Goal: Information Seeking & Learning: Find specific fact

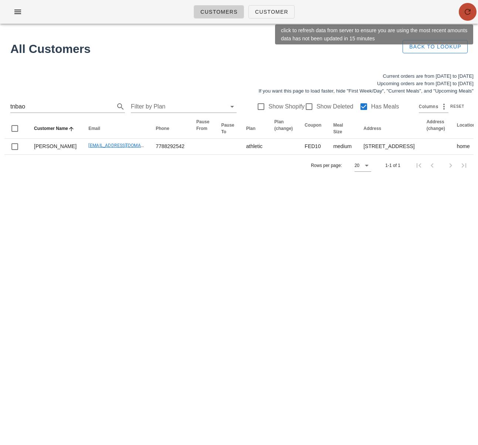
drag, startPoint x: 464, startPoint y: 7, endPoint x: 466, endPoint y: 1, distance: 6.1
click at [464, 7] on button "button" at bounding box center [468, 12] width 18 height 18
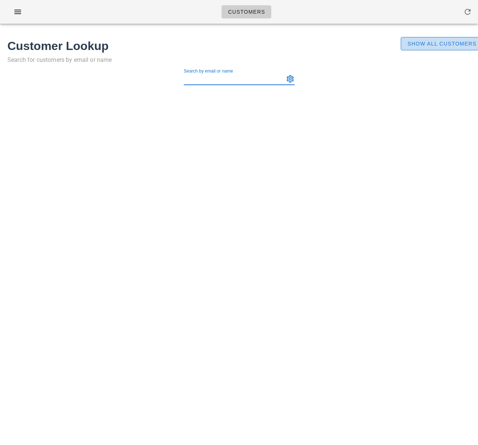
click at [438, 43] on span "Show All Customers" at bounding box center [442, 44] width 70 height 6
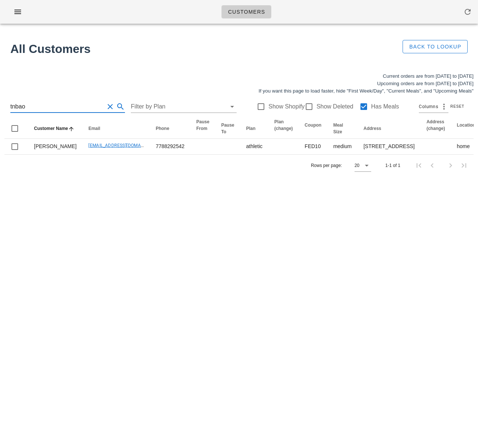
drag, startPoint x: 36, startPoint y: 109, endPoint x: -11, endPoint y: 106, distance: 47.1
click at [0, 106] on html "Customers Found 1 customer All Customers Back to Lookup Current orders are from…" at bounding box center [239, 222] width 478 height 445
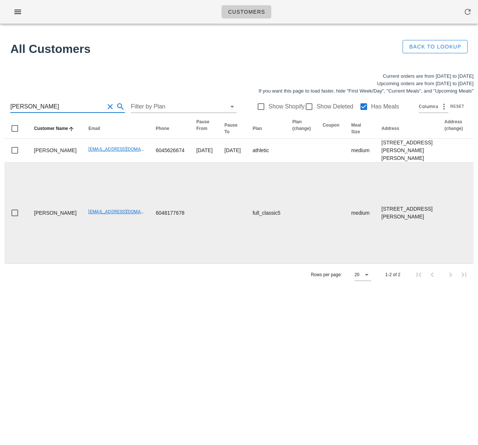
type input "david b"
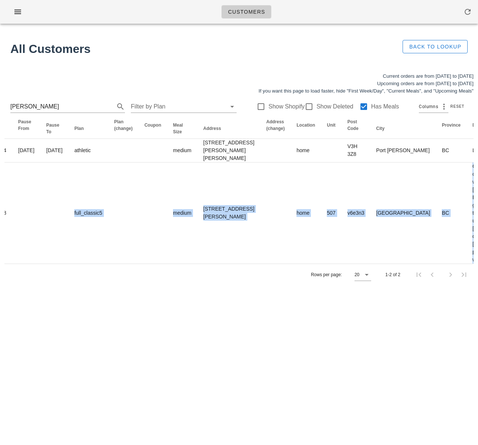
scroll to position [0, 500]
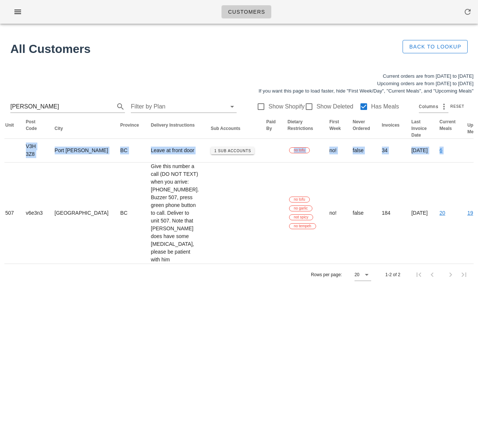
drag, startPoint x: 248, startPoint y: 260, endPoint x: 534, endPoint y: 265, distance: 286.0
click at [478, 265] on html "Customers Found 1 customer All Customers Back to Lookup Current orders are from…" at bounding box center [239, 222] width 478 height 445
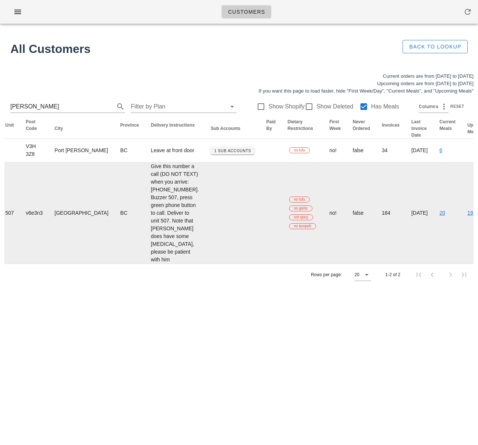
drag, startPoint x: 244, startPoint y: 340, endPoint x: 189, endPoint y: 314, distance: 61.1
click at [347, 263] on td "false" at bounding box center [361, 212] width 29 height 101
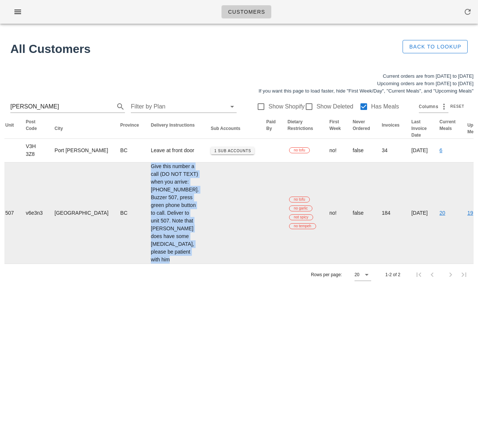
drag, startPoint x: 60, startPoint y: 188, endPoint x: 125, endPoint y: 376, distance: 199.0
click at [125, 263] on tr "David Bolton victoriaraethompson@gmail.com 6048177678 full_classic5 medium 507-…" at bounding box center [47, 212] width 1086 height 101
copy td "Give this number a call (DO NOT TEXT) when you arrive: 604-970-2006. Buzzer 507…"
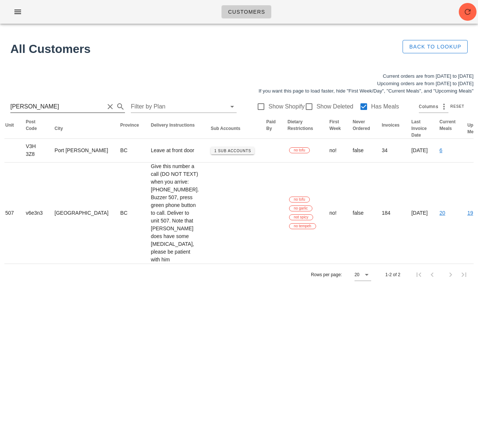
click at [56, 106] on input "david b" at bounding box center [57, 107] width 94 height 12
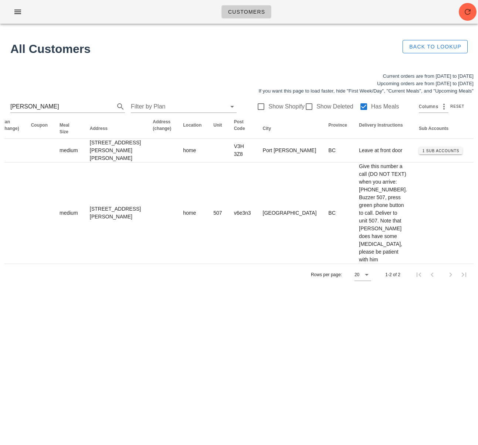
scroll to position [0, 0]
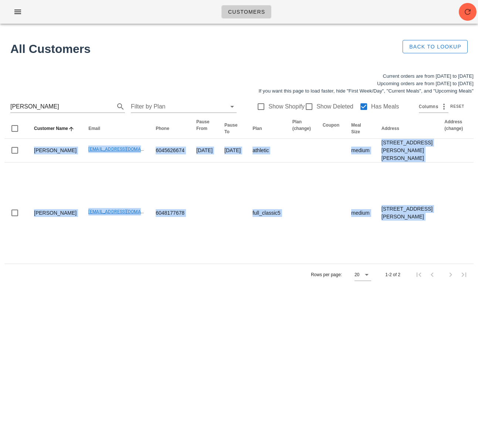
drag, startPoint x: 53, startPoint y: 291, endPoint x: -45, endPoint y: 291, distance: 98.0
click at [0, 291] on html "Customers Found 1 customer All Customers Back to Lookup Current orders are from…" at bounding box center [239, 222] width 478 height 445
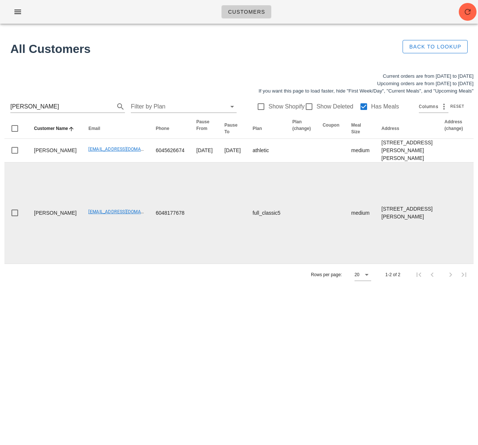
click at [122, 263] on td "victoriaraethompson@gmail.com" at bounding box center [115, 212] width 67 height 101
click at [120, 263] on td "victoriaraethompson@gmail.com" at bounding box center [115, 212] width 67 height 101
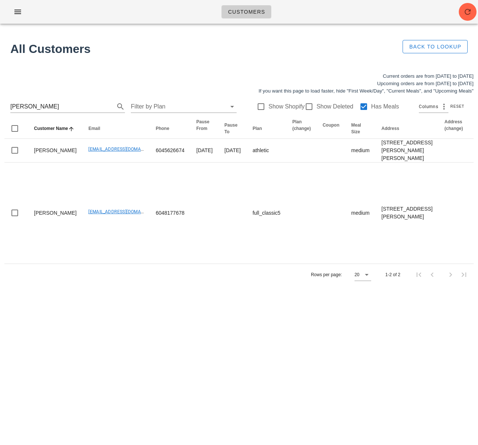
click at [445, 6] on div "Customers" at bounding box center [239, 12] width 478 height 24
drag, startPoint x: 465, startPoint y: 12, endPoint x: 469, endPoint y: 0, distance: 12.8
click at [465, 11] on icon "button" at bounding box center [468, 11] width 9 height 9
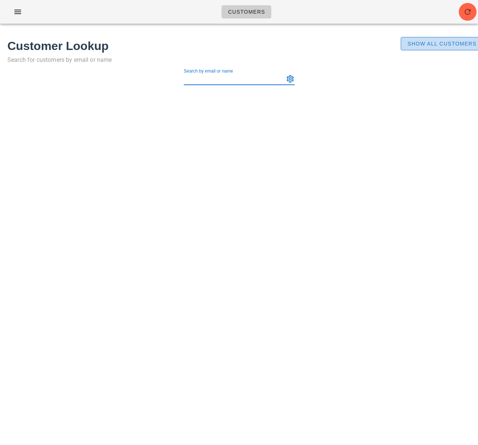
click at [441, 39] on button "Show All Customers" at bounding box center [442, 43] width 82 height 13
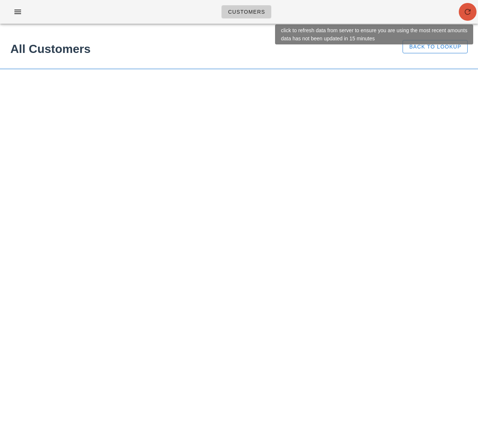
click at [467, 14] on icon "button" at bounding box center [468, 11] width 9 height 9
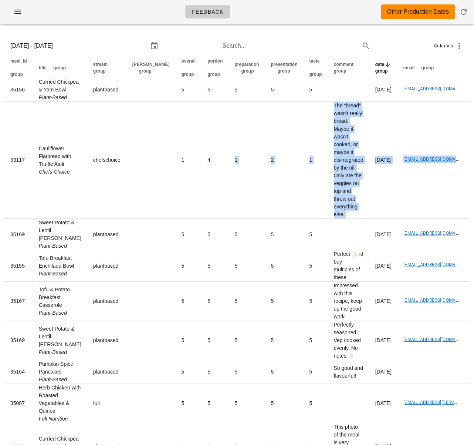
scroll to position [0, 47]
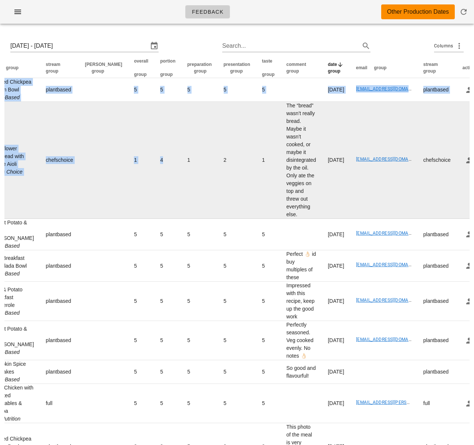
drag, startPoint x: 182, startPoint y: 209, endPoint x: 319, endPoint y: 210, distance: 136.9
click at [474, 200] on html "Feedback Other Production Dates Mon 18 Aug 2025 - Sat 23 Aug 2025 Search... Col…" at bounding box center [237, 263] width 474 height 527
click at [218, 215] on td "2" at bounding box center [237, 160] width 38 height 117
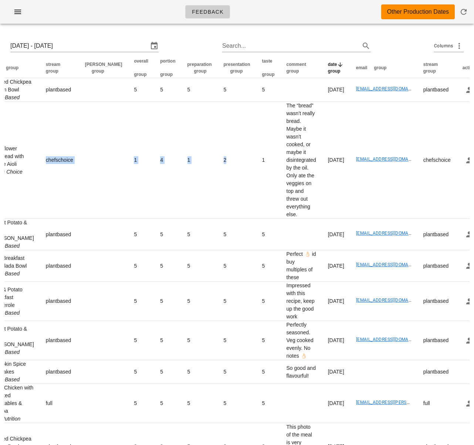
scroll to position [0, 0]
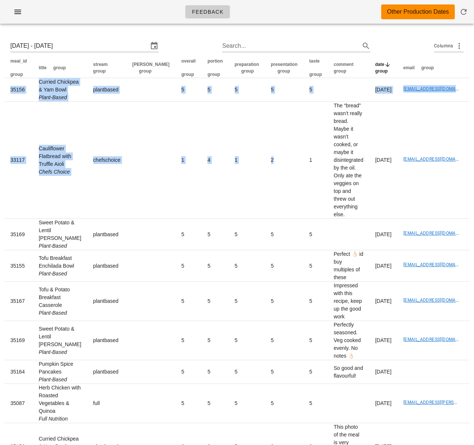
drag, startPoint x: 199, startPoint y: 216, endPoint x: -59, endPoint y: 213, distance: 257.5
click at [0, 213] on html "Feedback Other Production Dates Mon 18 Aug 2025 - Sat 23 Aug 2025 Search... Col…" at bounding box center [237, 263] width 474 height 527
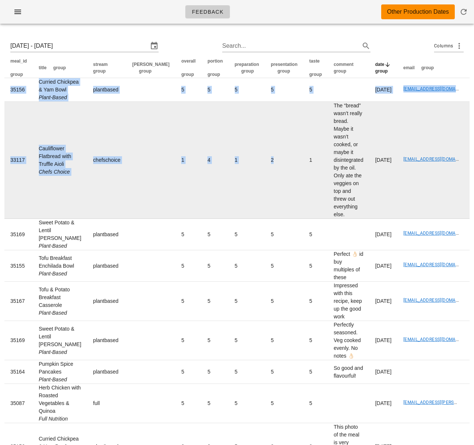
click at [175, 212] on td "1" at bounding box center [188, 160] width 26 height 117
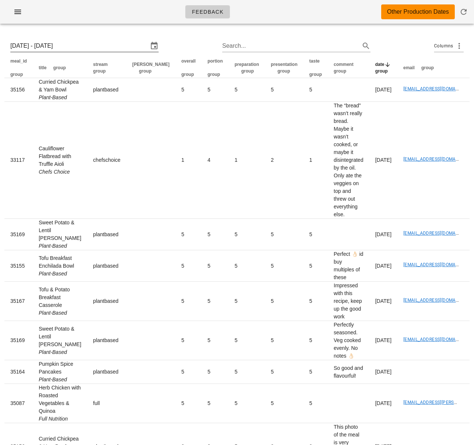
click at [78, 49] on input "Mon 18 Aug 2025 - Sat 23 Aug 2025" at bounding box center [79, 46] width 138 height 12
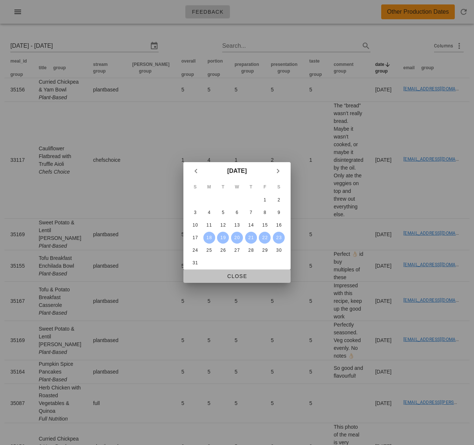
click at [235, 274] on span "Close" at bounding box center [236, 276] width 95 height 6
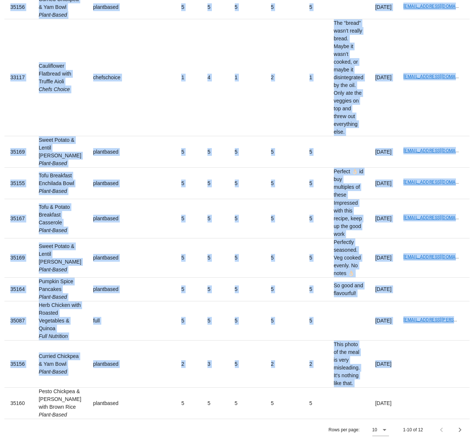
drag, startPoint x: 384, startPoint y: 348, endPoint x: -37, endPoint y: 353, distance: 421.0
click at [0, 353] on html "Feedback Other Production Dates Mon 18 Aug 2025 - Sat 23 Aug 2025 Search... Col…" at bounding box center [237, 181] width 474 height 527
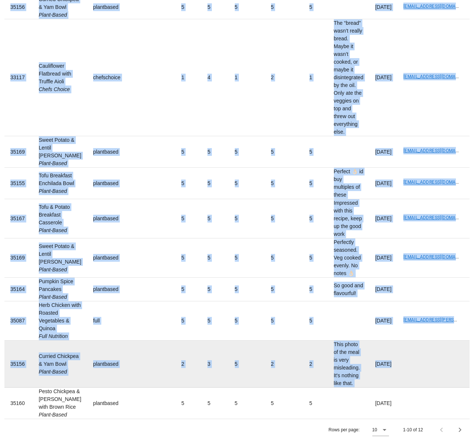
click at [175, 350] on td "2" at bounding box center [188, 363] width 26 height 47
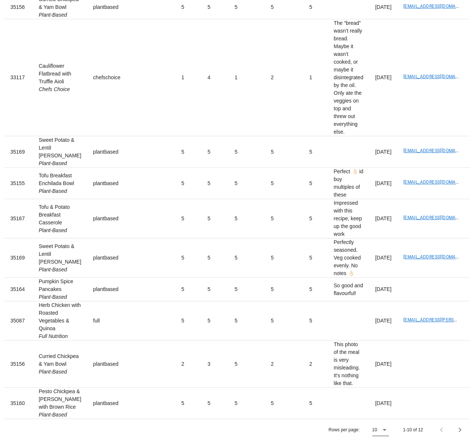
click at [384, 430] on icon at bounding box center [384, 429] width 9 height 9
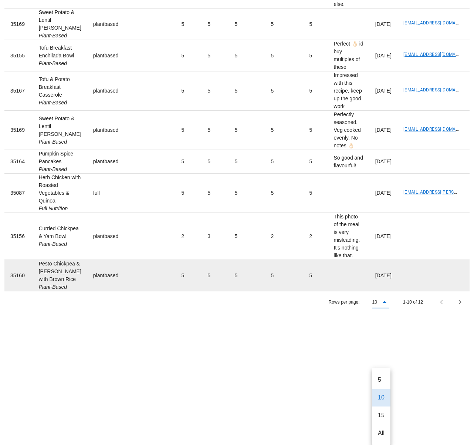
click at [381, 429] on div "All" at bounding box center [381, 432] width 7 height 7
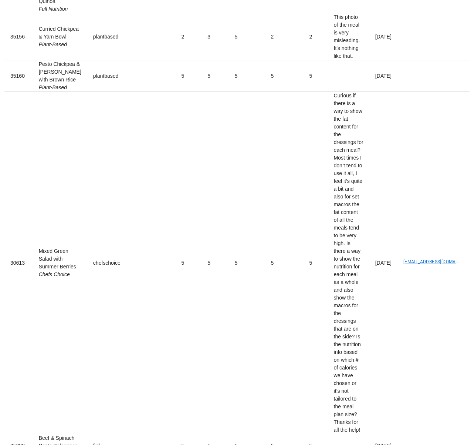
scroll to position [588, 0]
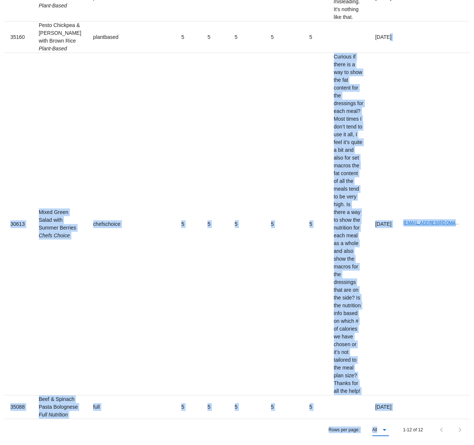
drag, startPoint x: 343, startPoint y: 387, endPoint x: 358, endPoint y: 442, distance: 57.4
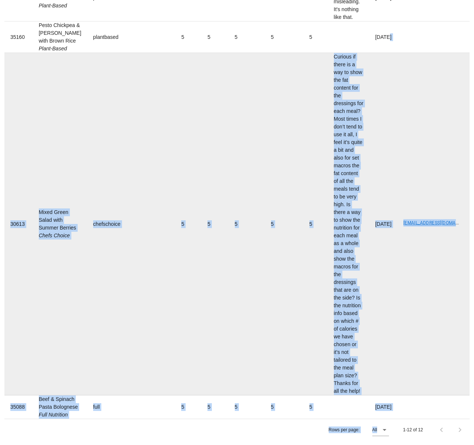
click at [370, 279] on td "Monday Aug 18 2025" at bounding box center [384, 224] width 28 height 342
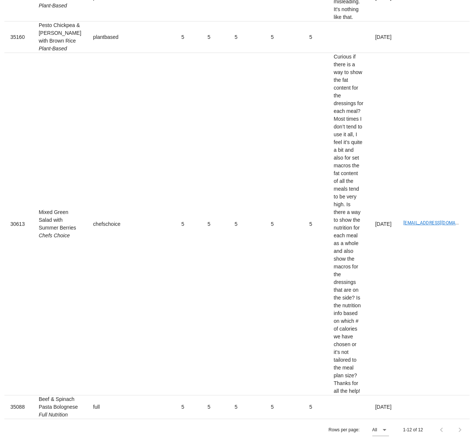
drag, startPoint x: 335, startPoint y: 287, endPoint x: -16, endPoint y: 294, distance: 351.5
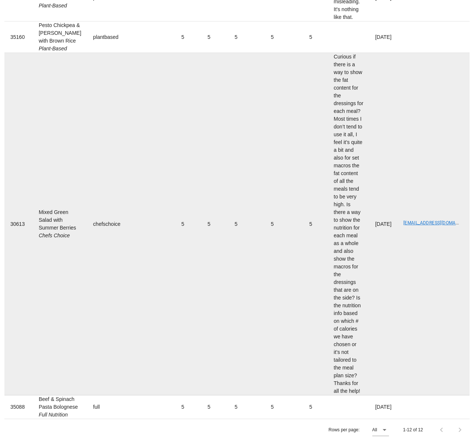
click at [370, 298] on td "Monday Aug 18 2025" at bounding box center [384, 224] width 28 height 342
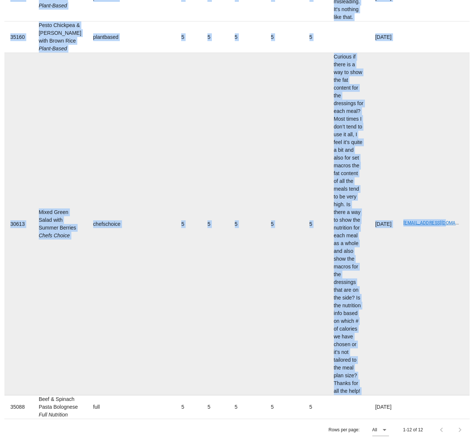
drag, startPoint x: 321, startPoint y: 296, endPoint x: 16, endPoint y: 296, distance: 304.8
click at [91, 291] on td "chefschoice" at bounding box center [106, 224] width 39 height 342
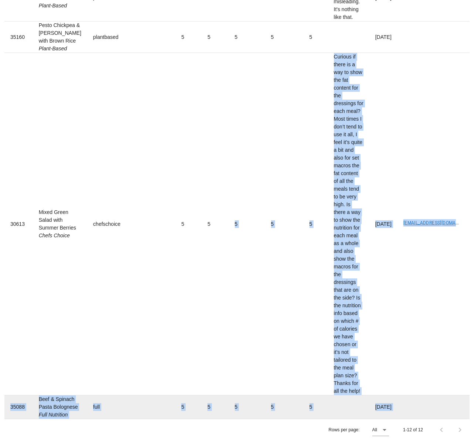
drag, startPoint x: 172, startPoint y: 296, endPoint x: 212, endPoint y: 377, distance: 90.2
click at [161, 426] on div "meal_id group title group stream group tod group overall group portion group pr…" at bounding box center [236, 24] width 465 height 831
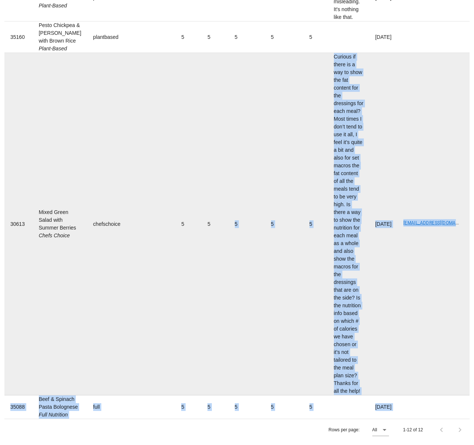
click at [265, 333] on td "5" at bounding box center [284, 224] width 38 height 342
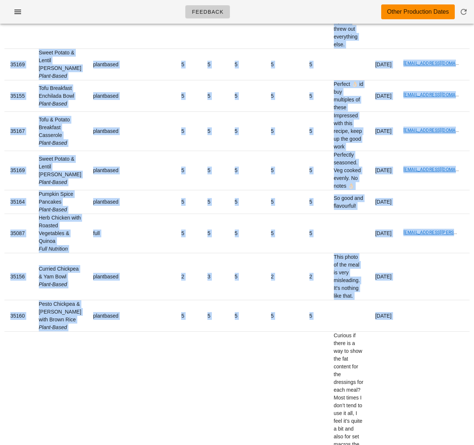
drag, startPoint x: 263, startPoint y: 334, endPoint x: 223, endPoint y: -19, distance: 355.2
click at [223, 0] on html "Feedback Other Production Dates Mon 18 Aug 2025 - Sat 23 Aug 2025 Search... Col…" at bounding box center [237, 276] width 474 height 893
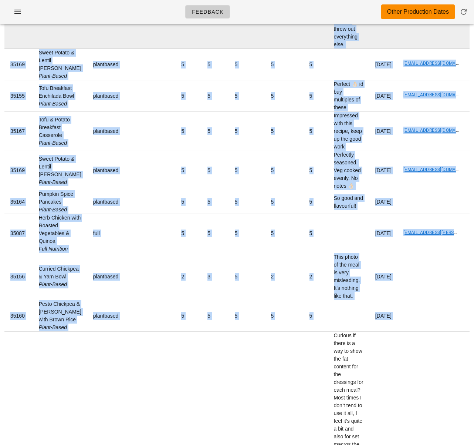
scroll to position [132, 0]
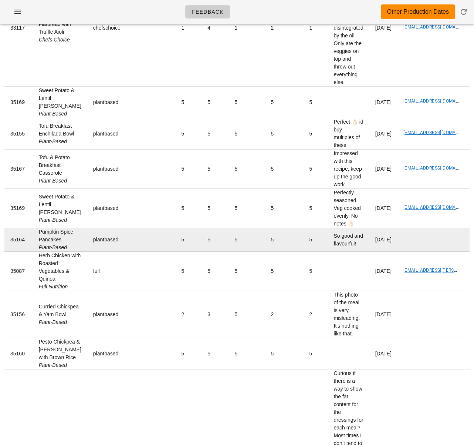
click at [229, 252] on td "5" at bounding box center [247, 240] width 36 height 24
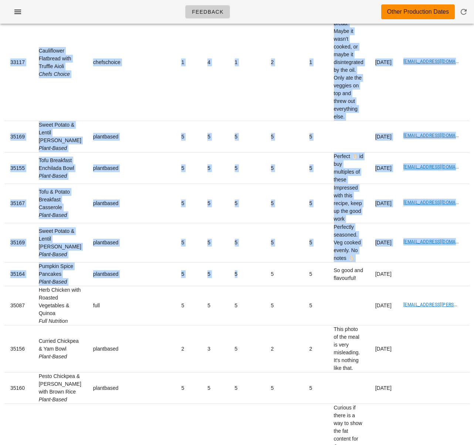
scroll to position [0, 0]
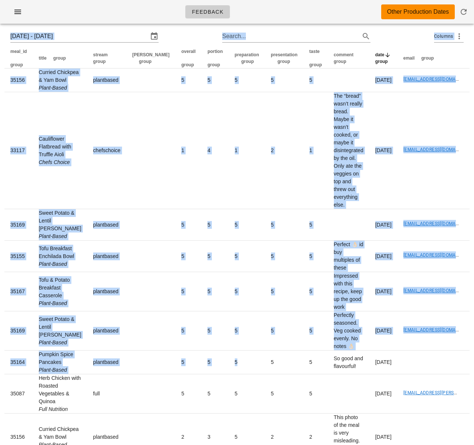
drag, startPoint x: 195, startPoint y: 313, endPoint x: 177, endPoint y: -9, distance: 322.0
click at [177, 0] on html "Feedback Other Production Dates Mon 18 Aug 2025 - Sat 23 Aug 2025 Search... Col…" at bounding box center [237, 436] width 474 height 893
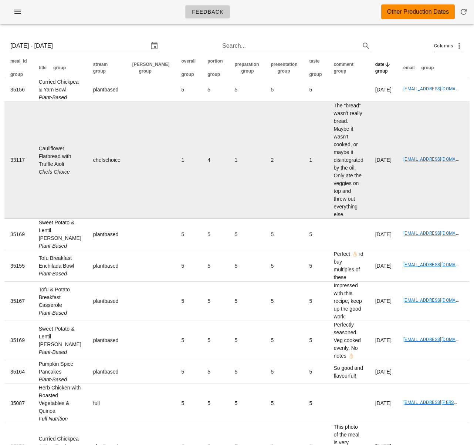
click at [202, 219] on td "4" at bounding box center [215, 160] width 27 height 117
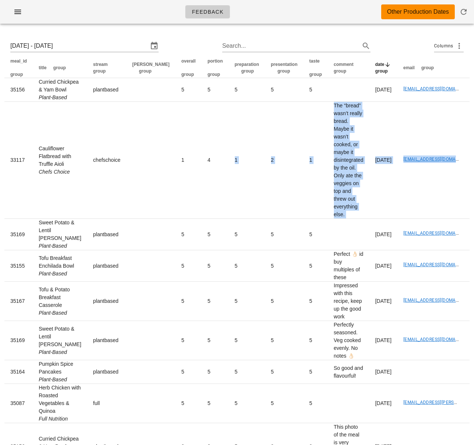
scroll to position [0, 47]
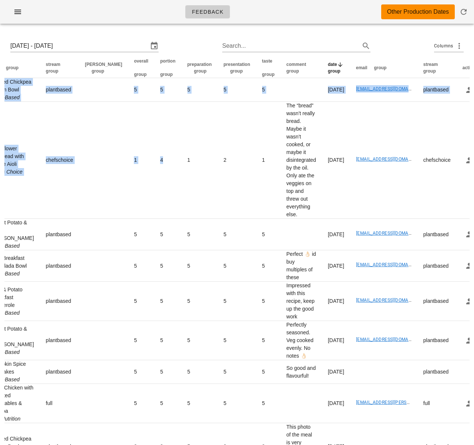
drag, startPoint x: 184, startPoint y: 212, endPoint x: 484, endPoint y: 211, distance: 300.4
click at [474, 211] on html "Feedback Other Production Dates Mon 18 Aug 2025 - Sat 23 Aug 2025 Search... Col…" at bounding box center [237, 446] width 474 height 893
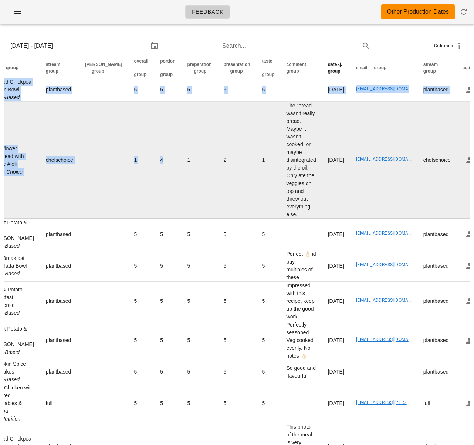
click at [256, 219] on td "1" at bounding box center [268, 160] width 24 height 117
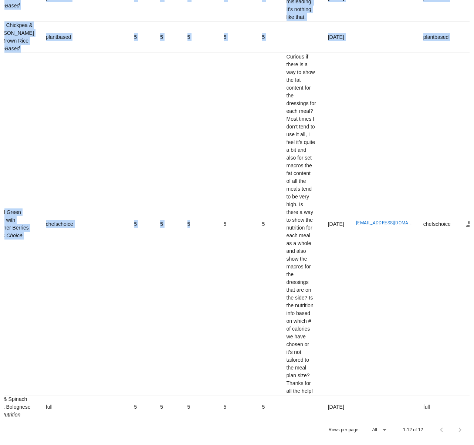
scroll to position [588, 0]
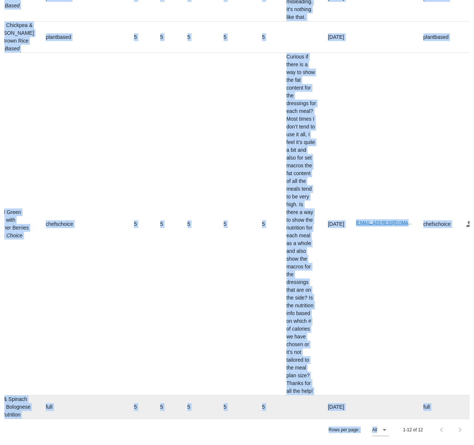
drag, startPoint x: 157, startPoint y: 185, endPoint x: 170, endPoint y: 417, distance: 232.3
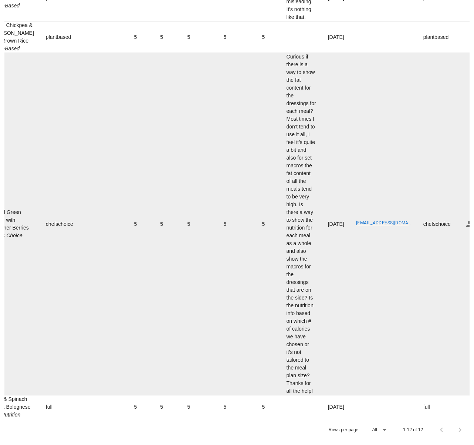
click at [218, 340] on td "5" at bounding box center [237, 224] width 38 height 342
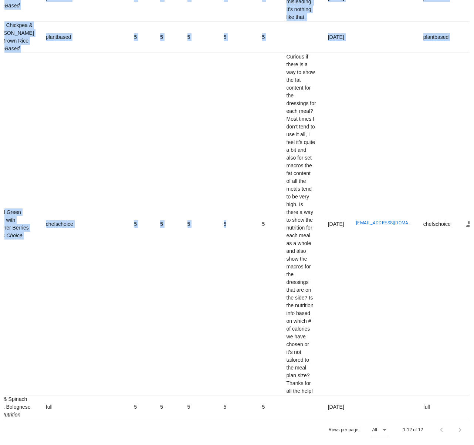
scroll to position [0, 0]
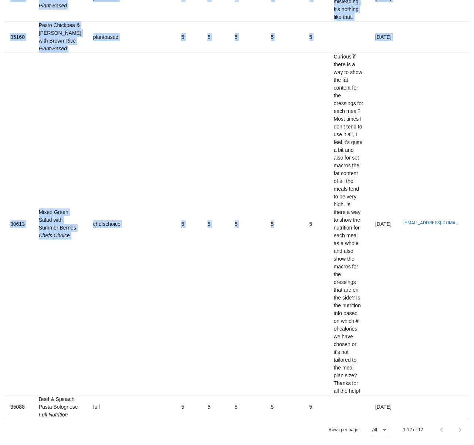
drag, startPoint x: 150, startPoint y: 296, endPoint x: -61, endPoint y: 284, distance: 210.8
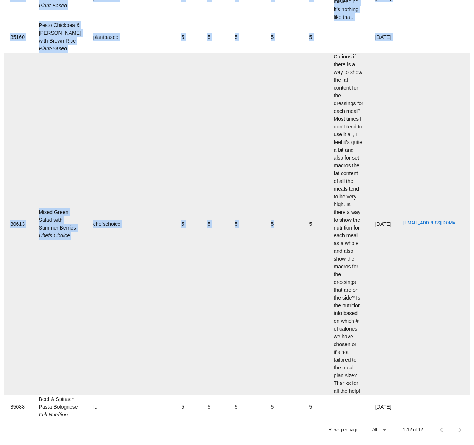
click at [68, 288] on td "Mixed Green Salad with Summer Berries Chefs Choice" at bounding box center [60, 224] width 54 height 342
drag, startPoint x: 365, startPoint y: 208, endPoint x: 413, endPoint y: 209, distance: 48.5
click at [413, 209] on tr "30613 Mixed Green Salad with Summer Berries Chefs Choice chefschoice 5 5 5 5 5 …" at bounding box center [276, 224] width 544 height 342
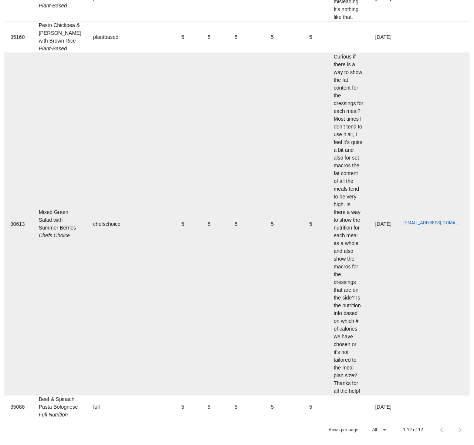
drag, startPoint x: 419, startPoint y: 212, endPoint x: 423, endPoint y: 208, distance: 5.3
click at [419, 211] on td "darcielynn@me.com" at bounding box center [431, 224] width 67 height 342
drag, startPoint x: 414, startPoint y: 208, endPoint x: 374, endPoint y: 208, distance: 40.3
click at [398, 208] on td "darcielynn@me.com" at bounding box center [431, 224] width 67 height 342
copy link "darcielynn@me.com"
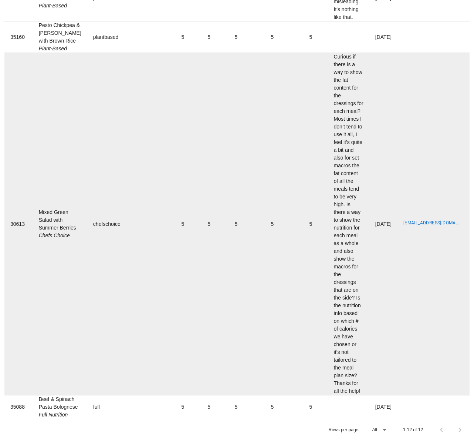
drag, startPoint x: 353, startPoint y: 267, endPoint x: 350, endPoint y: 209, distance: 58.5
click at [370, 210] on td "Monday Aug 18 2025" at bounding box center [384, 224] width 28 height 342
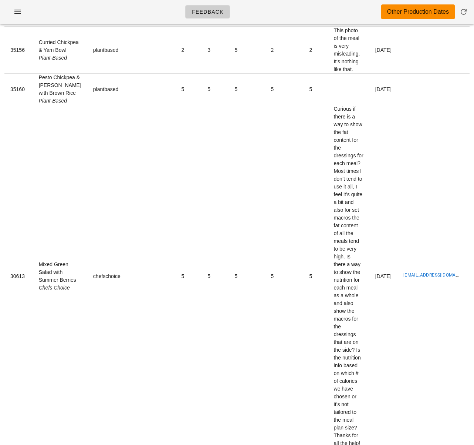
drag, startPoint x: 328, startPoint y: 208, endPoint x: 326, endPoint y: -6, distance: 214.2
click at [326, 0] on html "Feedback Other Production Dates Mon 18 Aug 2025 - Sat 23 Aug 2025 Search... Col…" at bounding box center [237, 50] width 474 height 893
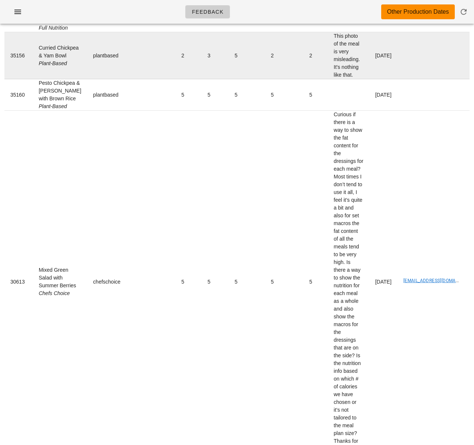
click at [328, 79] on td "This photo of the meal is very misleading. It's nothing like that." at bounding box center [348, 55] width 41 height 47
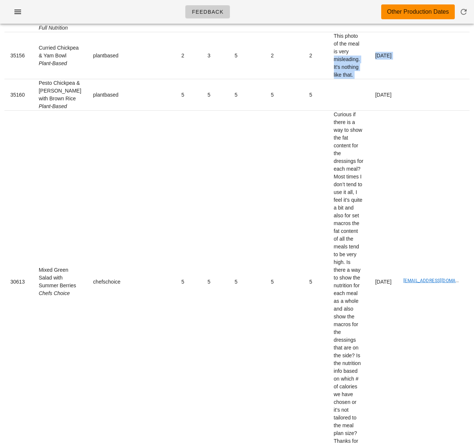
scroll to position [0, 47]
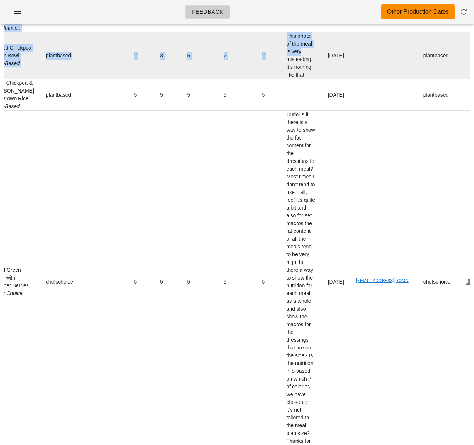
drag, startPoint x: 315, startPoint y: 161, endPoint x: 381, endPoint y: 163, distance: 65.9
click at [474, 159] on html "Feedback Other Production Dates Mon 18 Aug 2025 - Sat 23 Aug 2025 Search... Col…" at bounding box center [237, 55] width 474 height 893
click at [281, 79] on td "This photo of the meal is very misleading. It's nothing like that." at bounding box center [301, 55] width 41 height 47
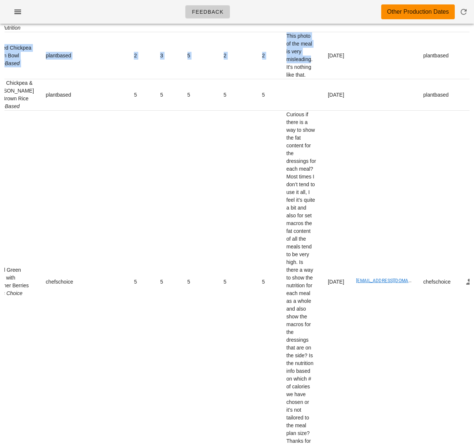
scroll to position [0, 0]
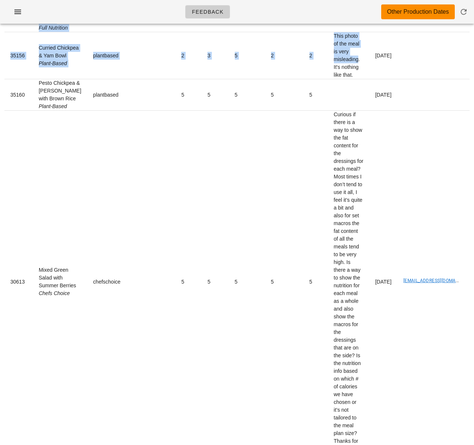
drag, startPoint x: 267, startPoint y: 166, endPoint x: -7, endPoint y: 164, distance: 274.9
click at [0, 164] on html "Feedback Other Production Dates Mon 18 Aug 2025 - Sat 23 Aug 2025 Search... Col…" at bounding box center [237, 55] width 474 height 893
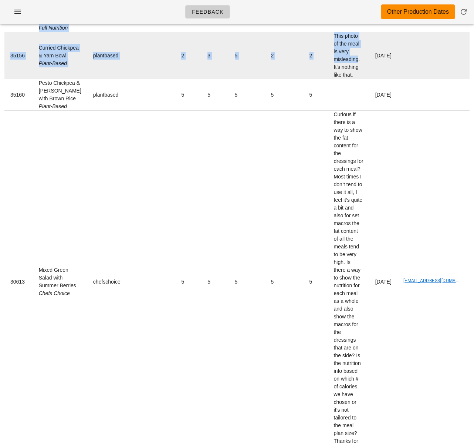
click at [109, 79] on td "plantbased" at bounding box center [106, 55] width 39 height 47
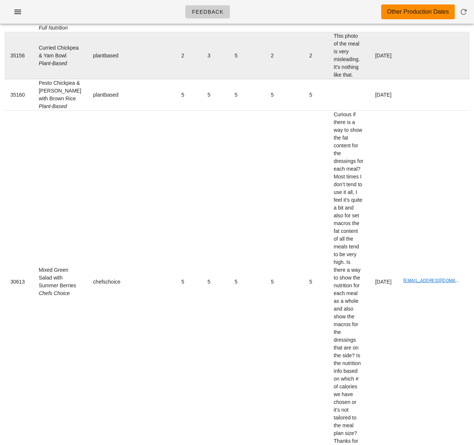
drag, startPoint x: 38, startPoint y: 146, endPoint x: 55, endPoint y: 168, distance: 27.2
click at [55, 79] on td "Curried Chickpea & Yam Bowl Plant-Based" at bounding box center [60, 55] width 54 height 47
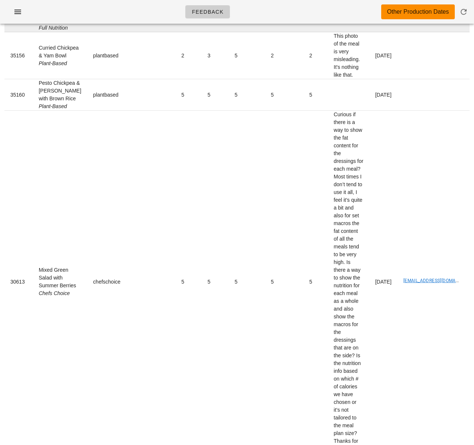
copy td "Curried Chickpea & Yam Bowl"
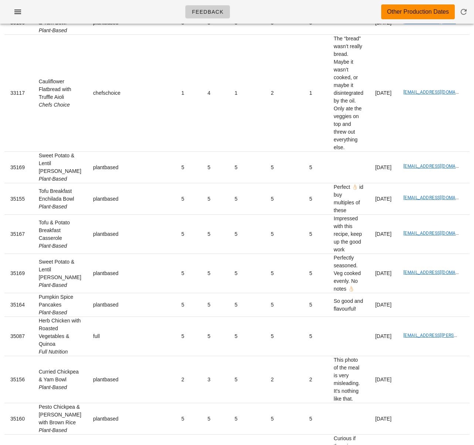
scroll to position [66, 0]
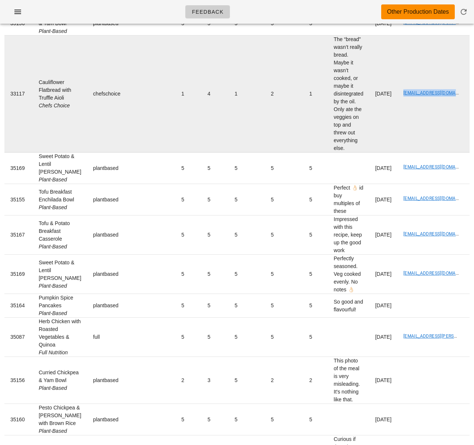
drag, startPoint x: 368, startPoint y: 115, endPoint x: 428, endPoint y: 118, distance: 60.0
click at [428, 118] on td "marileewelch@gmail.com" at bounding box center [431, 94] width 67 height 117
copy link "marileewelch@gmail.com"
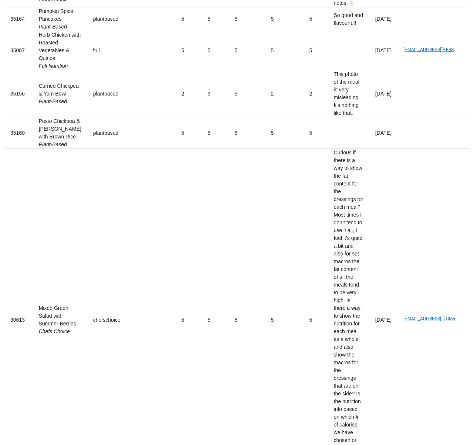
scroll to position [588, 0]
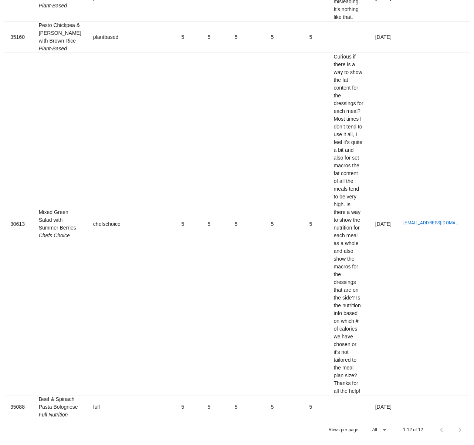
click at [384, 429] on icon at bounding box center [384, 429] width 9 height 9
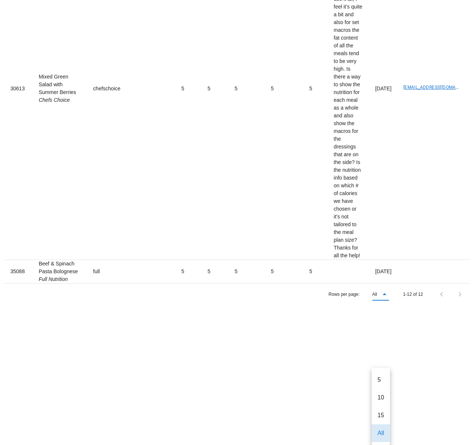
click at [378, 431] on div "All" at bounding box center [381, 432] width 7 height 7
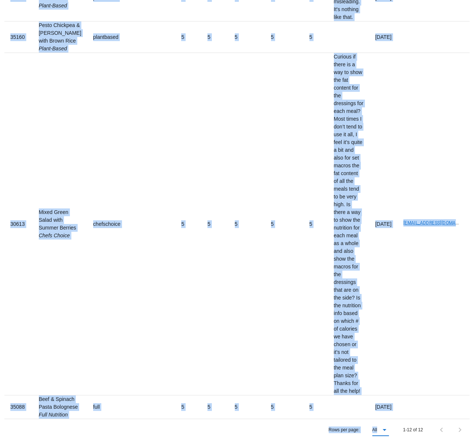
drag, startPoint x: 184, startPoint y: 256, endPoint x: 212, endPoint y: 478, distance: 224.1
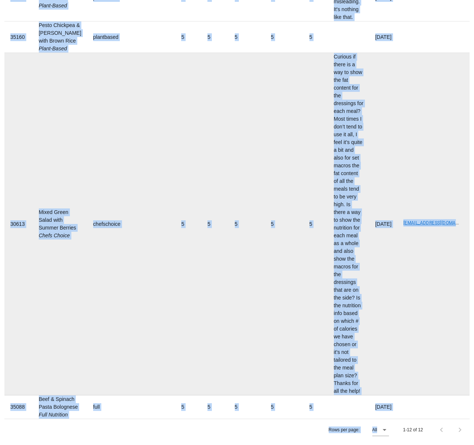
drag, startPoint x: 143, startPoint y: 283, endPoint x: 124, endPoint y: 226, distance: 59.9
click at [175, 283] on td "5" at bounding box center [188, 224] width 26 height 342
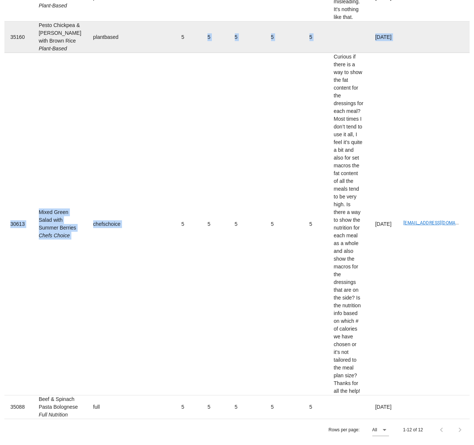
drag, startPoint x: 150, startPoint y: 51, endPoint x: 149, endPoint y: 27, distance: 23.7
click at [149, 27] on tbody "35156 Curried Chickpea & Yam Bowl Plant-Based plantbased 5 5 5 5 5 Thursday Aug…" at bounding box center [276, 24] width 544 height 789
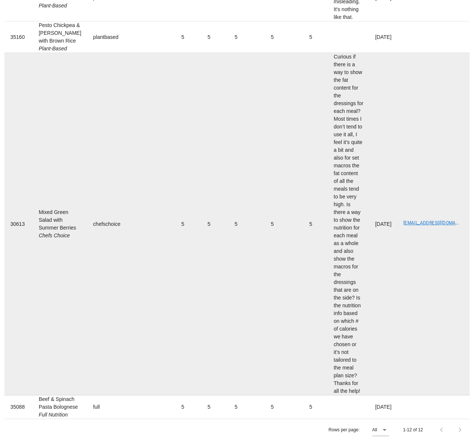
click at [175, 118] on td "5" at bounding box center [188, 224] width 26 height 342
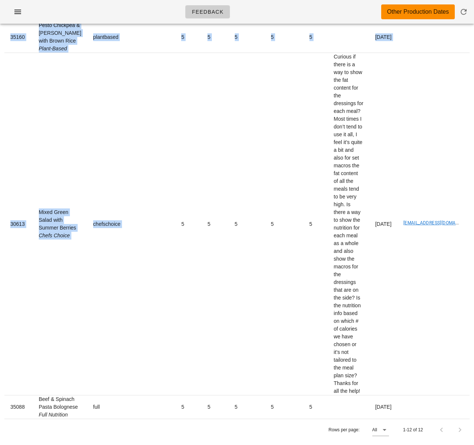
scroll to position [473, 0]
drag, startPoint x: 154, startPoint y: 112, endPoint x: 148, endPoint y: -5, distance: 117.8
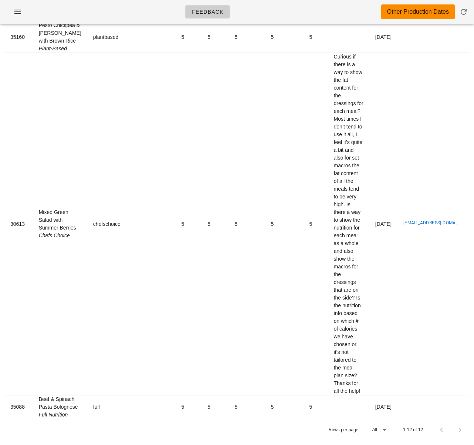
drag, startPoint x: 38, startPoint y: 61, endPoint x: 51, endPoint y: 84, distance: 27.0
copy td "Curried Chickpea & Yam Bowl"
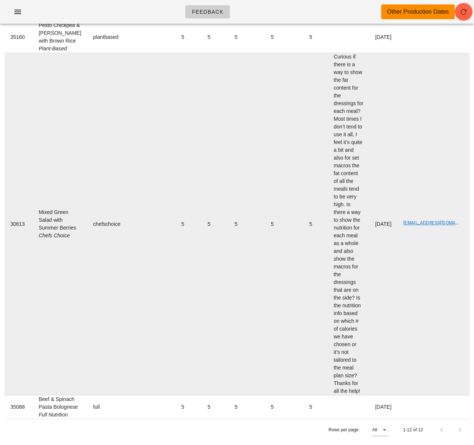
click at [328, 373] on td "Curious if there is a way to show the fat content for the dressings for each me…" at bounding box center [348, 224] width 41 height 342
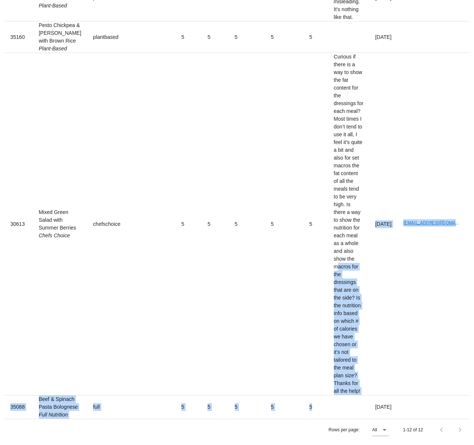
scroll to position [588, 0]
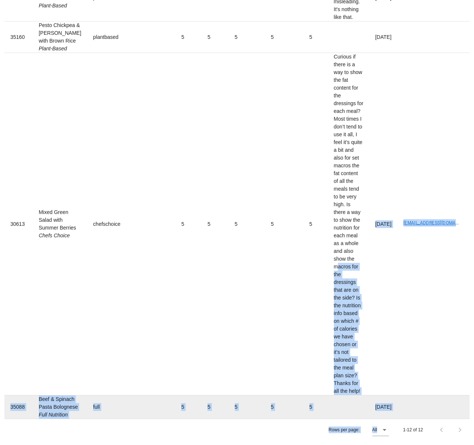
drag, startPoint x: 306, startPoint y: 369, endPoint x: 321, endPoint y: 377, distance: 17.4
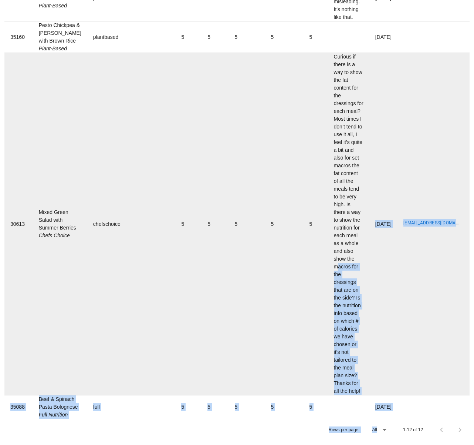
click at [370, 273] on td "Monday Aug 18 2025" at bounding box center [384, 224] width 28 height 342
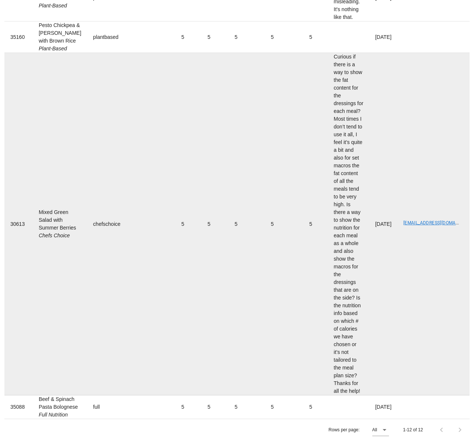
drag, startPoint x: 263, startPoint y: 222, endPoint x: 190, endPoint y: 216, distance: 73.1
click at [304, 222] on td "5" at bounding box center [316, 224] width 24 height 342
drag, startPoint x: 42, startPoint y: 189, endPoint x: 64, endPoint y: 218, distance: 36.4
click at [64, 218] on td "Mixed Green Salad with Summer Berries Chefs Choice" at bounding box center [60, 224] width 54 height 342
copy td "Mixed Green Salad with Summer Berries"
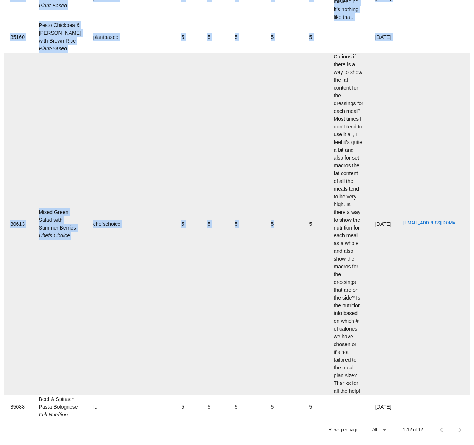
drag, startPoint x: 244, startPoint y: 341, endPoint x: 133, endPoint y: 297, distance: 119.7
click at [328, 292] on td "Curious if there is a way to show the fat content for the dressings for each me…" at bounding box center [348, 224] width 41 height 342
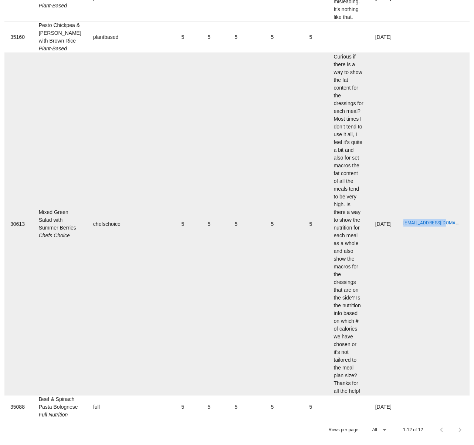
drag, startPoint x: 367, startPoint y: 208, endPoint x: 417, endPoint y: 210, distance: 50.7
click at [417, 210] on td "darcielynn@me.com" at bounding box center [431, 224] width 67 height 342
copy link "darcielynn@me.com"
drag, startPoint x: 188, startPoint y: 244, endPoint x: 180, endPoint y: 229, distance: 17.0
click at [229, 244] on td "5" at bounding box center [247, 224] width 36 height 342
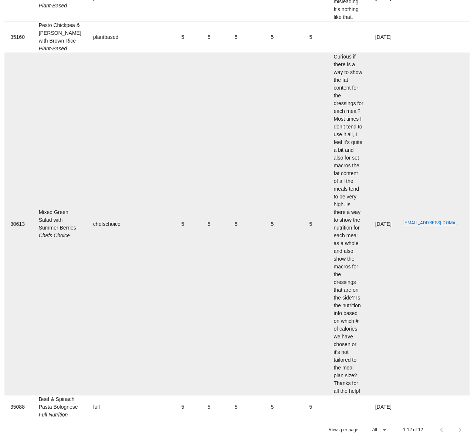
drag, startPoint x: 37, startPoint y: 183, endPoint x: 60, endPoint y: 216, distance: 39.6
click at [60, 216] on td "Mixed Green Salad with Summer Berries Chefs Choice" at bounding box center [60, 224] width 54 height 342
copy td "Mixed Green Salad with Summer Berries"
click at [175, 179] on td "5" at bounding box center [188, 224] width 26 height 342
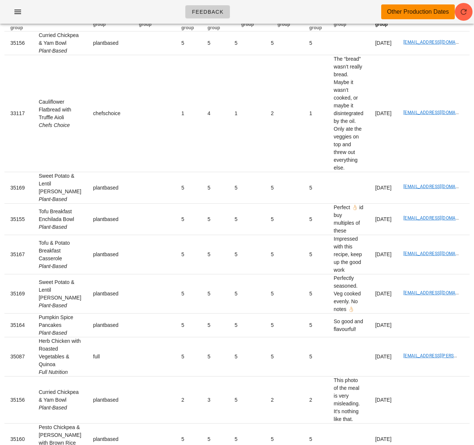
scroll to position [0, 0]
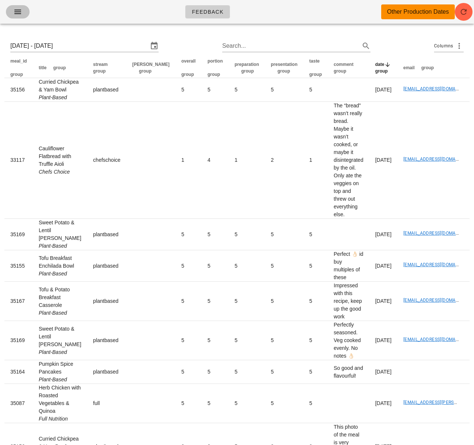
click at [18, 14] on icon "button" at bounding box center [17, 11] width 9 height 9
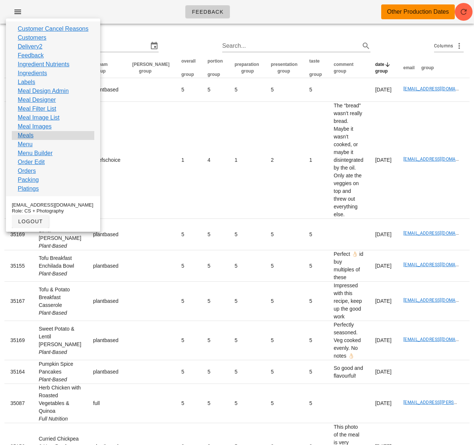
click at [47, 137] on div "Meals" at bounding box center [53, 135] width 82 height 9
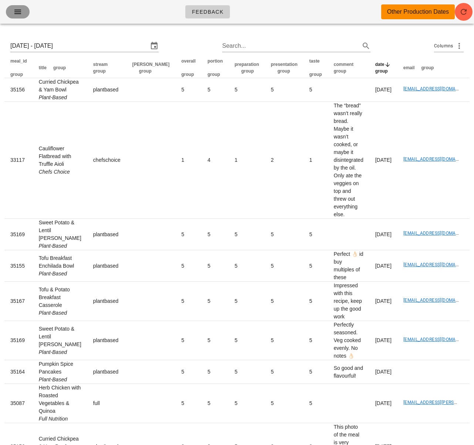
click at [20, 16] on icon "button" at bounding box center [17, 11] width 9 height 9
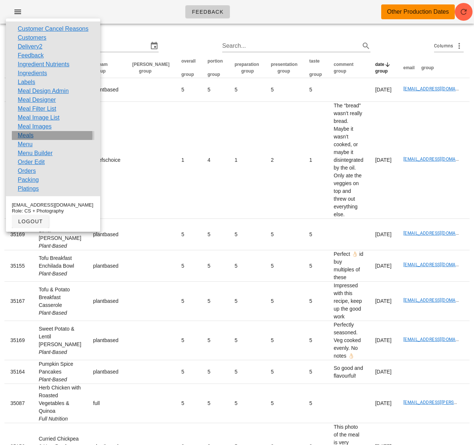
click at [33, 136] on div "Meals" at bounding box center [53, 135] width 82 height 9
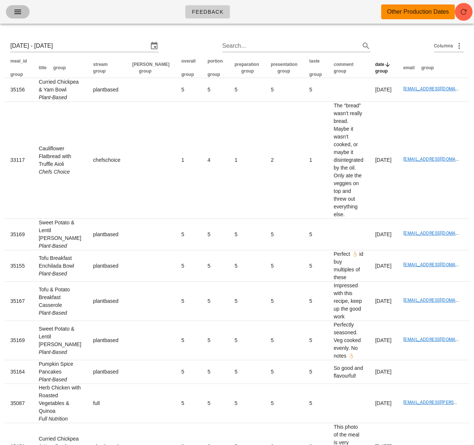
drag, startPoint x: 18, startPoint y: 16, endPoint x: 26, endPoint y: 48, distance: 33.1
click at [18, 16] on button "button" at bounding box center [18, 11] width 24 height 13
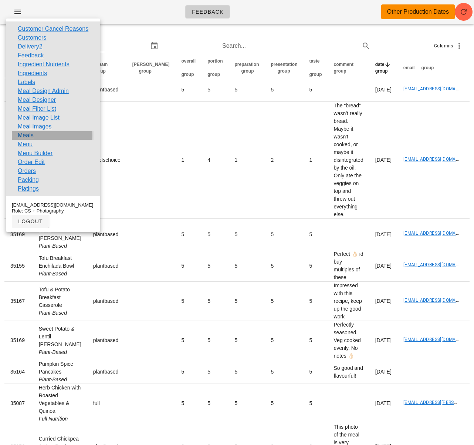
click at [28, 134] on link "Meals" at bounding box center [26, 135] width 16 height 9
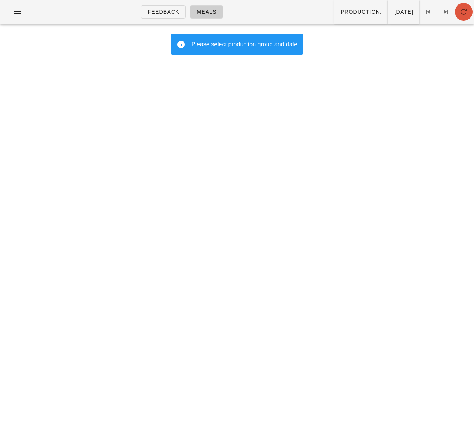
click at [471, 11] on span "button" at bounding box center [464, 11] width 18 height 9
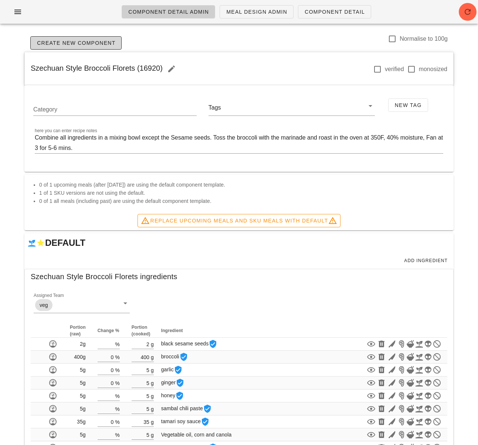
click at [16, 11] on icon "button" at bounding box center [17, 11] width 9 height 9
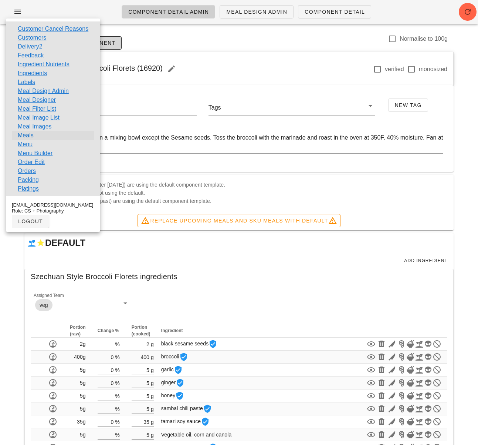
click at [31, 136] on link "Meals" at bounding box center [26, 135] width 16 height 9
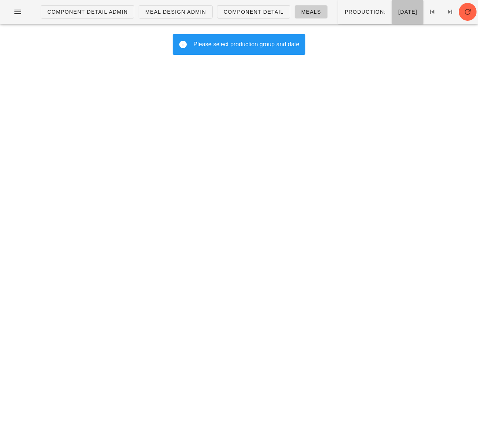
click at [398, 9] on span "Friday Aug 22" at bounding box center [408, 12] width 20 height 6
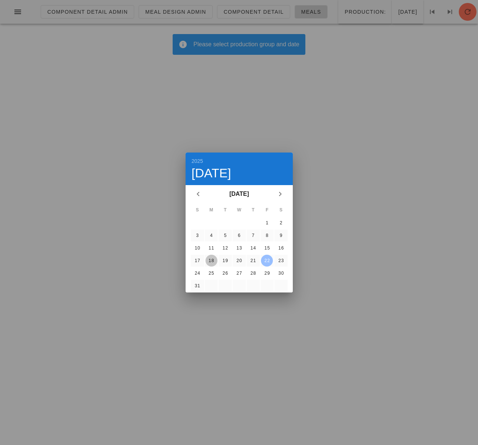
click at [214, 262] on div "18" at bounding box center [211, 260] width 12 height 5
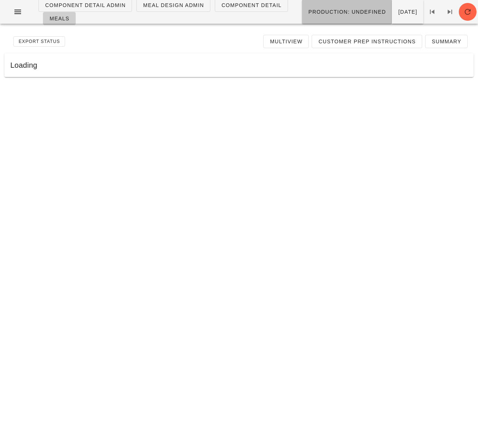
click at [337, 18] on button "Production: undefined" at bounding box center [347, 12] width 90 height 24
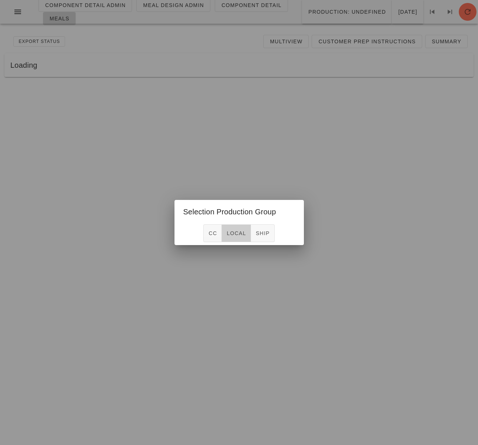
click at [233, 234] on span "local" at bounding box center [236, 233] width 20 height 6
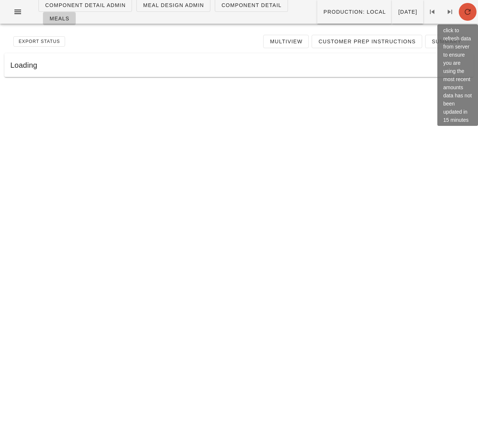
click at [467, 14] on icon "button" at bounding box center [468, 11] width 9 height 9
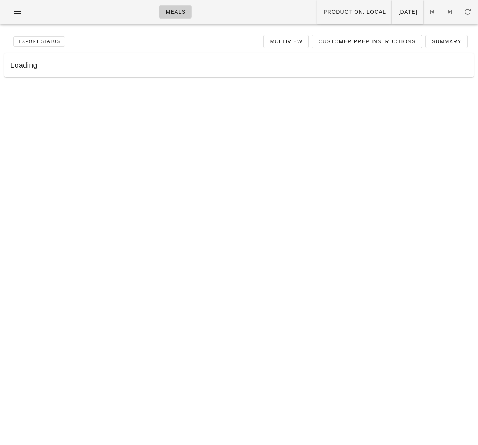
click at [216, 33] on div "Export Status Multiview Customer Prep Instructions Summary" at bounding box center [238, 42] width 469 height 24
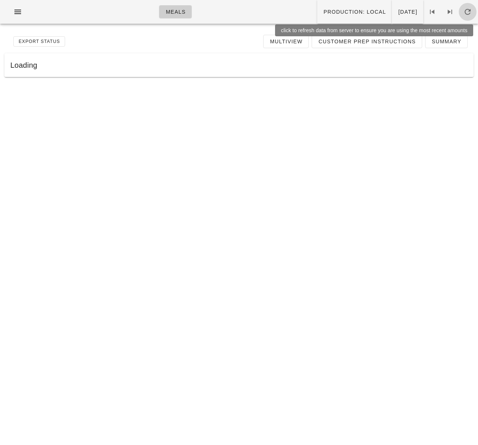
click at [469, 13] on icon "button" at bounding box center [468, 11] width 9 height 9
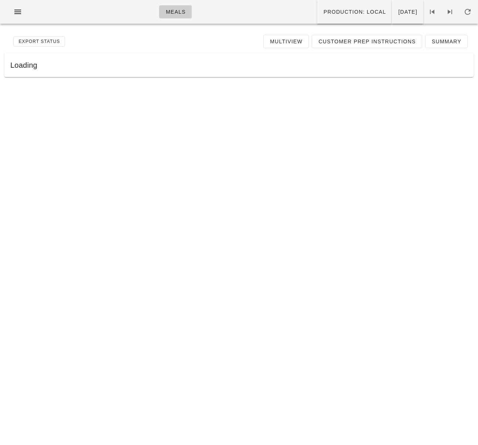
click at [215, 36] on div "Export Status Multiview Customer Prep Instructions Summary" at bounding box center [238, 42] width 469 height 24
drag, startPoint x: 229, startPoint y: 36, endPoint x: 101, endPoint y: 1, distance: 133.1
click at [229, 36] on div "Export Status Multiview Customer Prep Instructions Summary" at bounding box center [238, 42] width 469 height 24
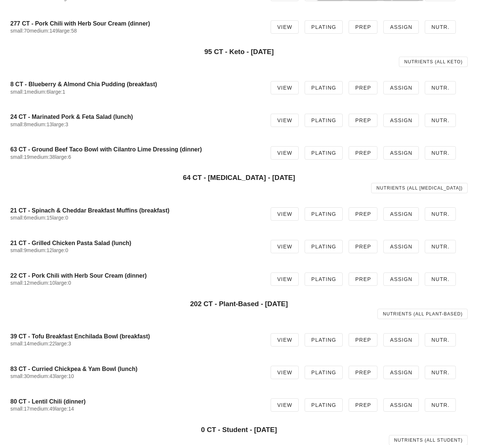
scroll to position [274, 0]
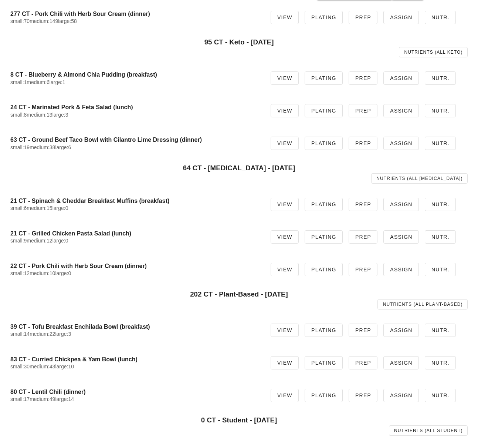
click at [153, 360] on h4 "83 CT - Curried Chickpea & Yam Bowl (lunch)" at bounding box center [134, 358] width 249 height 7
click at [292, 364] on span "View" at bounding box center [285, 363] width 16 height 6
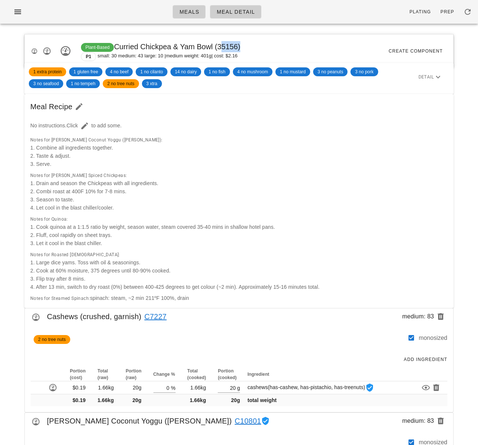
drag, startPoint x: 220, startPoint y: 48, endPoint x: 237, endPoint y: 48, distance: 17.8
click at [237, 48] on span "Plant-Based Curried Chickpea & Yam Bowl (35156)" at bounding box center [160, 47] width 159 height 8
copy span "35156"
click at [14, 14] on icon "button" at bounding box center [17, 11] width 9 height 9
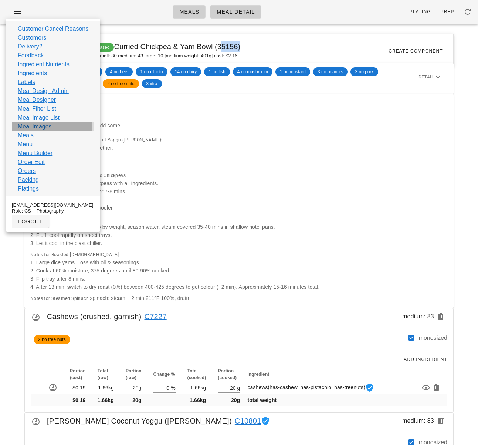
click at [54, 125] on div "Meal Images" at bounding box center [53, 126] width 82 height 9
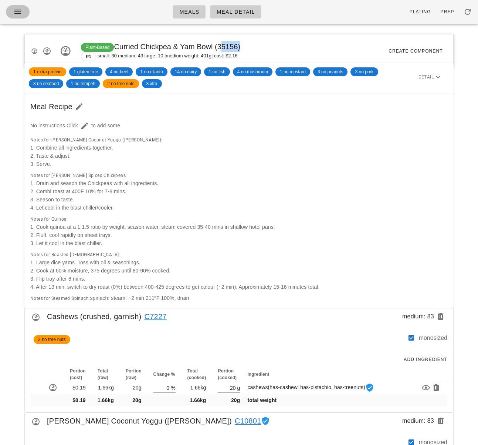
click at [13, 14] on icon "button" at bounding box center [17, 11] width 9 height 9
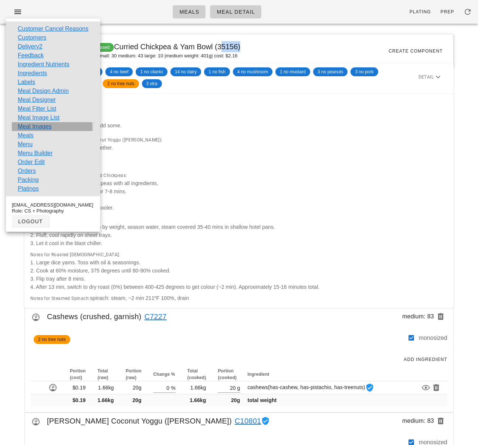
click at [37, 126] on link "Meal Images" at bounding box center [35, 126] width 34 height 9
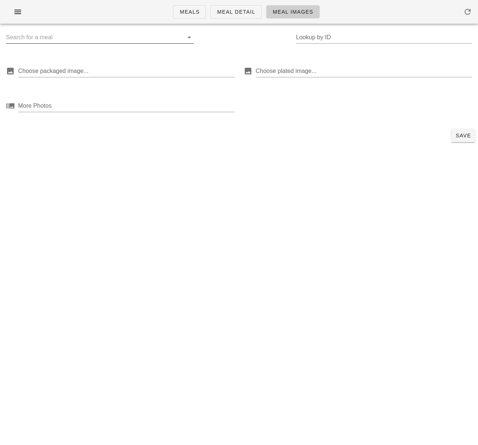
click at [68, 38] on input "text" at bounding box center [94, 37] width 176 height 12
paste input "35156"
type input "35156"
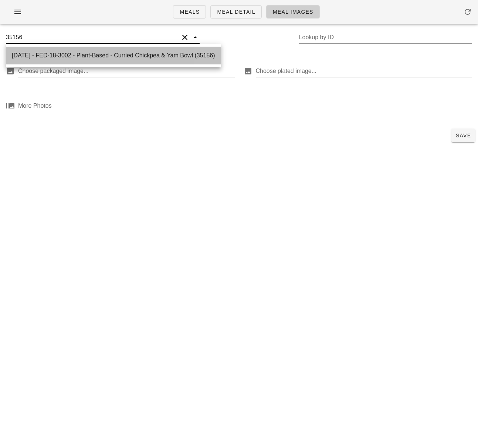
click at [88, 55] on div "2025-08-18 - FED-18-3002 - Plant-Based - Curried Chickpea & Yam Bowl (35156)" at bounding box center [113, 55] width 203 height 7
type input "35156"
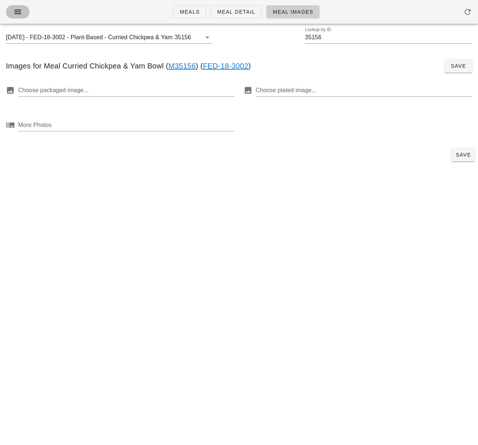
click at [20, 9] on icon "button" at bounding box center [17, 11] width 9 height 9
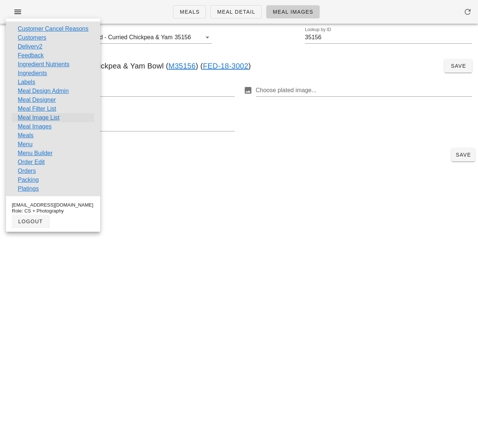
click at [55, 118] on link "Meal Image List" at bounding box center [39, 117] width 42 height 9
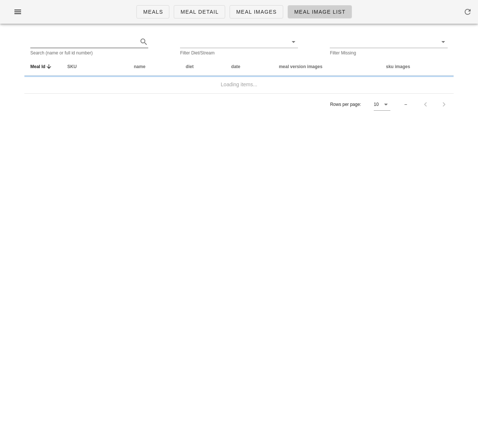
drag, startPoint x: 91, startPoint y: 41, endPoint x: 90, endPoint y: 46, distance: 4.8
click at [91, 41] on input "text" at bounding box center [83, 42] width 106 height 12
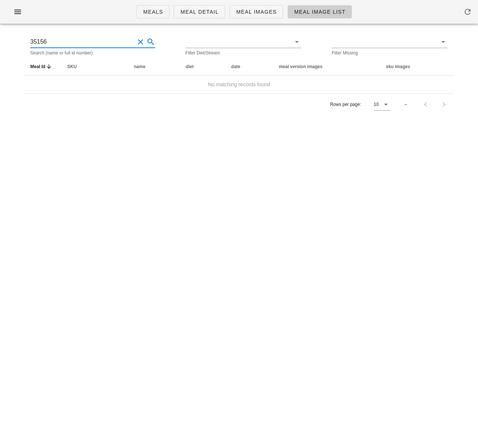
drag, startPoint x: 68, startPoint y: 37, endPoint x: 7, endPoint y: 36, distance: 61.0
click at [6, 38] on div "Meals Meal Detail Meal Images Meal Image List 35156 Search (name or full id num…" at bounding box center [239, 222] width 478 height 445
drag, startPoint x: 40, startPoint y: 37, endPoint x: 4, endPoint y: 37, distance: 35.9
click at [2, 37] on div "Meals Meal Detail Meal Images Meal Image List 35156 Search (name or full id num…" at bounding box center [239, 222] width 478 height 445
drag, startPoint x: 54, startPoint y: 38, endPoint x: 7, endPoint y: 38, distance: 47.4
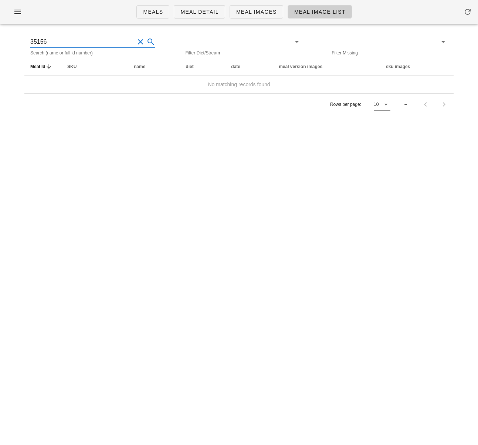
click at [7, 38] on div "Meals Meal Detail Meal Images Meal Image List 35156 Search (name or full id num…" at bounding box center [239, 222] width 478 height 445
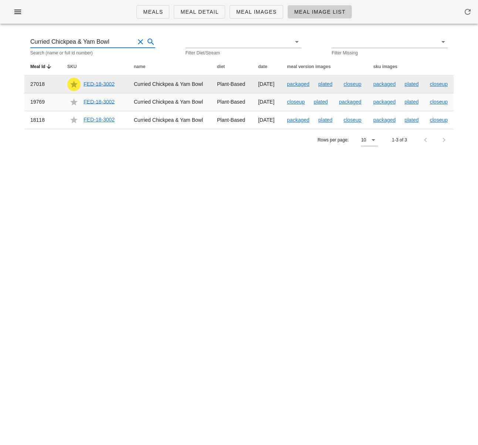
type input "Curried Chickpea & Yam Bowl"
click at [100, 86] on link "FED-18-3002" at bounding box center [99, 84] width 31 height 6
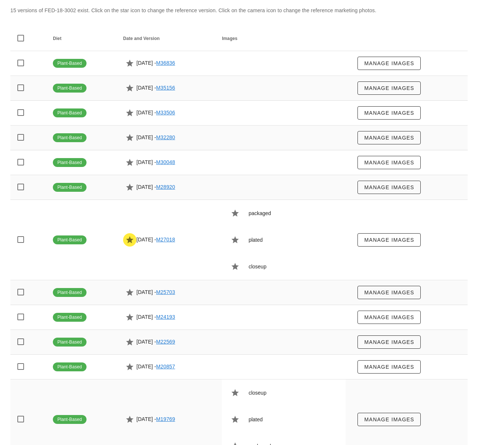
scroll to position [262, 0]
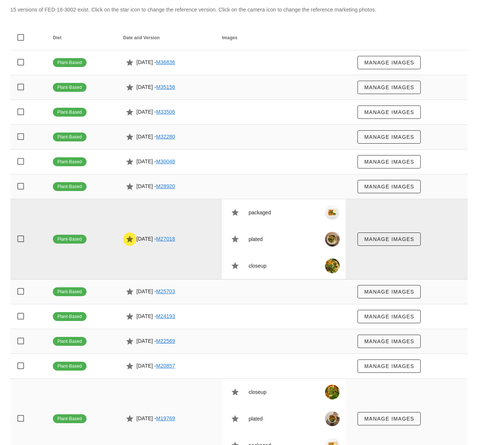
click at [283, 229] on div "plated" at bounding box center [284, 239] width 124 height 21
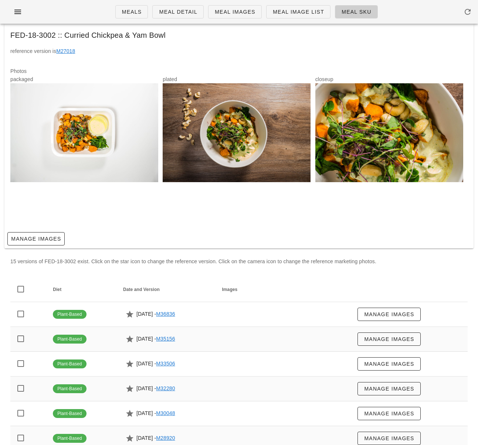
scroll to position [0, 0]
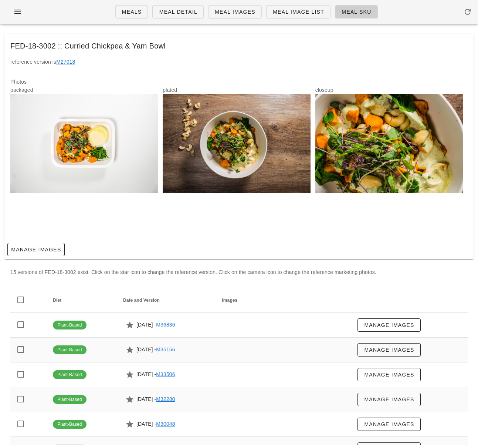
click at [90, 154] on div at bounding box center [84, 143] width 148 height 99
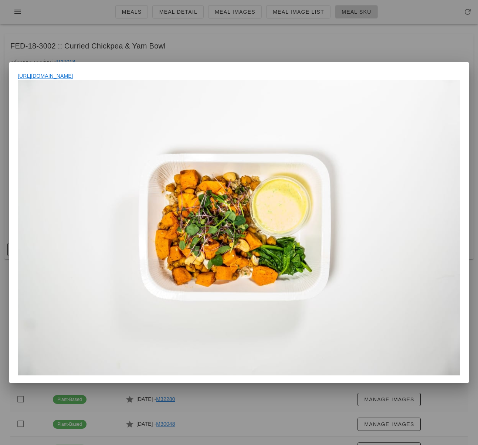
drag, startPoint x: 473, startPoint y: 378, endPoint x: 280, endPoint y: 202, distance: 261.6
click at [473, 378] on div at bounding box center [239, 222] width 478 height 445
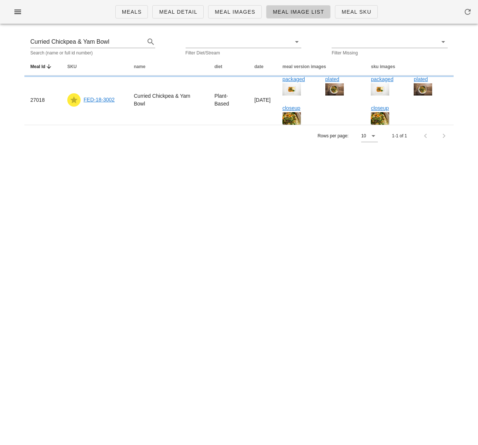
type input "35156"
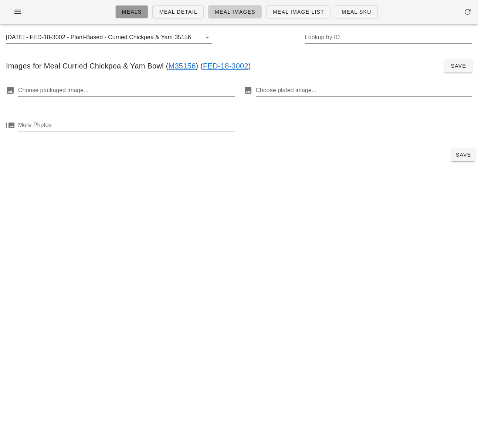
click at [135, 13] on span "Meals" at bounding box center [132, 12] width 20 height 6
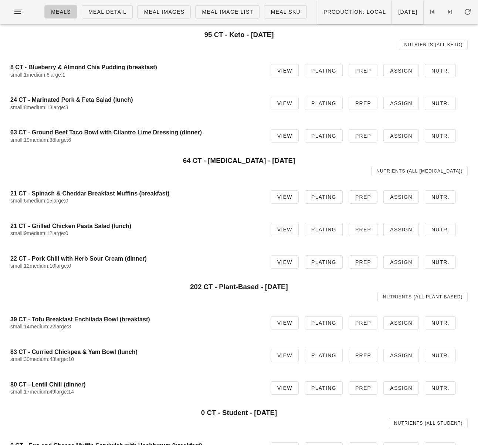
scroll to position [281, 0]
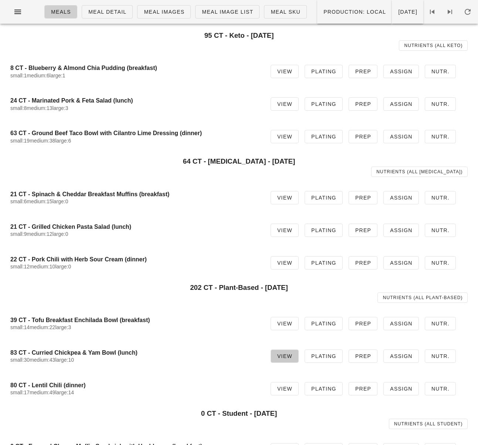
click at [281, 360] on link "View" at bounding box center [285, 355] width 28 height 13
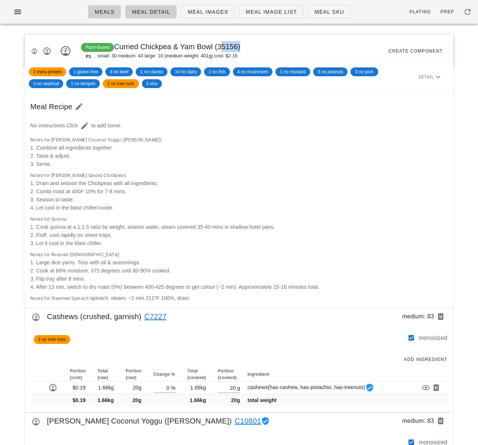
drag, startPoint x: 219, startPoint y: 45, endPoint x: 238, endPoint y: 46, distance: 18.9
click at [238, 46] on span "Plant-Based Curried Chickpea & Yam Bowl (35156)" at bounding box center [160, 47] width 159 height 8
copy span "35156"
click at [21, 8] on icon "button" at bounding box center [17, 11] width 9 height 9
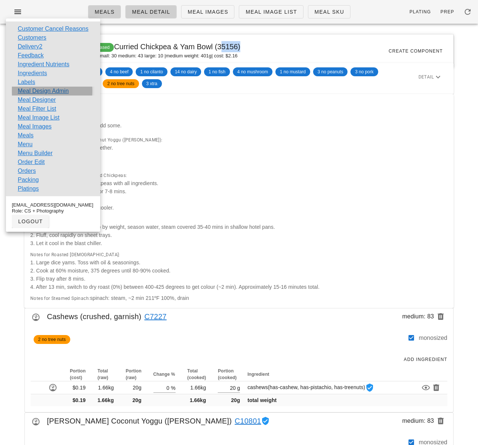
click at [50, 90] on link "Meal Design Admin" at bounding box center [43, 91] width 51 height 9
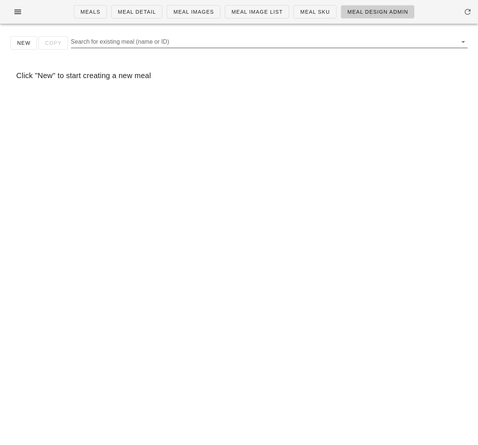
click at [109, 40] on input "Search for existing meal (name or ID)" at bounding box center [263, 42] width 385 height 12
paste input "35156"
type input "35156"
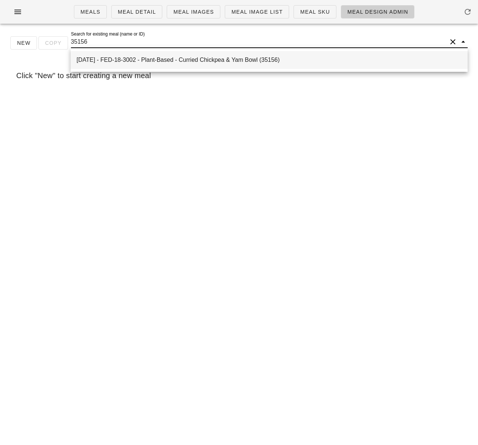
click at [113, 55] on div "2025-08-18 - FED-18-3002 - Plant-Based - Curried Chickpea & Yam Bowl (35156)" at bounding box center [269, 60] width 385 height 16
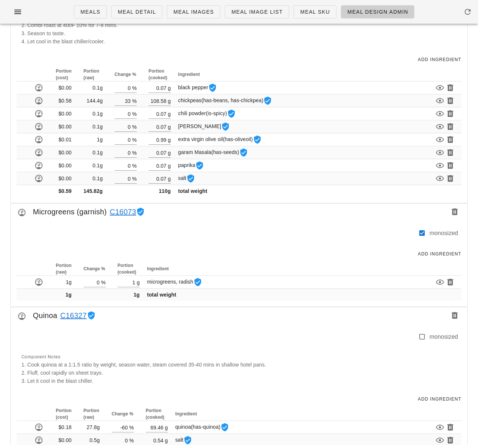
scroll to position [870, 0]
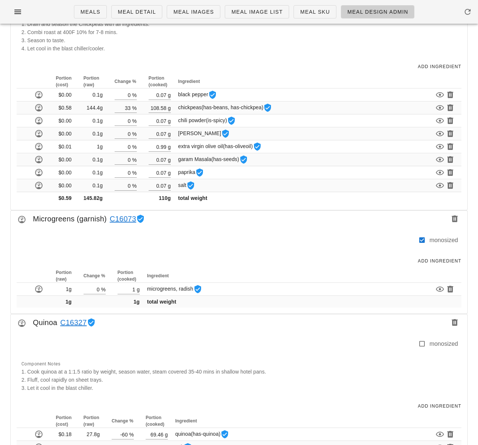
click at [269, 69] on div "Add Ingredient" at bounding box center [239, 66] width 457 height 16
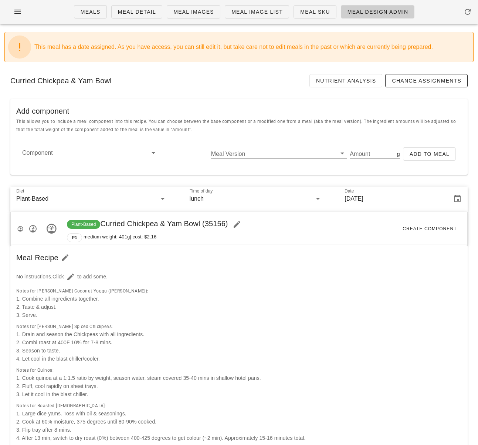
scroll to position [0, 0]
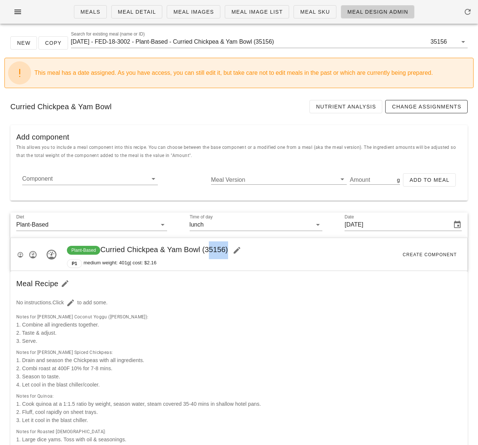
drag, startPoint x: 206, startPoint y: 249, endPoint x: 225, endPoint y: 249, distance: 18.5
click at [225, 249] on span "Plant-Based Curried Chickpea & Yam Bowl (35156)" at bounding box center [156, 249] width 179 height 8
drag, startPoint x: 230, startPoint y: 249, endPoint x: 213, endPoint y: 249, distance: 17.4
click at [213, 249] on span "Plant-Based Curried Chickpea & Yam Bowl (35156)" at bounding box center [156, 249] width 179 height 8
click at [227, 256] on div "Plant-Based Curried Chickpea & Yam Bowl (35156) P1 medium weight: 401g | cost: …" at bounding box center [156, 254] width 179 height 27
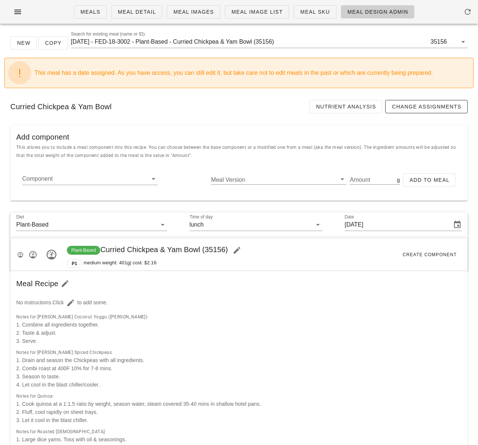
drag, startPoint x: 228, startPoint y: 252, endPoint x: 104, endPoint y: 252, distance: 124.3
click at [104, 252] on span "Plant-Based Curried Chickpea & Yam Bowl (35156)" at bounding box center [156, 249] width 179 height 8
copy span "Curried Chickpea & Yam Bowl (35156)"
click at [209, 118] on div "Curried Chickpea & Yam Bowl Nutrient Analysis Change Assignments" at bounding box center [238, 106] width 469 height 25
click at [17, 10] on icon "button" at bounding box center [17, 11] width 9 height 9
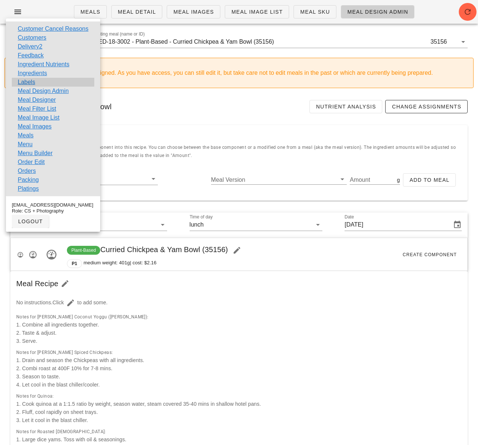
click at [36, 81] on div "Labels" at bounding box center [53, 82] width 82 height 9
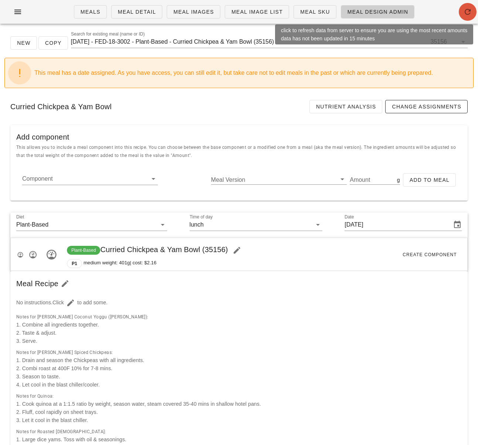
click at [468, 11] on icon "button" at bounding box center [468, 11] width 9 height 9
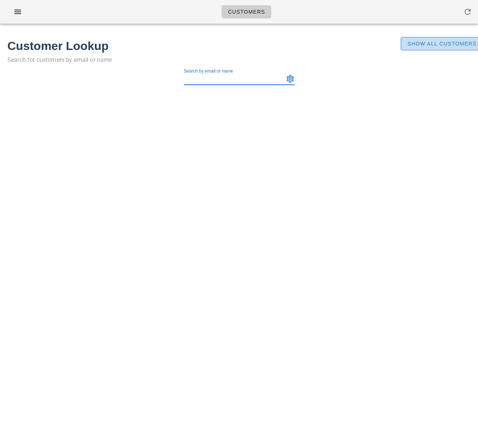
click at [439, 44] on span "Show All Customers" at bounding box center [442, 44] width 70 height 6
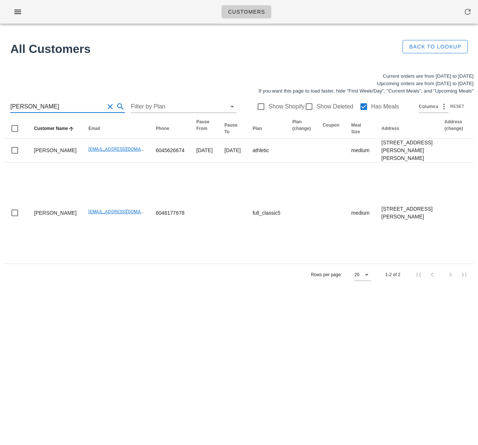
drag, startPoint x: 40, startPoint y: 108, endPoint x: -11, endPoint y: 104, distance: 51.6
click at [0, 104] on html "Customers Found 9 customers All Customers Back to Lookup Current orders are fro…" at bounding box center [239, 222] width 478 height 445
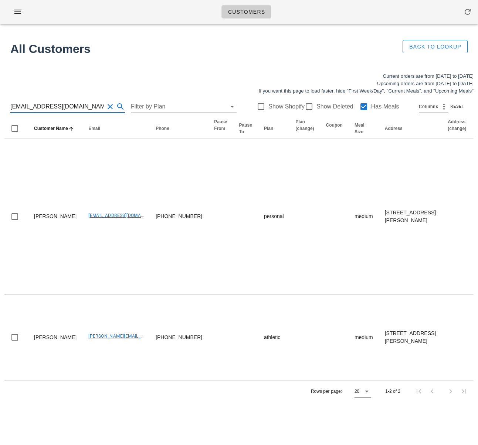
type input "darcielynn@me.com"
click at [320, 139] on th "Coupon" at bounding box center [334, 128] width 28 height 20
click at [194, 30] on div "All Customers Back to Lookup" at bounding box center [239, 49] width 478 height 38
drag, startPoint x: 80, startPoint y: 105, endPoint x: -47, endPoint y: 100, distance: 127.7
click at [0, 100] on html "Customers Found 9 customers All Customers Back to Lookup Current orders are fro…" at bounding box center [239, 222] width 478 height 445
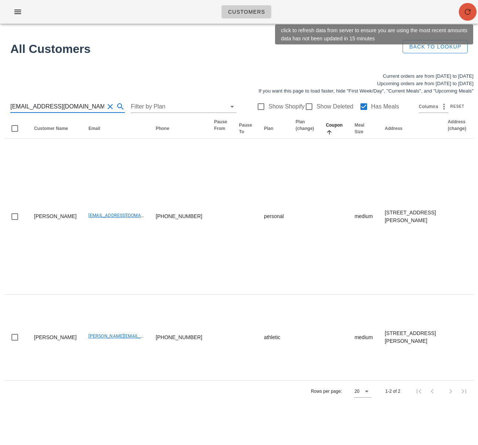
click at [465, 13] on icon "button" at bounding box center [468, 11] width 9 height 9
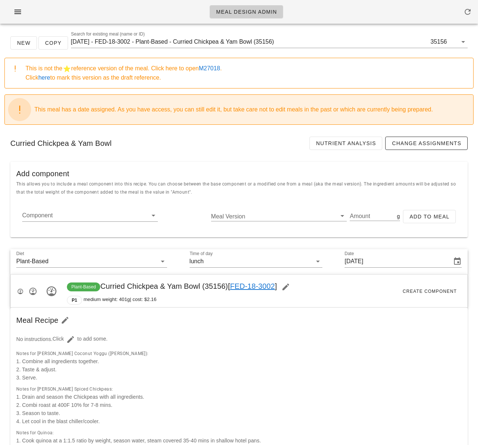
drag, startPoint x: 330, startPoint y: 333, endPoint x: 312, endPoint y: 286, distance: 50.4
click at [330, 332] on div "No instructions. Click to add some." at bounding box center [239, 339] width 455 height 22
click at [21, 10] on icon "button" at bounding box center [17, 11] width 9 height 9
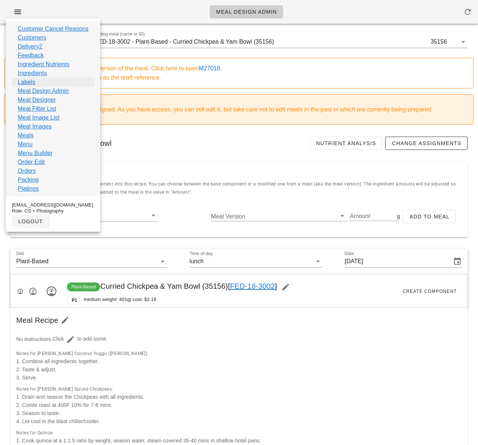
click at [30, 81] on link "Labels" at bounding box center [26, 82] width 17 height 9
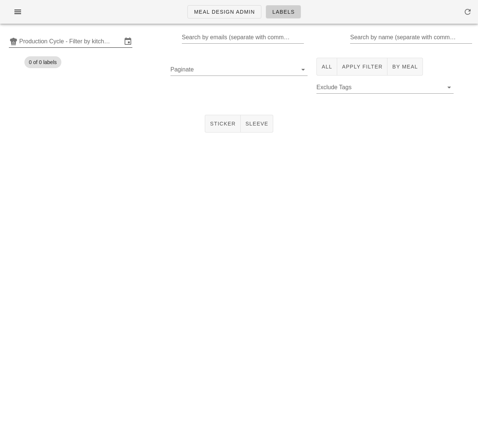
click at [52, 40] on input "Production Cycle - Filter by kitchen production schedules" at bounding box center [70, 42] width 103 height 12
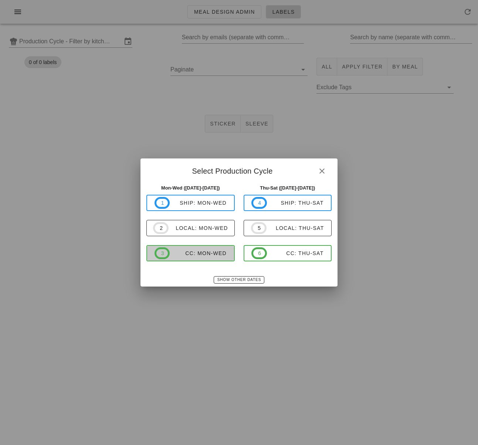
click at [219, 247] on span "3 CC: Mon-Wed" at bounding box center [191, 253] width 72 height 12
type input "CC: Mon-Wed (Aug 25-Aug 27)"
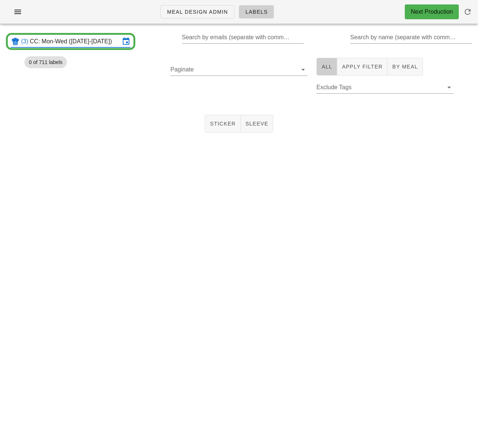
click at [331, 67] on span "All" at bounding box center [326, 67] width 11 height 6
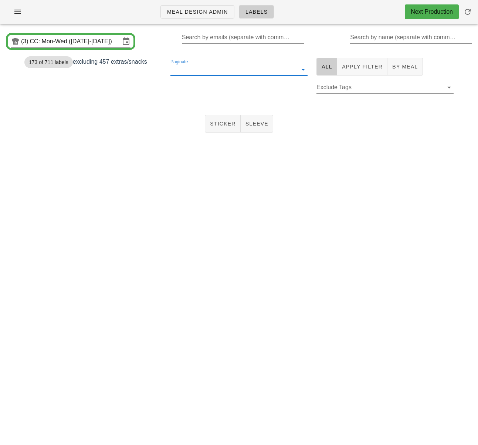
click at [240, 69] on input "Paginate" at bounding box center [233, 70] width 125 height 12
click at [193, 78] on div "250" at bounding box center [238, 75] width 125 height 7
click at [182, 92] on span "1" at bounding box center [179, 93] width 8 height 6
click at [220, 122] on span "Sticker" at bounding box center [223, 124] width 26 height 6
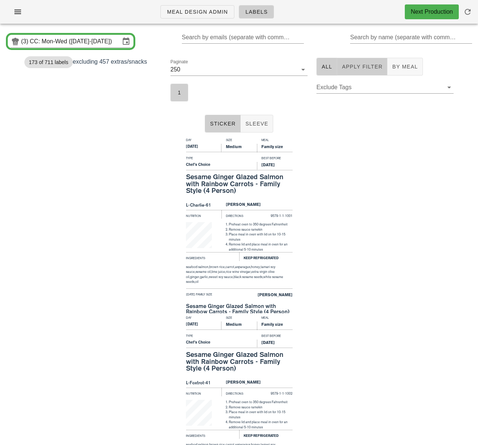
click at [351, 68] on span "Apply Filter" at bounding box center [362, 67] width 41 height 6
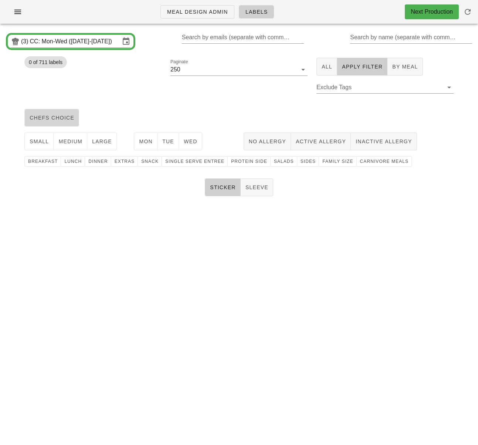
click at [55, 121] on span "chefs choice" at bounding box center [51, 118] width 45 height 6
click at [45, 138] on span "small" at bounding box center [39, 141] width 20 height 6
click at [71, 138] on span "medium" at bounding box center [70, 141] width 24 height 6
click at [99, 141] on span "large" at bounding box center [102, 141] width 20 height 6
click at [138, 143] on button "Mon" at bounding box center [146, 141] width 24 height 18
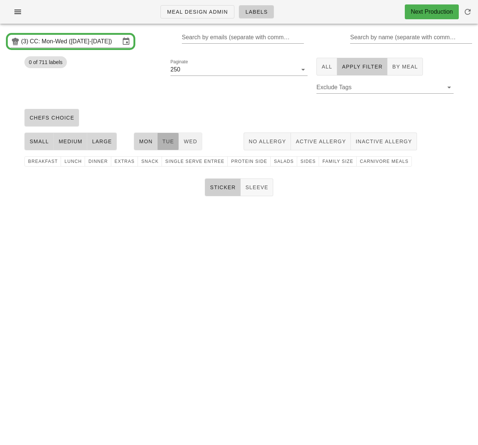
drag, startPoint x: 171, startPoint y: 143, endPoint x: 185, endPoint y: 142, distance: 14.1
click at [171, 143] on span "Tue" at bounding box center [168, 141] width 12 height 6
click at [191, 142] on span "Wed" at bounding box center [190, 141] width 14 height 6
click at [303, 164] on span "Sides" at bounding box center [308, 161] width 16 height 5
click at [174, 83] on div at bounding box center [239, 80] width 137 height 5
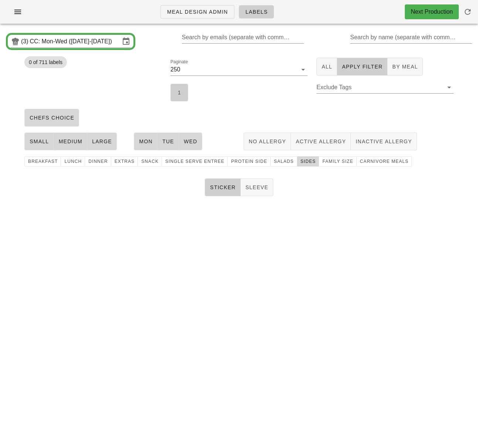
click at [177, 88] on button "1" at bounding box center [180, 93] width 18 height 18
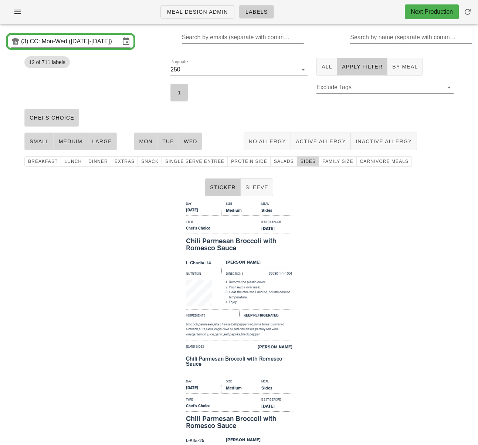
click at [388, 339] on div "Day Size Meal Monday Medium Sides Type Best Before Chef's Choice Aug 27, 2025 C…" at bounding box center [239, 288] width 478 height 178
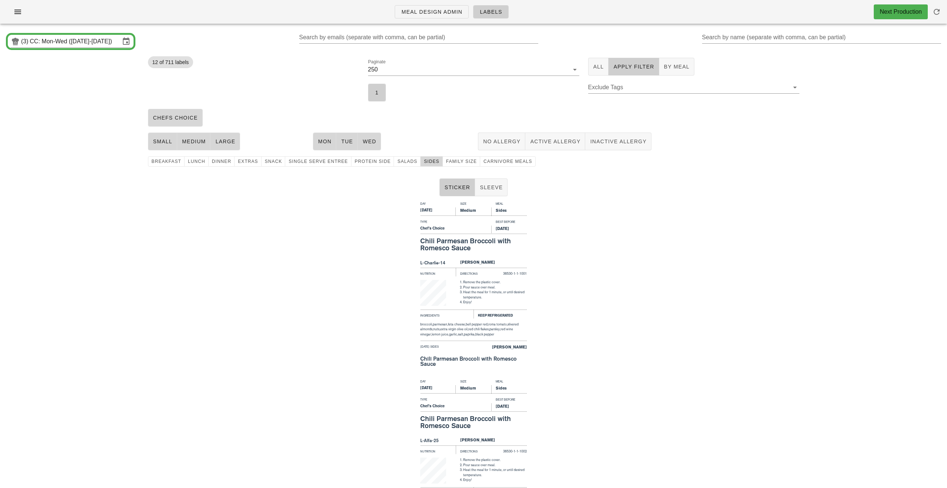
drag, startPoint x: 273, startPoint y: 224, endPoint x: 243, endPoint y: 41, distance: 185.5
click at [274, 219] on div "Day Size Meal Monday Medium Sides Type Best Before Chef's Choice Aug 27, 2025 C…" at bounding box center [473, 288] width 947 height 178
drag, startPoint x: 14, startPoint y: 10, endPoint x: 18, endPoint y: 10, distance: 4.5
click at [14, 10] on icon "button" at bounding box center [17, 11] width 9 height 9
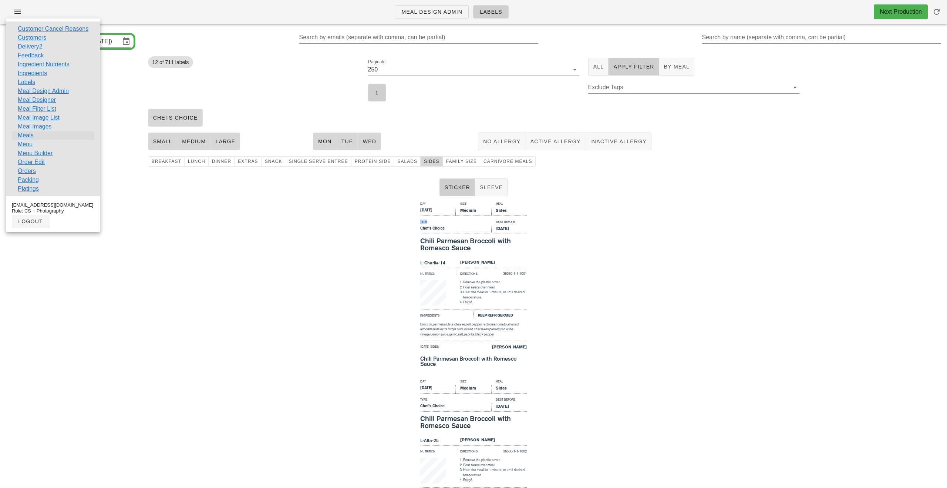
click at [31, 136] on link "Meals" at bounding box center [26, 135] width 16 height 9
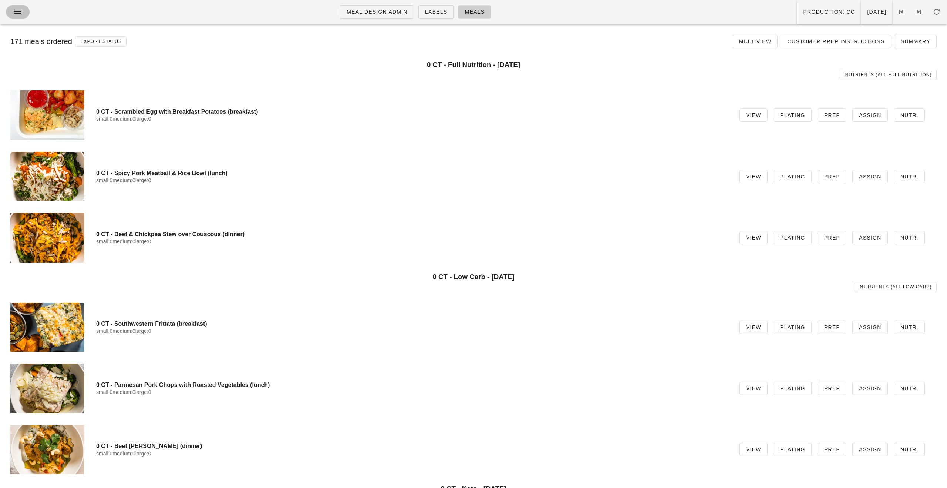
drag, startPoint x: 21, startPoint y: 14, endPoint x: 23, endPoint y: 18, distance: 4.5
click at [21, 14] on icon "button" at bounding box center [17, 11] width 9 height 9
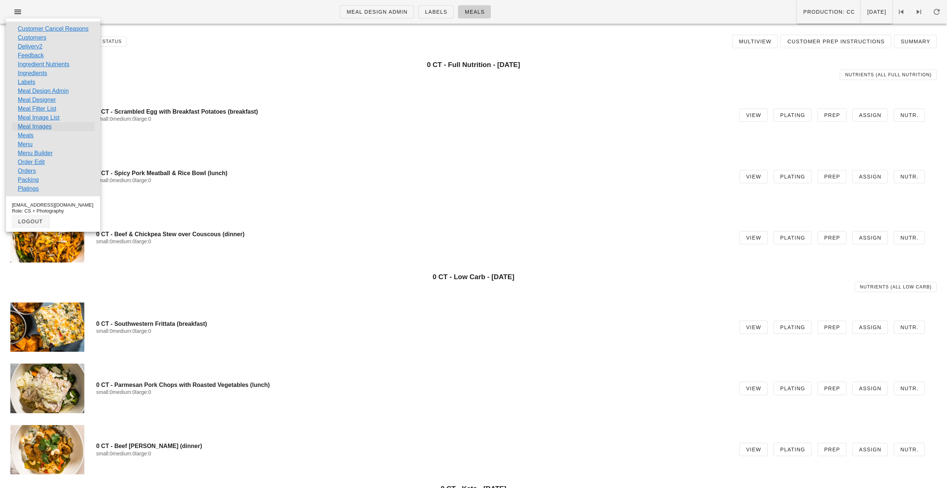
click at [47, 127] on link "Meal Images" at bounding box center [35, 126] width 34 height 9
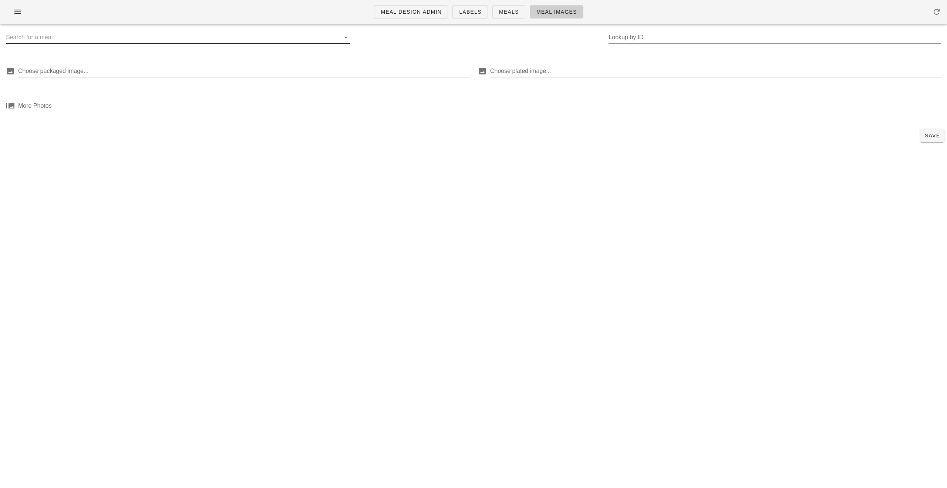
click at [102, 38] on input "text" at bounding box center [172, 37] width 333 height 12
type input "sze"
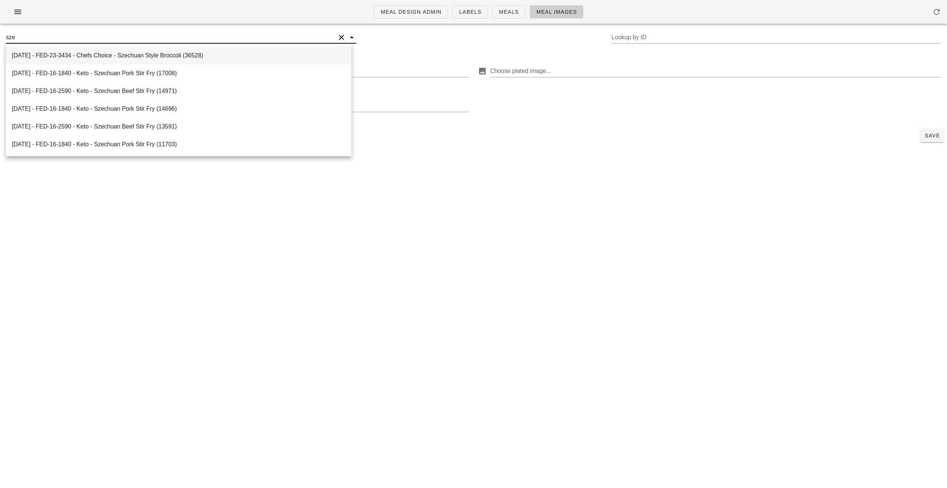
click at [145, 63] on div "2025-08-31 - FED-23-3434 - Chefs Choice - Szechuan Style Broccoli (36528)" at bounding box center [179, 56] width 346 height 18
type input "36528"
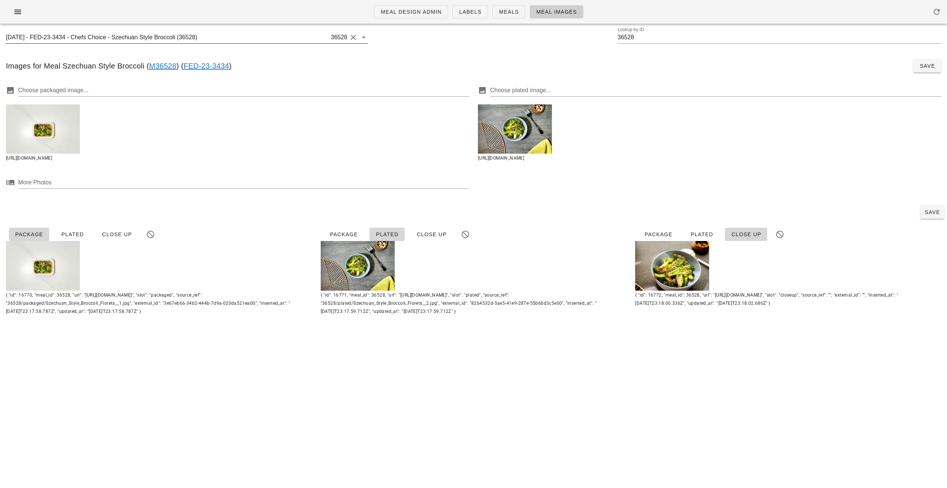
click at [133, 38] on input "2025-08-31 - FED-23-3434 - Chefs Choice - Szechuan Style Broccoli (36528)" at bounding box center [168, 37] width 324 height 12
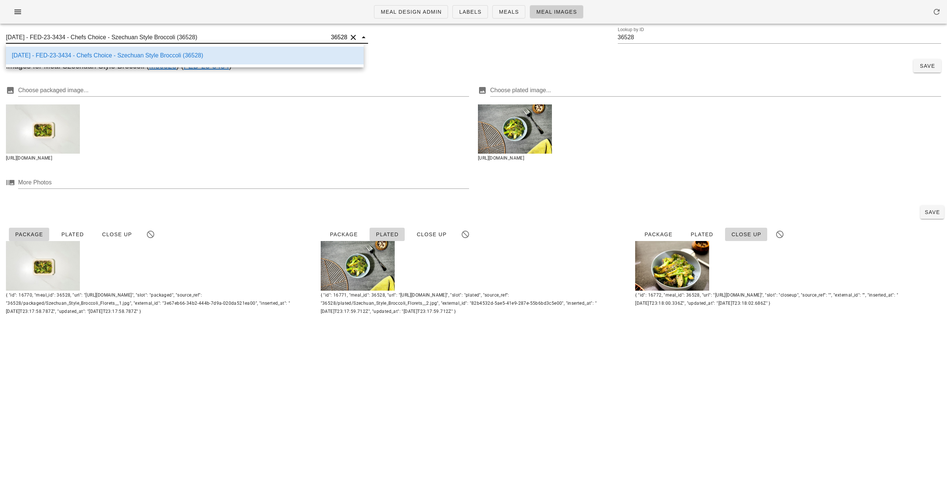
click at [133, 38] on input "2025-08-31 - FED-23-3434 - Chefs Choice - Szechuan Style Broccoli (36528)" at bounding box center [168, 37] width 324 height 12
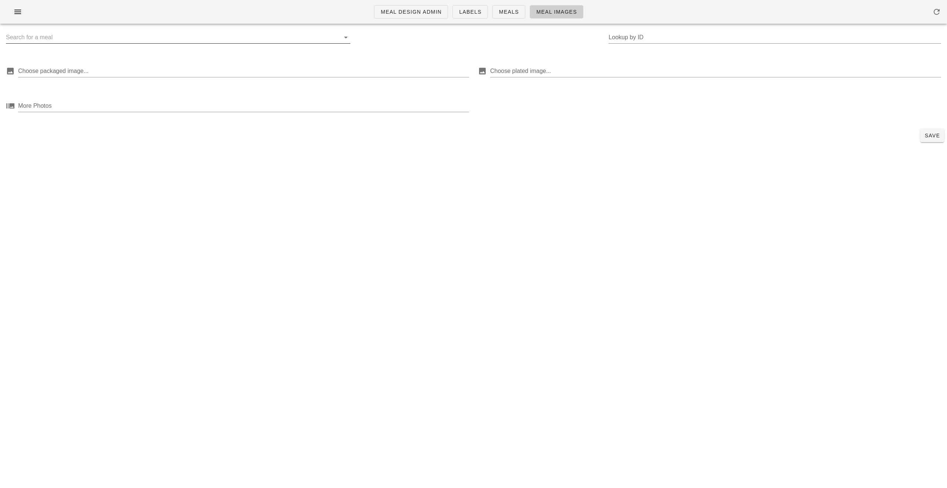
click at [111, 36] on input "text" at bounding box center [172, 37] width 333 height 12
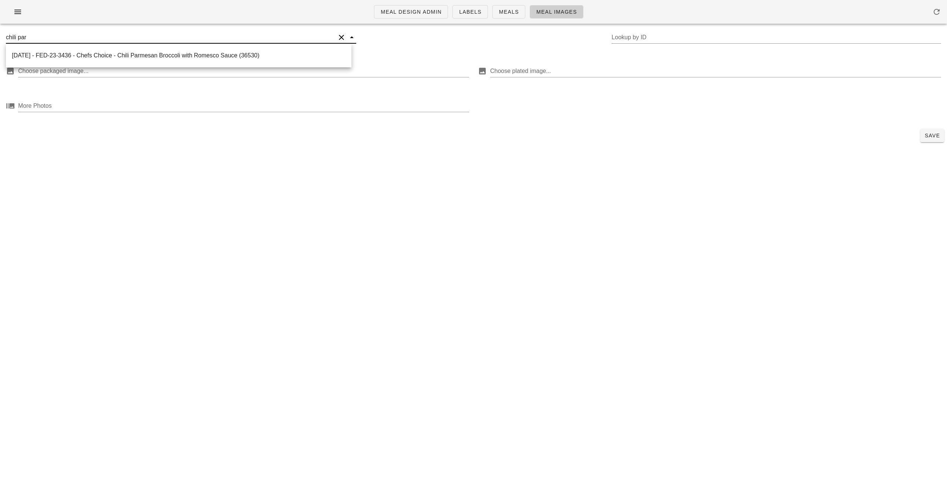
type input "chili parm"
click at [169, 62] on div "2025-08-31 - FED-23-3436 - Chefs Choice - Chili Parmesan Broccoli with Romesco …" at bounding box center [179, 55] width 334 height 16
type input "36530"
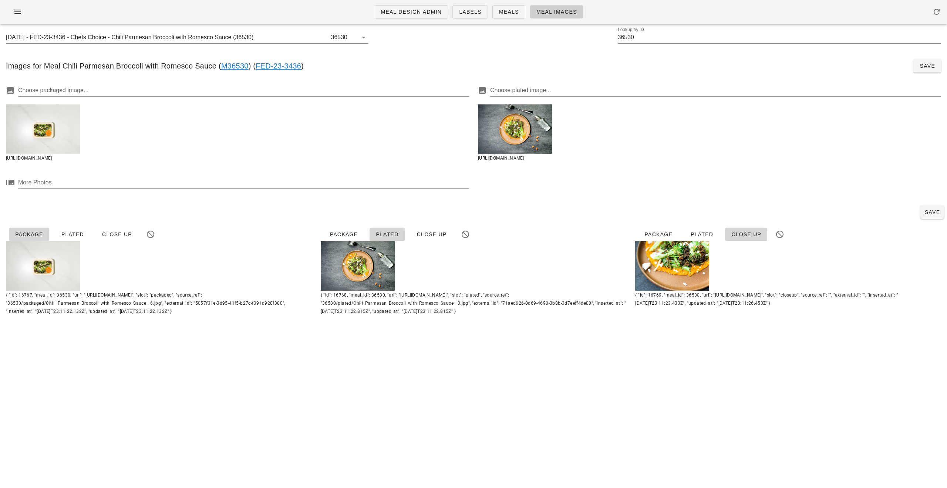
click at [62, 136] on div at bounding box center [43, 128] width 74 height 49
click at [68, 135] on div at bounding box center [43, 128] width 74 height 49
click at [43, 133] on div at bounding box center [43, 128] width 74 height 49
click at [134, 403] on div "Meal Design Admin Labels Meals Meal Images 2025-08-31 - FED-23-3436 - Chefs Cho…" at bounding box center [473, 244] width 947 height 488
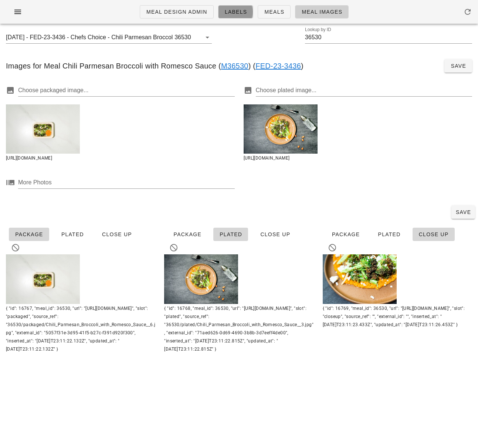
click at [233, 14] on span "Labels" at bounding box center [236, 12] width 23 height 6
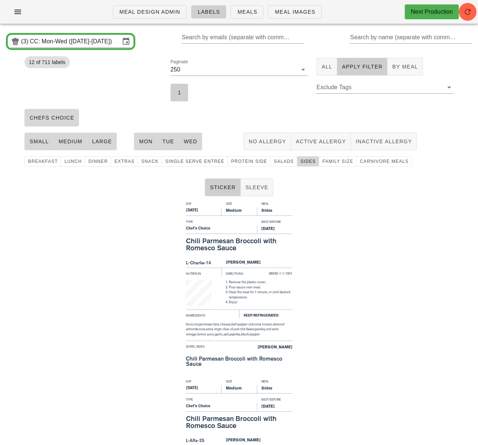
drag, startPoint x: 363, startPoint y: 349, endPoint x: 127, endPoint y: 89, distance: 350.7
click at [363, 349] on div "Day Size Meal Monday Medium Sides Type Best Before Chef's Choice Aug 27, 2025 C…" at bounding box center [239, 288] width 478 height 178
click at [136, 13] on span "Meal Design Admin" at bounding box center [149, 12] width 61 height 6
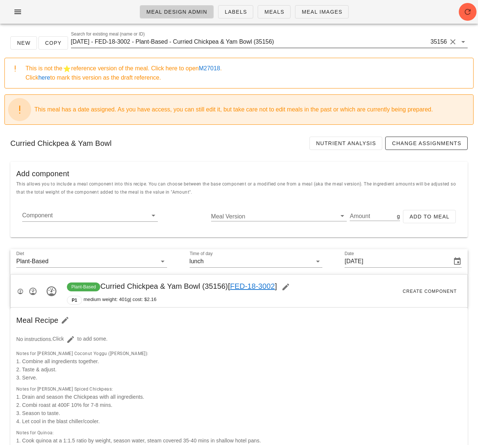
click at [152, 39] on input "2025-08-18 - FED-18-3002 - Plant-Based - Curried Chickpea & Yam Bowl (35156)" at bounding box center [250, 42] width 358 height 12
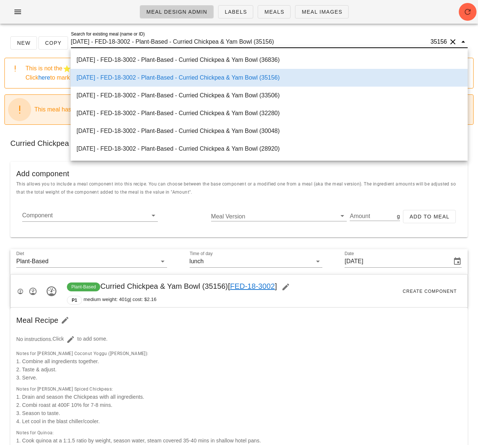
click at [152, 39] on input "2025-08-18 - FED-18-3002 - Plant-Based - Curried Chickpea & Yam Bowl (35156)" at bounding box center [250, 42] width 358 height 12
paste input "Mixed Green Salad with Summer Berries"
type input "Mixed Green Salad with Summer Berries"
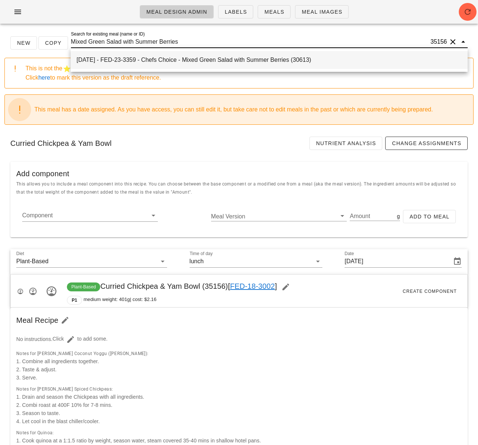
click at [158, 55] on div "2024-08-25 - FED-23-3359 - Chefs Choice - Mixed Green Salad with Summer Berries…" at bounding box center [269, 60] width 385 height 16
type input "Sunday Aug 25, 2024"
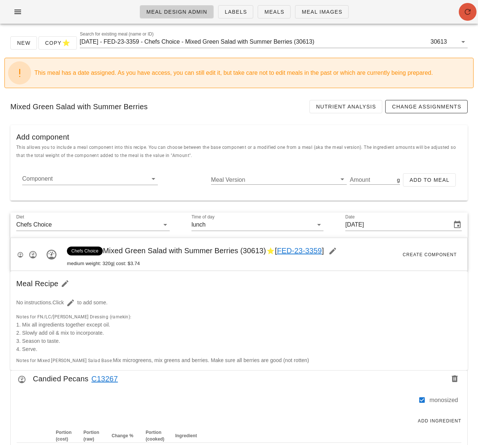
click at [464, 15] on icon "button" at bounding box center [468, 11] width 9 height 9
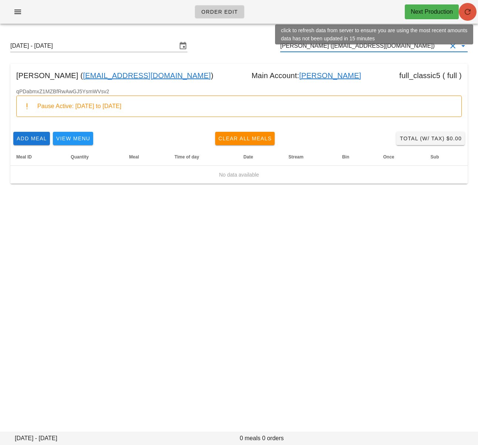
drag, startPoint x: 470, startPoint y: 10, endPoint x: 451, endPoint y: 9, distance: 18.5
click at [470, 10] on icon "button" at bounding box center [468, 11] width 9 height 9
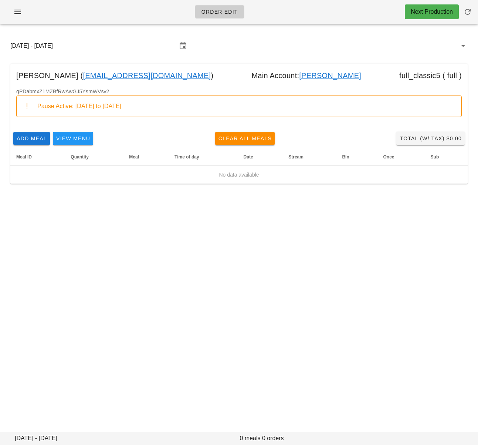
type input "[PERSON_NAME] ([EMAIL_ADDRESS][DOMAIN_NAME])"
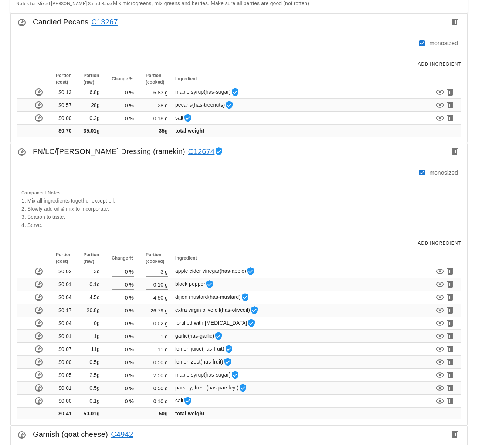
scroll to position [357, 0]
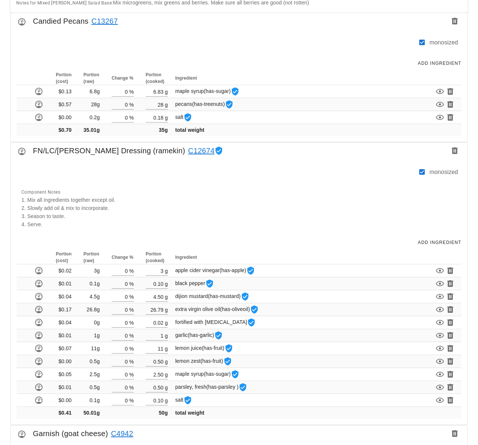
drag, startPoint x: 81, startPoint y: 166, endPoint x: 77, endPoint y: 161, distance: 7.1
click at [81, 166] on div at bounding box center [72, 163] width 110 height 9
drag, startPoint x: 71, startPoint y: 151, endPoint x: 121, endPoint y: 160, distance: 51.2
click at [124, 152] on div "FN/LC/[PERSON_NAME] Dressing (ramekin) C12674" at bounding box center [239, 152] width 457 height 21
copy div "Lemon Dressing"
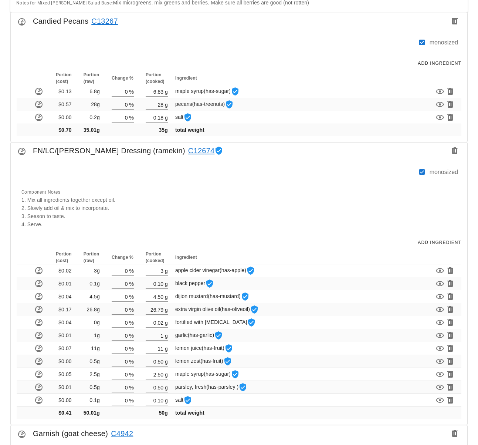
click at [183, 52] on div at bounding box center [217, 46] width 401 height 16
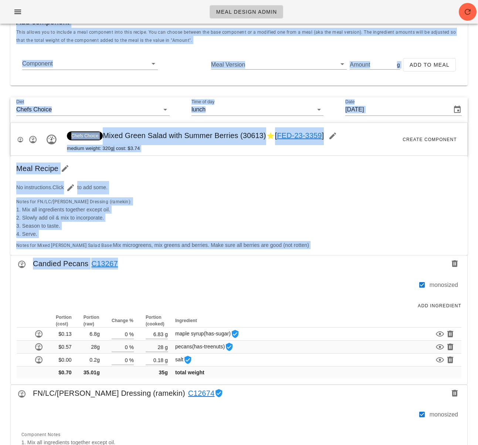
scroll to position [0, 0]
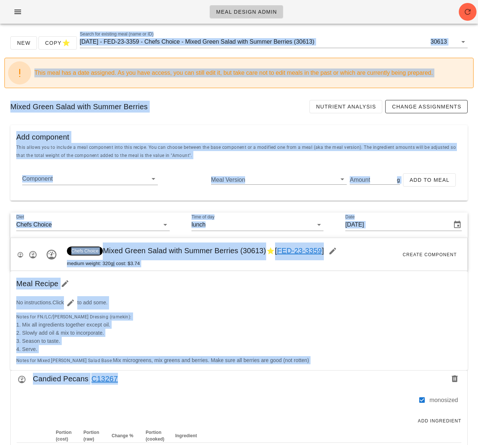
drag, startPoint x: 180, startPoint y: 51, endPoint x: 124, endPoint y: -55, distance: 120.1
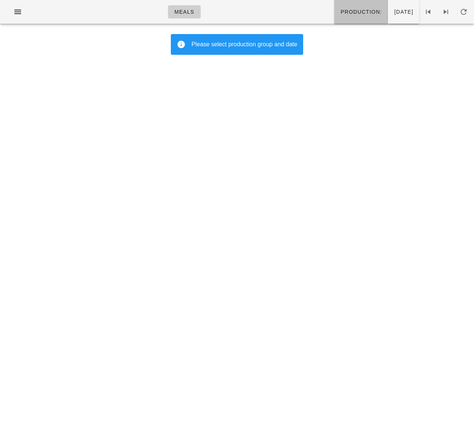
click at [355, 19] on button "Production:" at bounding box center [361, 12] width 54 height 24
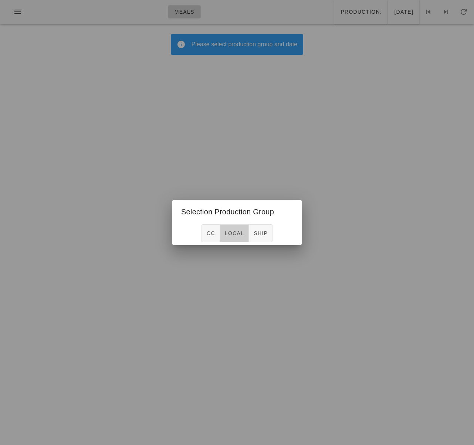
drag, startPoint x: 242, startPoint y: 230, endPoint x: 257, endPoint y: 218, distance: 19.8
click at [242, 230] on span "local" at bounding box center [235, 233] width 20 height 6
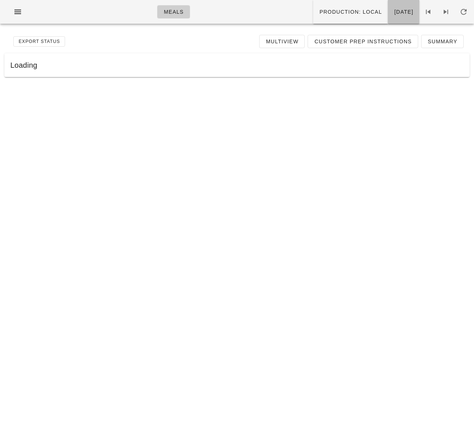
click at [407, 21] on button "[DATE]" at bounding box center [403, 12] width 31 height 24
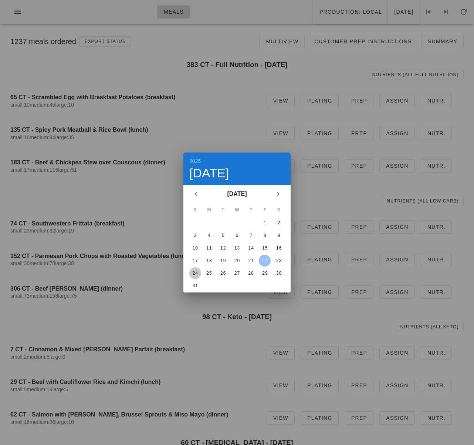
click at [192, 273] on div "24" at bounding box center [195, 272] width 12 height 5
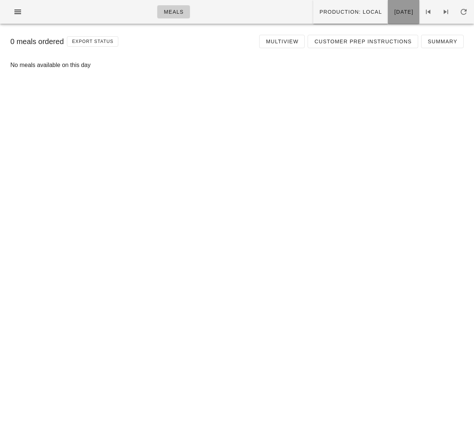
click at [394, 11] on span "[DATE]" at bounding box center [404, 12] width 20 height 6
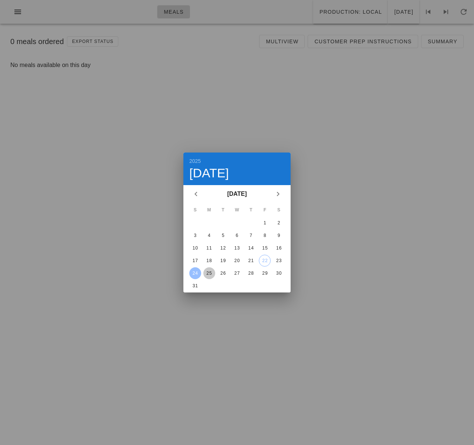
click at [209, 271] on div "25" at bounding box center [209, 272] width 12 height 5
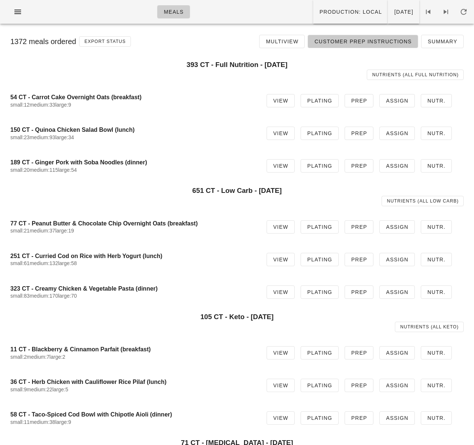
click at [392, 38] on span "Customer Prep Instructions" at bounding box center [363, 41] width 98 height 6
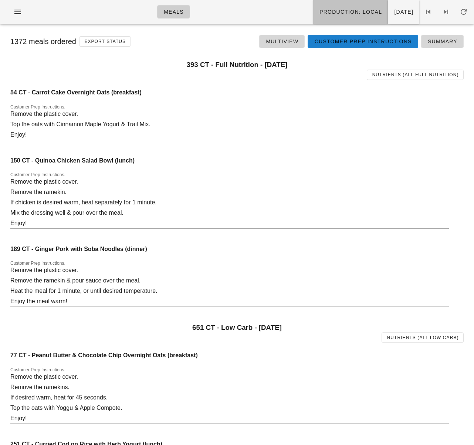
click at [339, 15] on span "Production: local" at bounding box center [350, 12] width 63 height 6
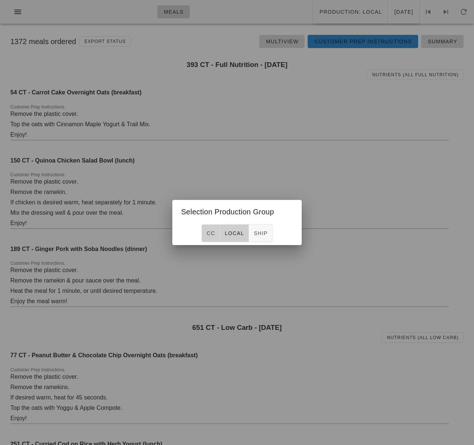
click at [209, 237] on button "CC" at bounding box center [211, 233] width 18 height 18
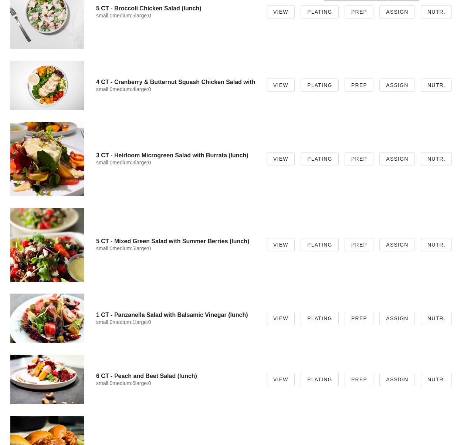
scroll to position [1199, 0]
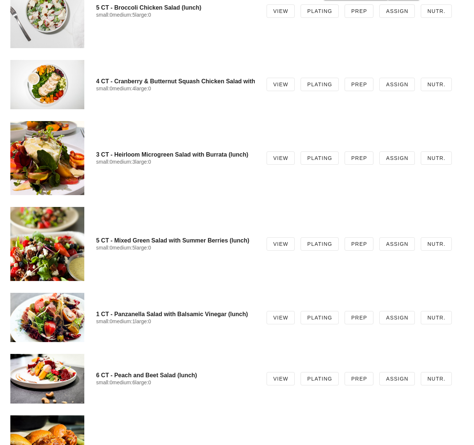
click at [241, 274] on div "5 CT - Mixed Green Salad with Summer Berries (lunch) small:0 medium:5 large:0 V…" at bounding box center [236, 244] width 465 height 86
click at [287, 243] on span "View" at bounding box center [281, 244] width 16 height 6
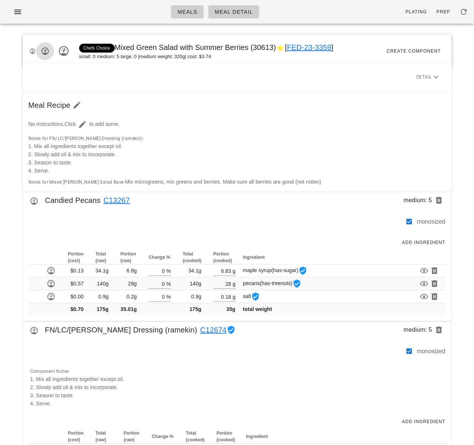
click at [47, 51] on icon "button" at bounding box center [45, 51] width 9 height 9
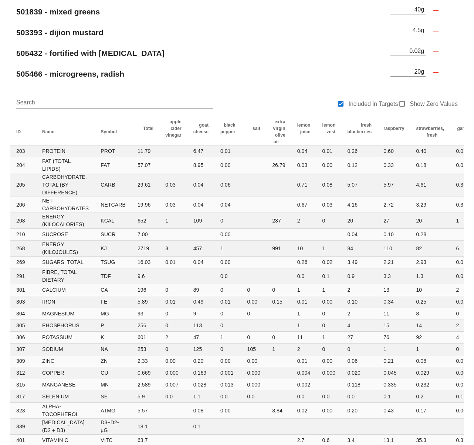
scroll to position [370, 0]
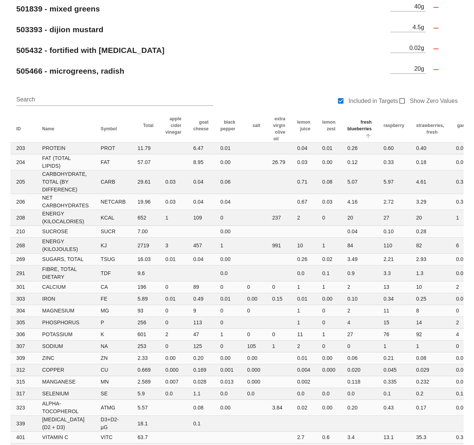
click at [360, 129] on span "fresh blueberries" at bounding box center [359, 125] width 24 height 12
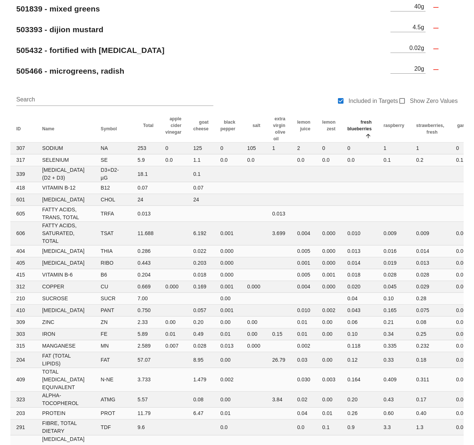
click at [360, 129] on span "fresh blueberries" at bounding box center [359, 125] width 24 height 12
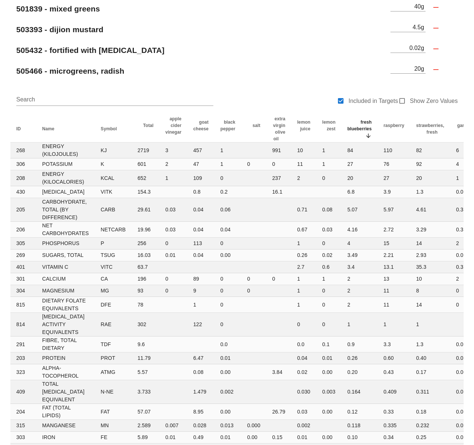
click at [396, 109] on div at bounding box center [367, 109] width 61 height 5
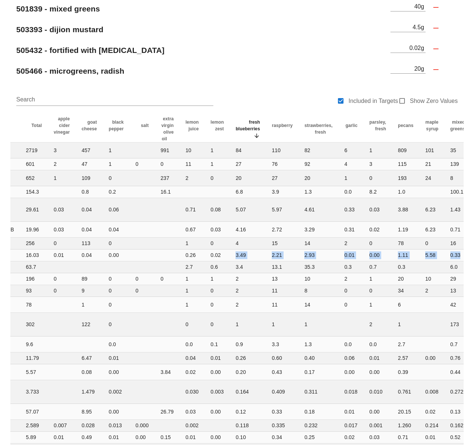
drag, startPoint x: 351, startPoint y: 250, endPoint x: 466, endPoint y: 253, distance: 114.3
click at [466, 253] on div "ID Name Symbol Total apple cider vinegar goat cheese black pepper salt extra vi…" at bounding box center [237, 372] width 462 height 522
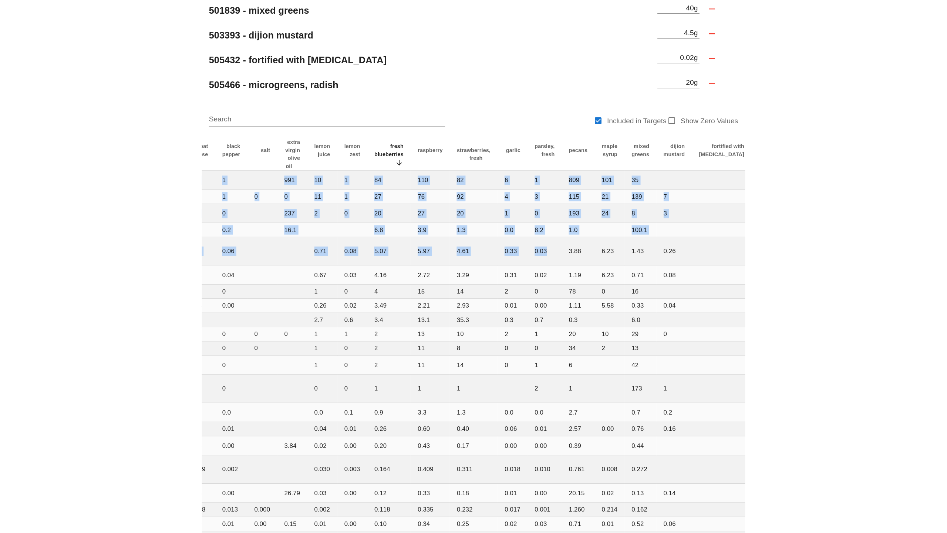
scroll to position [0, 245]
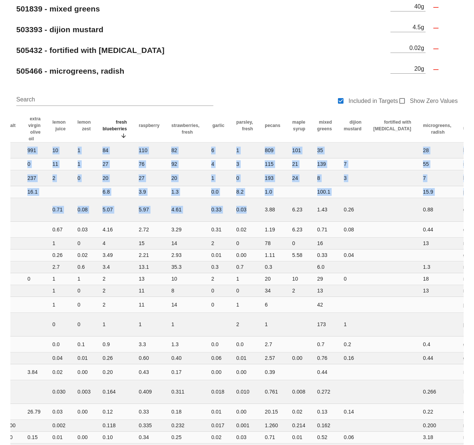
drag, startPoint x: 366, startPoint y: 215, endPoint x: 481, endPoint y: 216, distance: 115.1
click at [474, 216] on html "Meals Meal Detail Ingredient Nutrients Ingredient Nutrient Analysis Edit g 100 …" at bounding box center [237, 134] width 474 height 1009
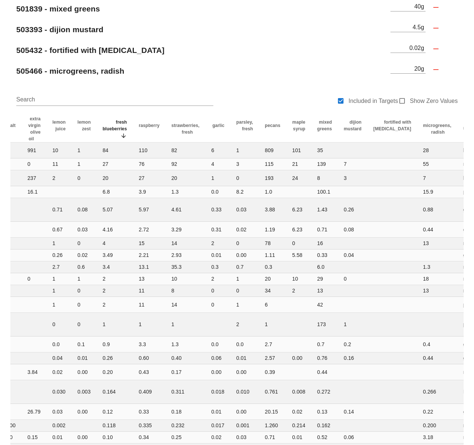
click at [292, 106] on div "Search Included in Targets Show Zero Values" at bounding box center [237, 104] width 454 height 24
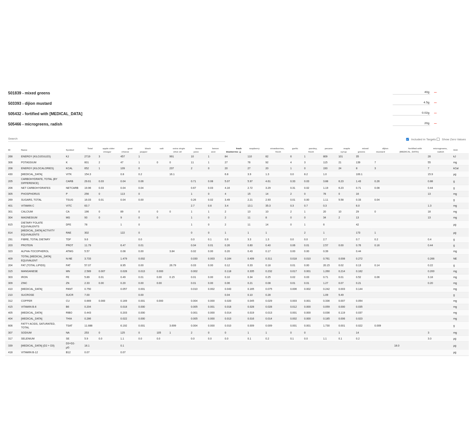
scroll to position [0, 0]
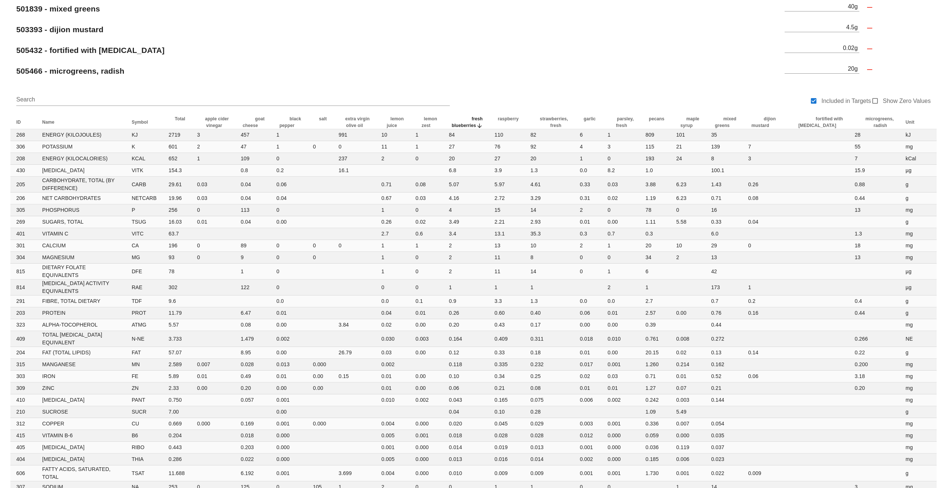
click at [474, 124] on icon "fresh blueberries: Sorted descending. Activate to remove sorting." at bounding box center [479, 126] width 7 height 6
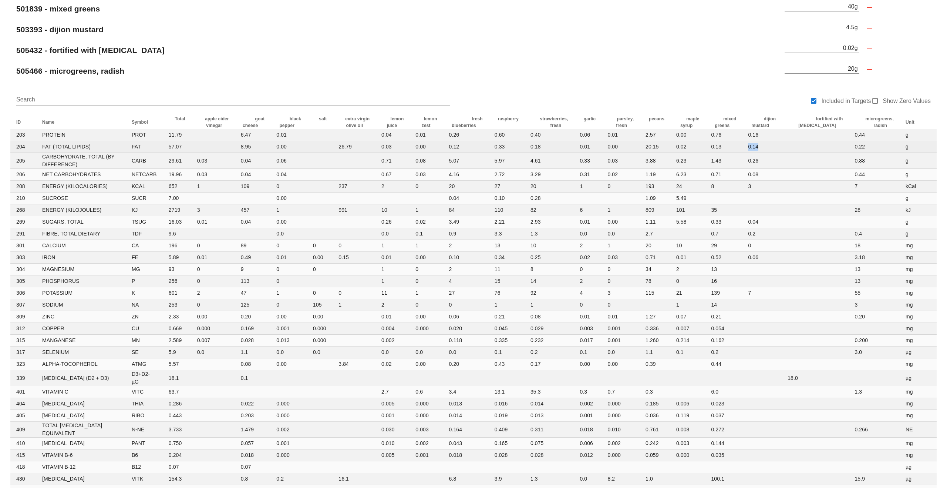
drag, startPoint x: 774, startPoint y: 147, endPoint x: 761, endPoint y: 148, distance: 13.3
click at [474, 148] on td "0.14" at bounding box center [762, 147] width 40 height 12
copy td "0.14"
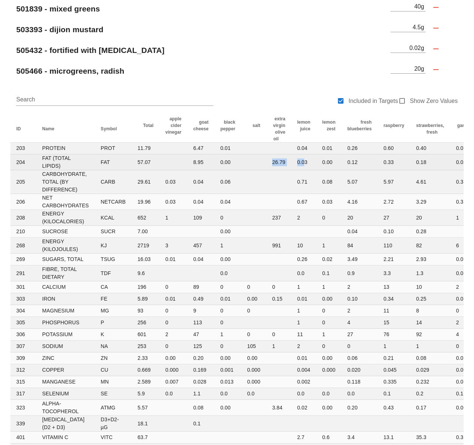
drag, startPoint x: 265, startPoint y: 161, endPoint x: 299, endPoint y: 161, distance: 33.7
click at [299, 161] on tr "204 FAT (TOTAL LIPIDS) FAT 57.07 8.95 0.00 26.79 0.03 0.00 0.12 0.33 0.18 0.01 …" at bounding box center [374, 162] width 729 height 16
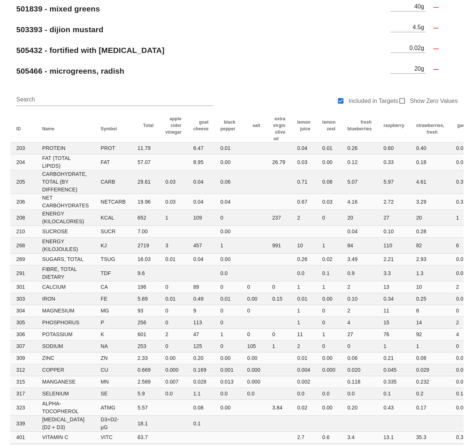
click at [287, 104] on div "Search Included in Targets Show Zero Values" at bounding box center [237, 104] width 454 height 24
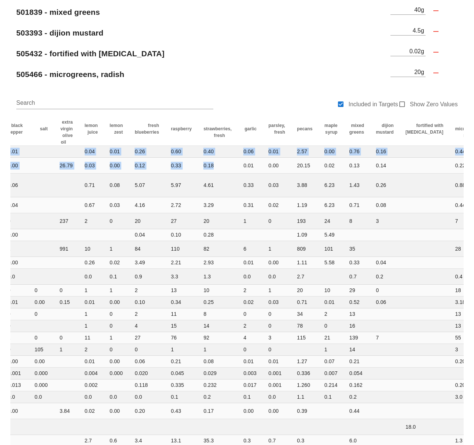
scroll to position [0, 245]
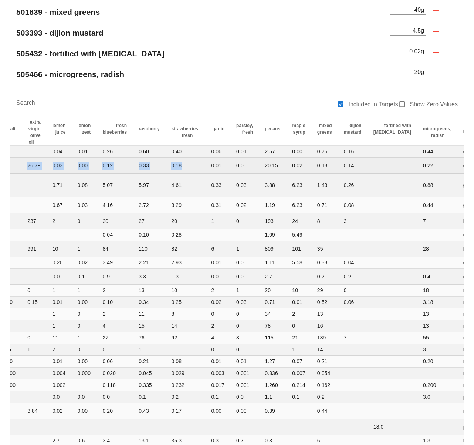
drag, startPoint x: 432, startPoint y: 166, endPoint x: 26, endPoint y: 164, distance: 406.2
click at [21, 166] on tr "204 FAT (TOTAL LIPIDS) FAT 57.07 8.95 0.00 26.79 0.03 0.00 0.12 0.33 0.18 0.01 …" at bounding box center [129, 166] width 729 height 16
click at [180, 165] on td "0.18" at bounding box center [185, 166] width 40 height 16
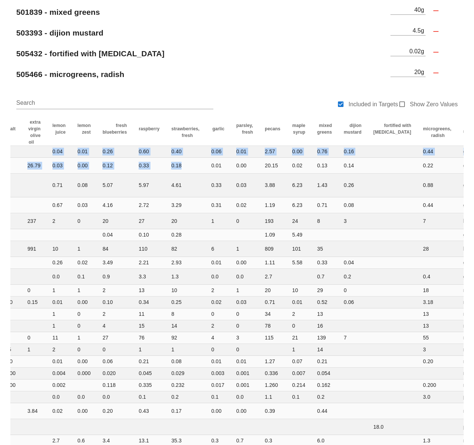
scroll to position [0, 0]
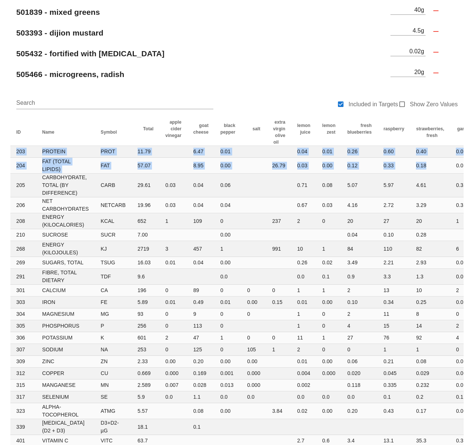
drag, startPoint x: 182, startPoint y: 166, endPoint x: -49, endPoint y: 146, distance: 232.4
click at [0, 146] on html "Meals Meal Detail Ingredient Nutrients Ingredient Nutrient Analysis Edit g 100 …" at bounding box center [237, 137] width 474 height 1009
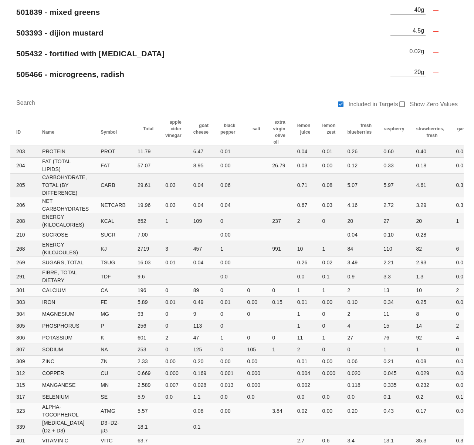
click at [258, 108] on div "Search Included in Targets Show Zero Values" at bounding box center [237, 107] width 454 height 24
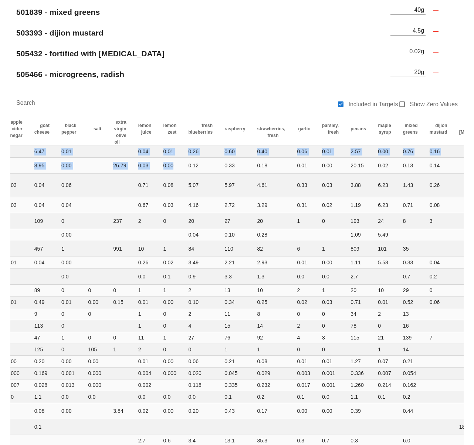
scroll to position [0, 245]
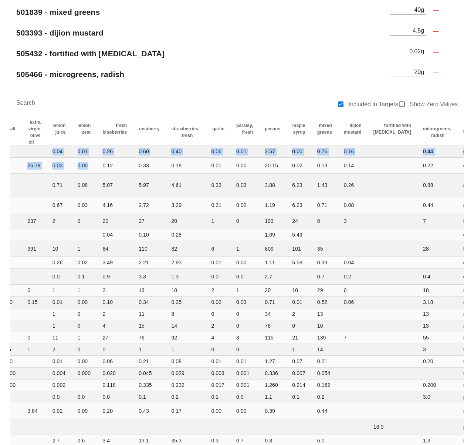
drag, startPoint x: 334, startPoint y: 168, endPoint x: 497, endPoint y: 166, distance: 163.1
click at [474, 166] on html "Meals Meal Detail Ingredient Nutrients Ingredient Nutrient Analysis Edit g 100 …" at bounding box center [237, 137] width 474 height 1009
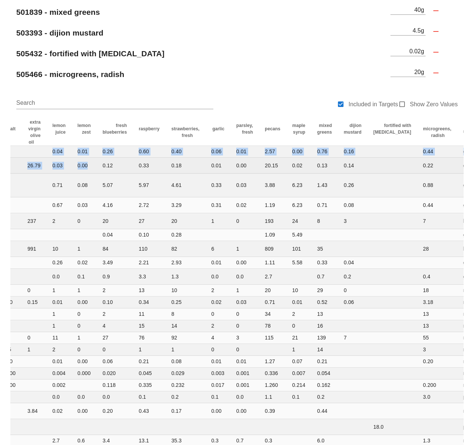
click at [369, 168] on td at bounding box center [393, 166] width 50 height 16
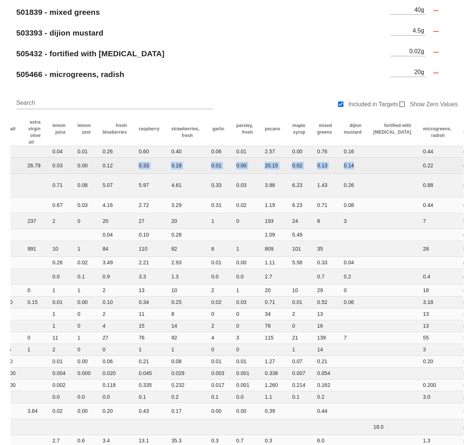
drag, startPoint x: 370, startPoint y: 166, endPoint x: 123, endPoint y: 161, distance: 246.8
click at [123, 161] on tr "204 FAT (TOTAL LIPIDS) FAT 57.07 8.95 0.00 26.79 0.03 0.00 0.12 0.33 0.18 0.01 …" at bounding box center [129, 166] width 729 height 16
click at [318, 163] on td "0.13" at bounding box center [324, 166] width 27 height 16
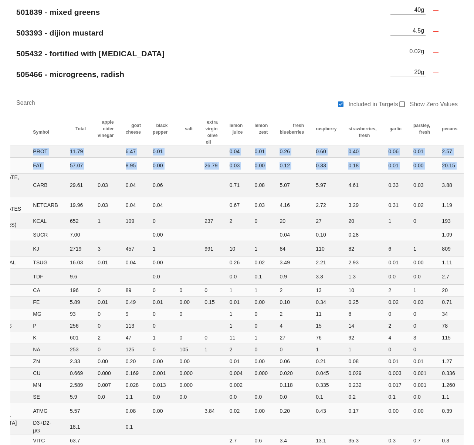
scroll to position [0, 0]
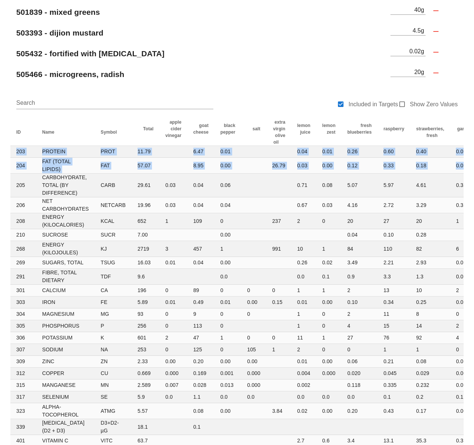
drag, startPoint x: 306, startPoint y: 165, endPoint x: -35, endPoint y: 157, distance: 340.8
click at [0, 157] on html "Meals Meal Detail Ingredient Nutrients Ingredient Nutrient Analysis Edit g 100 …" at bounding box center [237, 137] width 474 height 1009
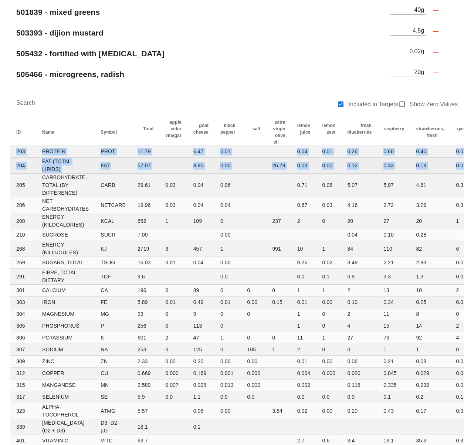
click at [167, 165] on td at bounding box center [173, 166] width 28 height 16
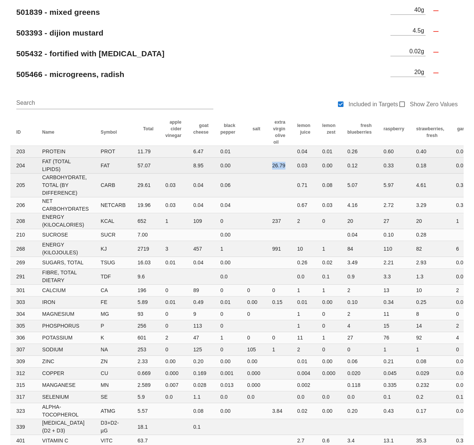
drag, startPoint x: 273, startPoint y: 166, endPoint x: 267, endPoint y: 166, distance: 5.5
click at [267, 166] on tr "204 FAT (TOTAL LIPIDS) FAT 57.07 8.95 0.00 26.79 0.03 0.00 0.12 0.33 0.18 0.01 …" at bounding box center [374, 166] width 729 height 16
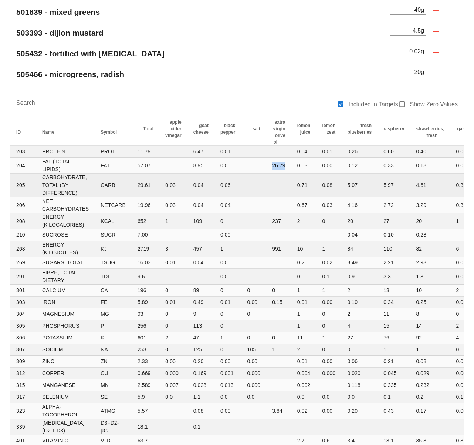
copy td "26.79"
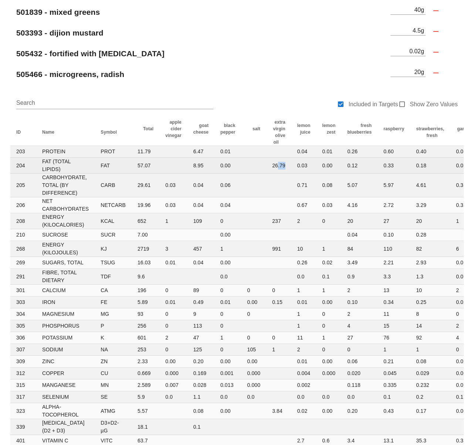
drag, startPoint x: 285, startPoint y: 167, endPoint x: 269, endPoint y: 166, distance: 16.3
click at [273, 166] on td "26.79" at bounding box center [278, 166] width 25 height 16
click at [278, 165] on td "26.79" at bounding box center [278, 166] width 25 height 16
drag, startPoint x: 279, startPoint y: 166, endPoint x: 267, endPoint y: 166, distance: 11.8
click at [267, 166] on td "26.79" at bounding box center [278, 166] width 25 height 16
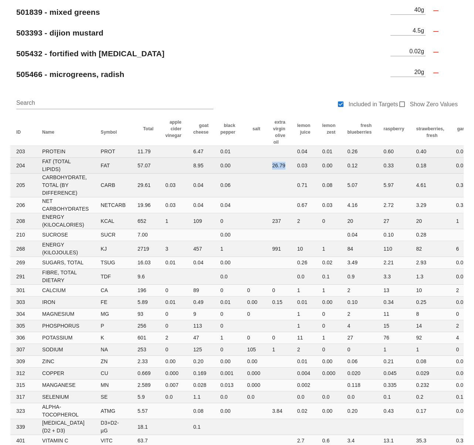
copy td "26.79"
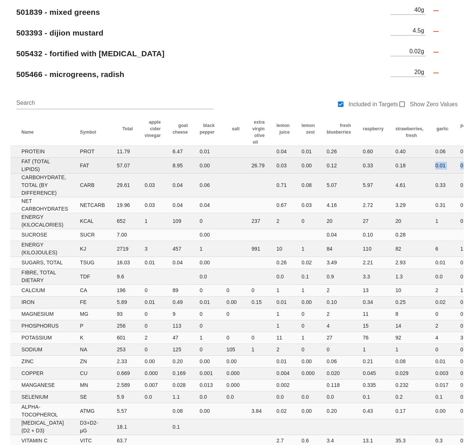
scroll to position [0, 22]
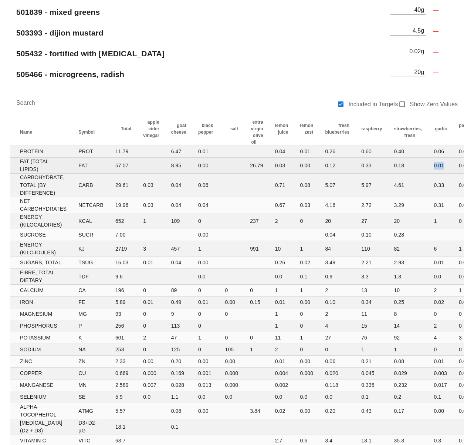
drag, startPoint x: 450, startPoint y: 166, endPoint x: 440, endPoint y: 164, distance: 10.4
click at [440, 164] on td "0.01" at bounding box center [440, 166] width 25 height 16
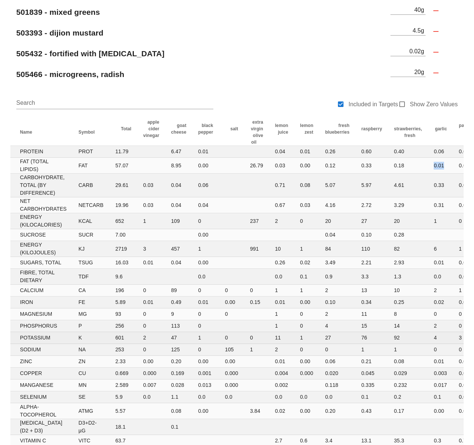
copy td "0.01"
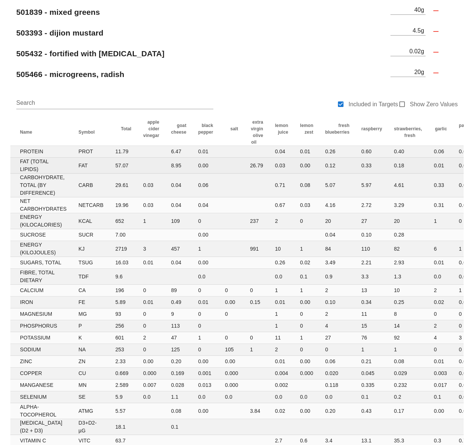
click at [282, 166] on td "0.03" at bounding box center [281, 166] width 25 height 16
drag, startPoint x: 282, startPoint y: 166, endPoint x: 270, endPoint y: 166, distance: 12.2
click at [270, 166] on td "0.03" at bounding box center [281, 166] width 25 height 16
copy td "0.03"
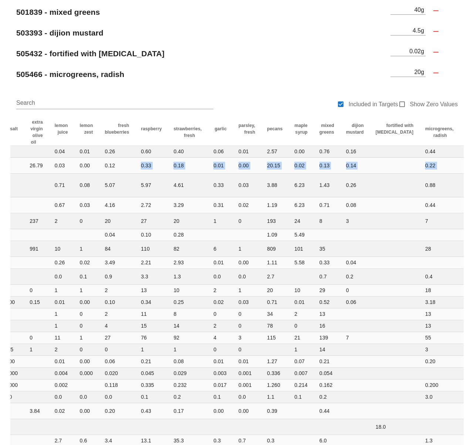
drag, startPoint x: 343, startPoint y: 167, endPoint x: 470, endPoint y: 170, distance: 127.7
click at [470, 170] on div "Ingredient Nutrient Analysis Edit g 100 13 - apple cider vinegar g 3 97 - goat …" at bounding box center [237, 152] width 474 height 979
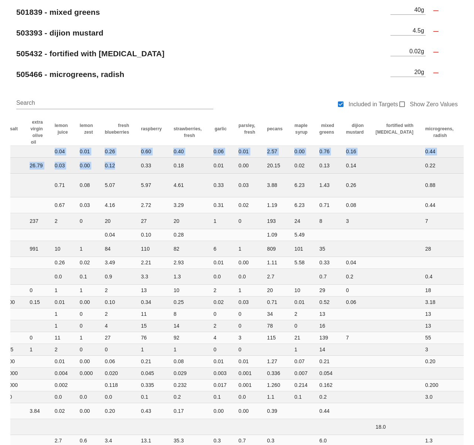
scroll to position [0, 245]
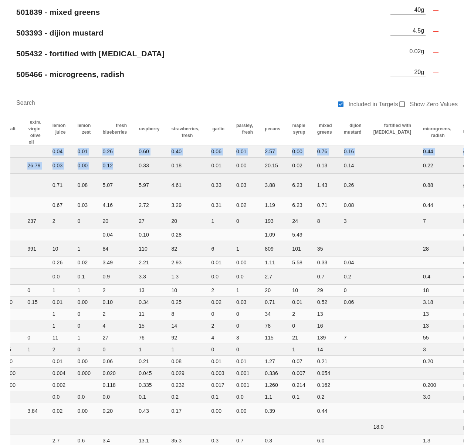
click at [319, 165] on td "0.13" at bounding box center [324, 166] width 27 height 16
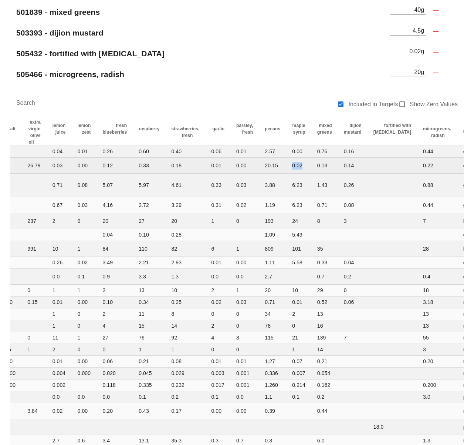
drag, startPoint x: 289, startPoint y: 167, endPoint x: 284, endPoint y: 167, distance: 5.5
click at [286, 167] on td "0.02" at bounding box center [298, 166] width 25 height 16
copy td "0.02"
drag, startPoint x: 326, startPoint y: 167, endPoint x: 149, endPoint y: 165, distance: 176.1
click at [148, 166] on tr "204 FAT (TOTAL LIPIDS) FAT 57.07 8.95 0.00 26.79 0.03 0.00 0.12 0.33 0.18 0.01 …" at bounding box center [129, 166] width 729 height 16
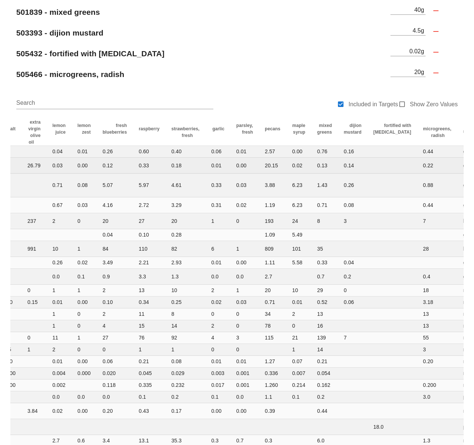
click at [338, 167] on td "0.14" at bounding box center [353, 166] width 30 height 16
drag, startPoint x: 298, startPoint y: 166, endPoint x: 287, endPoint y: 167, distance: 11.5
click at [286, 166] on td "0.02" at bounding box center [298, 166] width 25 height 16
copy td "0.02"
drag, startPoint x: 259, startPoint y: 166, endPoint x: 262, endPoint y: 158, distance: 8.3
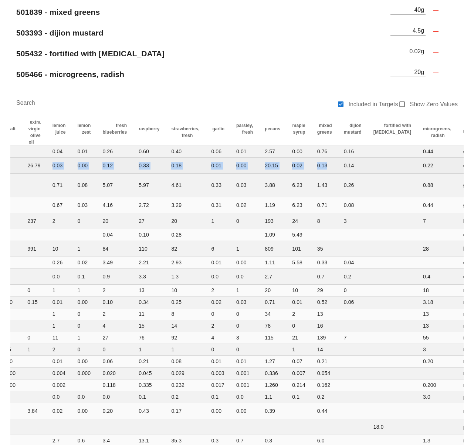
click at [45, 161] on tr "204 FAT (TOTAL LIPIDS) FAT 57.07 8.95 0.00 26.79 0.03 0.00 0.12 0.33 0.18 0.01 …" at bounding box center [129, 166] width 729 height 16
click at [368, 166] on td at bounding box center [393, 166] width 50 height 16
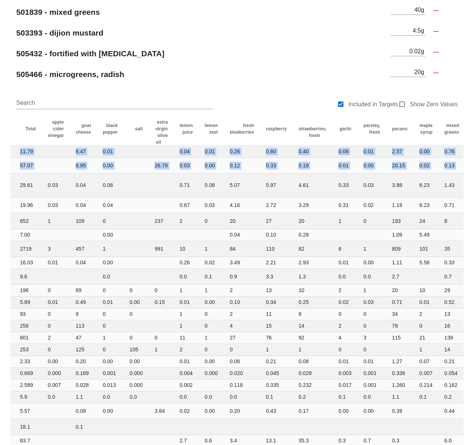
scroll to position [0, 0]
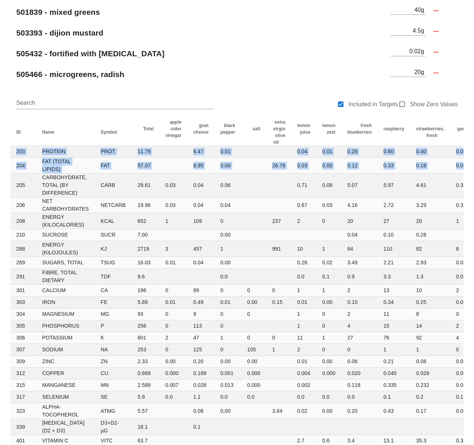
drag, startPoint x: 356, startPoint y: 165, endPoint x: -49, endPoint y: 158, distance: 405.5
click at [0, 158] on html "Meals Meal Detail Ingredient Nutrients Ingredient Nutrient Analysis Edit g 100 …" at bounding box center [237, 137] width 474 height 1009
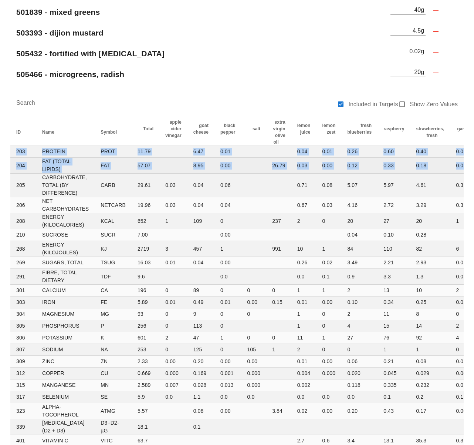
click at [364, 166] on td "0.12" at bounding box center [359, 166] width 36 height 16
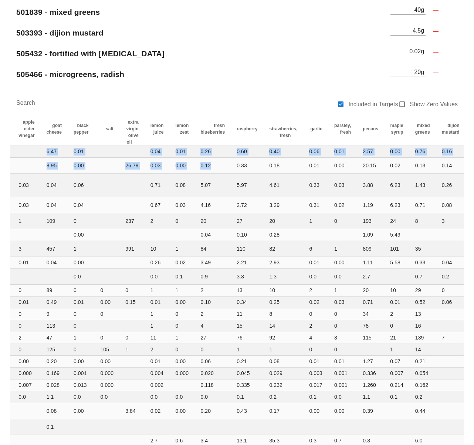
scroll to position [0, 245]
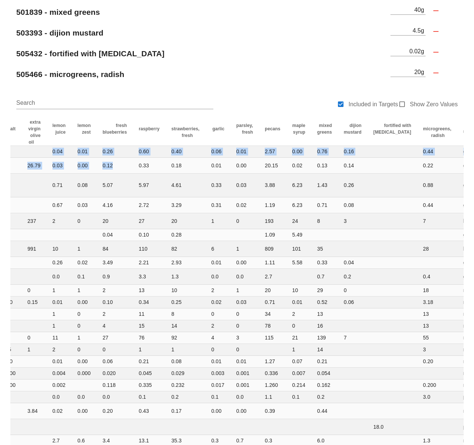
drag, startPoint x: 360, startPoint y: 166, endPoint x: 514, endPoint y: 166, distance: 154.3
click at [474, 166] on html "Meals Meal Detail Ingredient Nutrients Ingredient Nutrient Analysis Edit g 100 …" at bounding box center [237, 137] width 474 height 1009
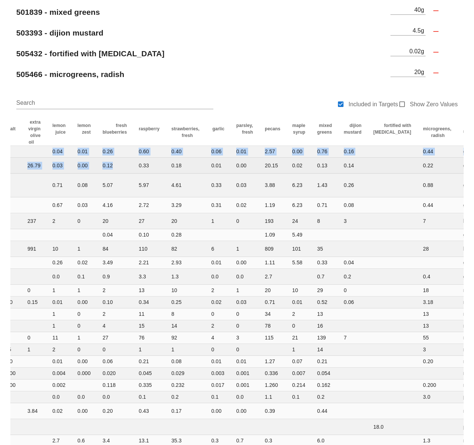
click at [242, 167] on td "0.00" at bounding box center [244, 166] width 28 height 16
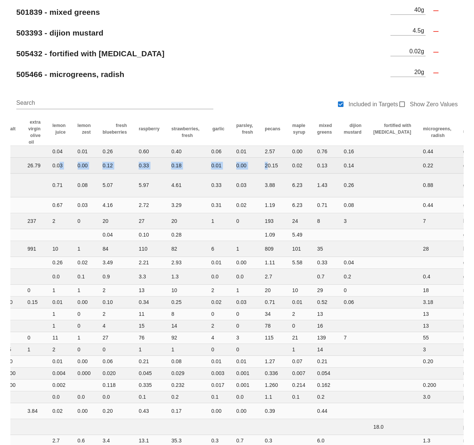
drag, startPoint x: 262, startPoint y: 165, endPoint x: 96, endPoint y: 167, distance: 165.7
click at [54, 168] on tr "204 FAT (TOTAL LIPIDS) FAT 57.07 8.95 0.00 26.79 0.03 0.00 0.12 0.33 0.18 0.01 …" at bounding box center [129, 166] width 729 height 16
click at [180, 166] on td "0.18" at bounding box center [185, 166] width 40 height 16
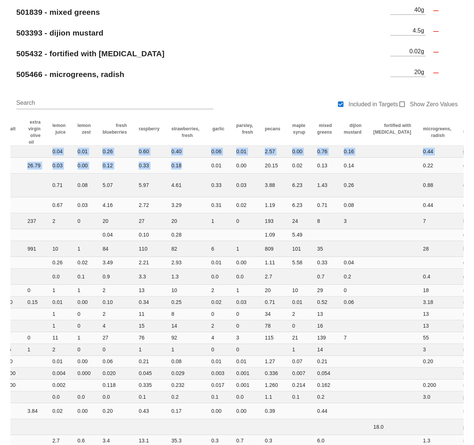
scroll to position [0, 0]
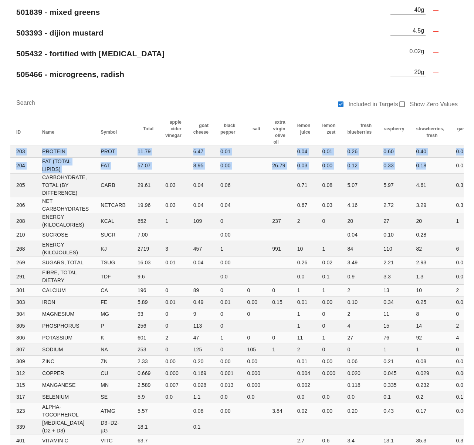
drag, startPoint x: 181, startPoint y: 165, endPoint x: -49, endPoint y: 155, distance: 230.7
click at [0, 155] on html "Meals Meal Detail Ingredient Nutrients Ingredient Nutrient Analysis Edit g 100 …" at bounding box center [237, 137] width 474 height 1009
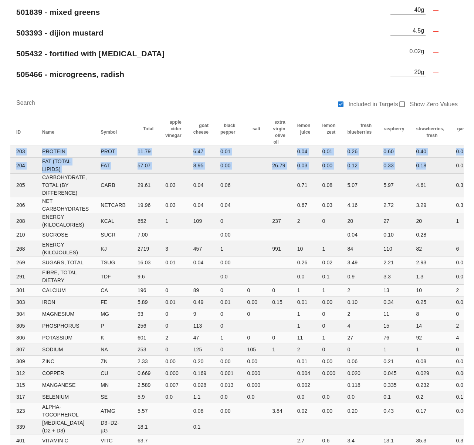
click at [257, 167] on td at bounding box center [254, 166] width 25 height 16
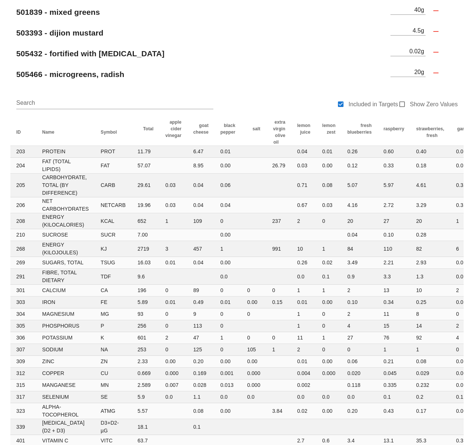
click at [202, 48] on div "505432 - fortified with [MEDICAL_DATA]" at bounding box center [198, 54] width 377 height 18
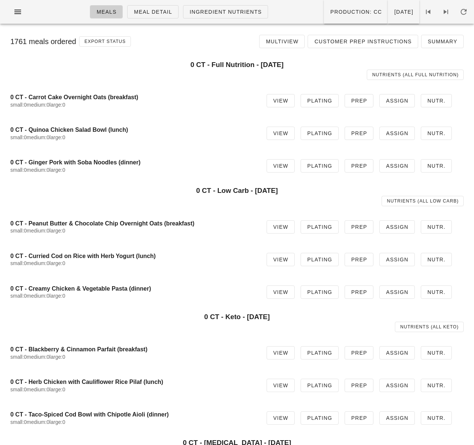
scroll to position [1225, 0]
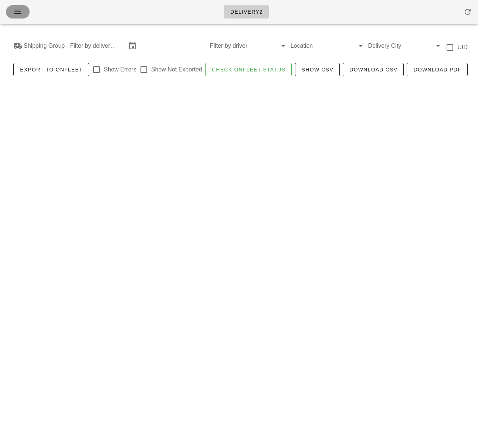
click at [13, 9] on span "button" at bounding box center [18, 11] width 12 height 9
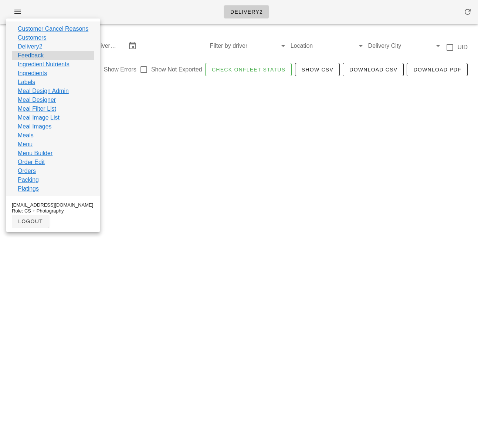
click at [44, 55] on div "Feedback" at bounding box center [53, 55] width 82 height 9
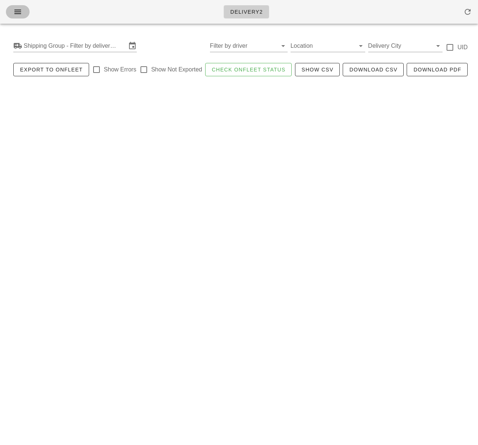
click at [19, 13] on icon "button" at bounding box center [17, 11] width 9 height 9
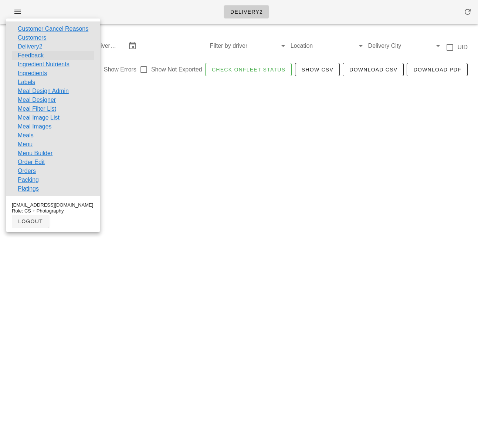
click at [43, 56] on link "Feedback" at bounding box center [31, 55] width 26 height 9
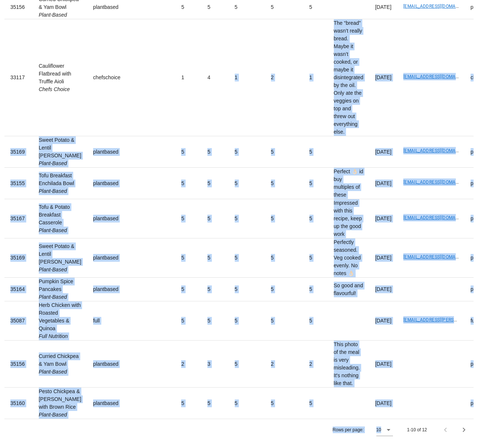
scroll to position [215, 0]
drag, startPoint x: 175, startPoint y: 203, endPoint x: 209, endPoint y: 465, distance: 263.6
click at [209, 444] on html "Delivery2 Feedback Other Production Dates [DATE] - [DATE] Search... Columns mea…" at bounding box center [239, 181] width 478 height 527
click at [389, 428] on icon at bounding box center [388, 429] width 9 height 9
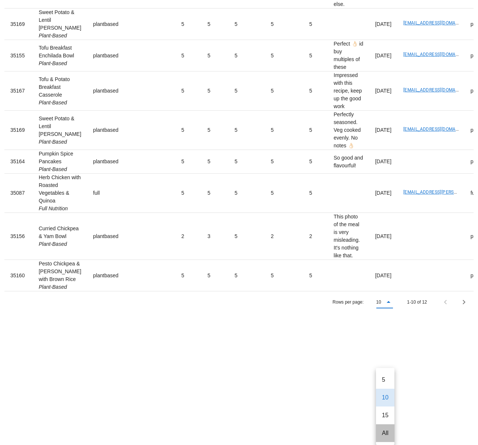
click at [385, 429] on div "All" at bounding box center [385, 432] width 7 height 7
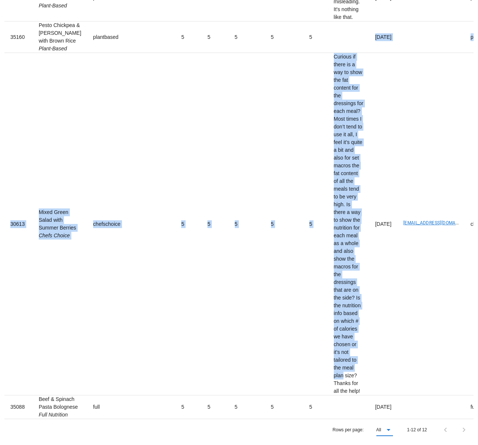
scroll to position [588, 0]
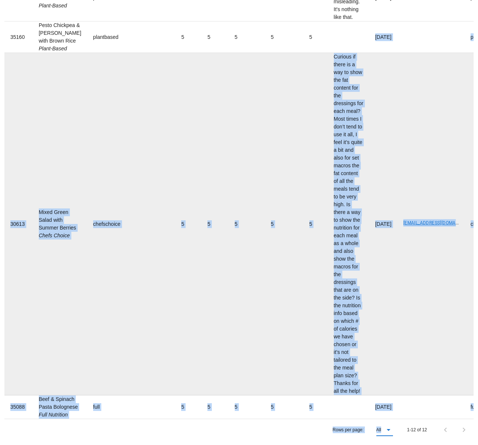
drag, startPoint x: 296, startPoint y: 420, endPoint x: 299, endPoint y: 365, distance: 55.5
click at [328, 266] on td "Curious if there is a way to show the fat content for the dressings for each me…" at bounding box center [348, 224] width 41 height 342
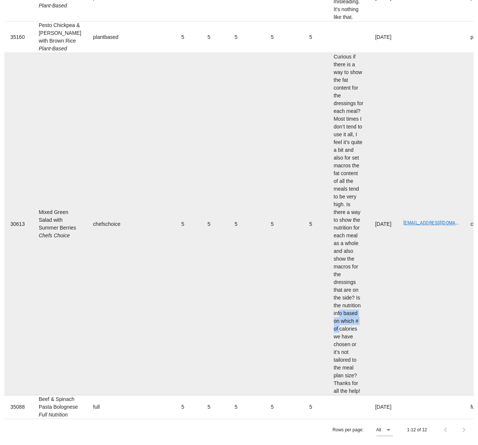
drag, startPoint x: 297, startPoint y: 295, endPoint x: 297, endPoint y: 310, distance: 14.8
click at [328, 309] on td "Curious if there is a way to show the fat content for the dressings for each me…" at bounding box center [348, 224] width 41 height 342
click at [328, 310] on td "Curious if there is a way to show the fat content for the dressings for each me…" at bounding box center [348, 224] width 41 height 342
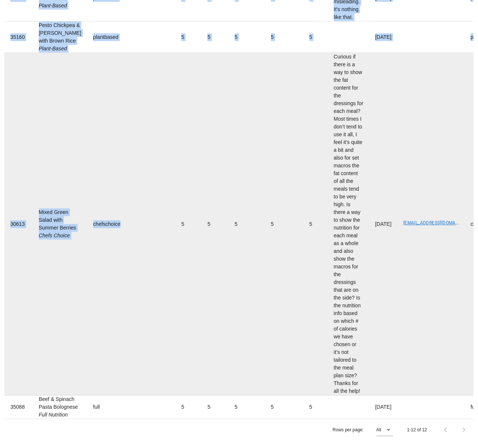
drag, startPoint x: 99, startPoint y: 250, endPoint x: 171, endPoint y: 247, distance: 71.8
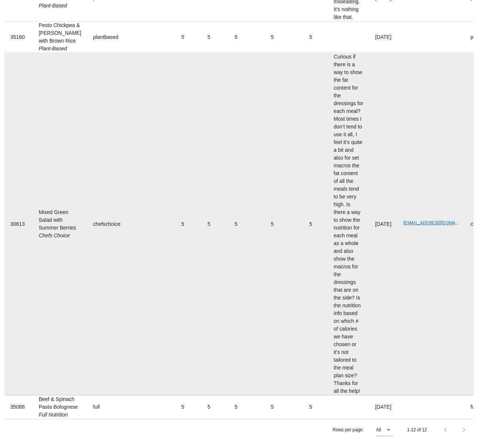
click at [202, 247] on td "5" at bounding box center [215, 224] width 27 height 342
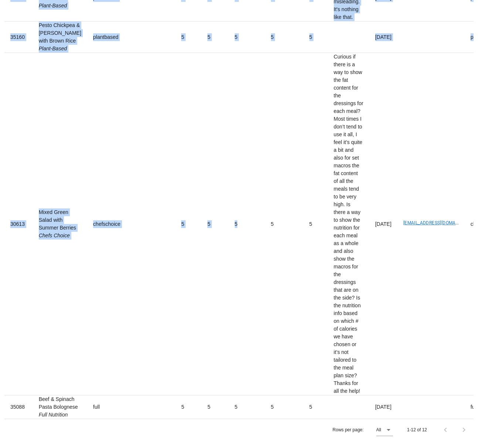
drag, startPoint x: 200, startPoint y: 272, endPoint x: -74, endPoint y: 247, distance: 274.5
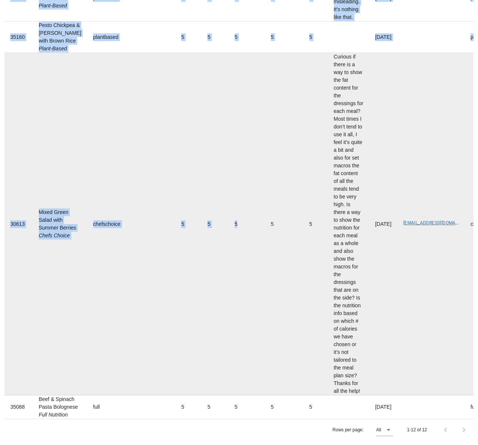
click at [229, 268] on td "5" at bounding box center [247, 224] width 36 height 342
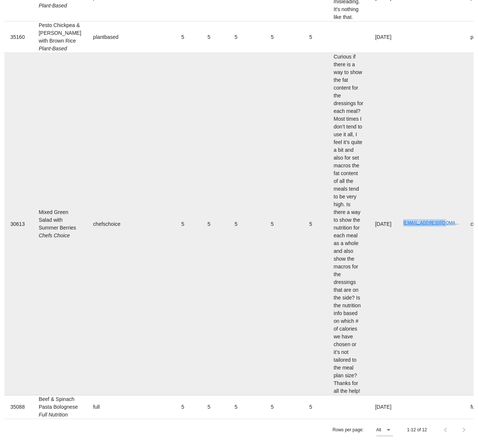
drag, startPoint x: 371, startPoint y: 208, endPoint x: 418, endPoint y: 209, distance: 47.7
click at [418, 208] on td "[EMAIL_ADDRESS][DOMAIN_NAME]" at bounding box center [431, 224] width 67 height 342
copy link "[EMAIL_ADDRESS][DOMAIN_NAME]"
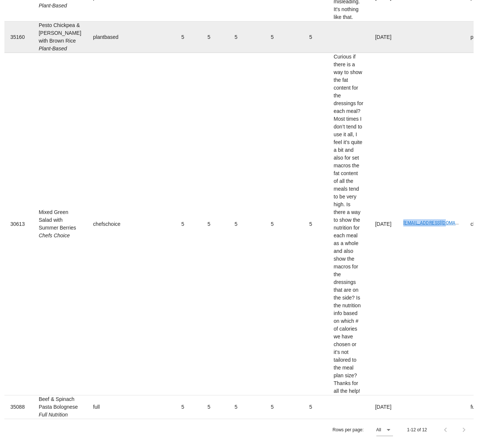
copy link "[EMAIL_ADDRESS][DOMAIN_NAME]"
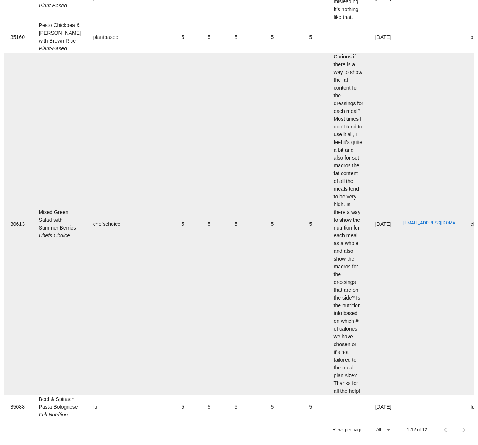
click at [175, 119] on td "5" at bounding box center [188, 224] width 26 height 342
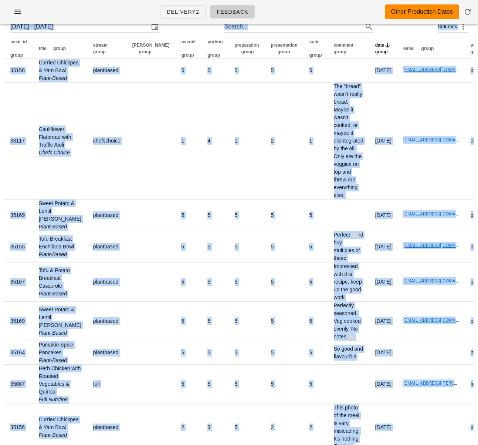
scroll to position [0, 0]
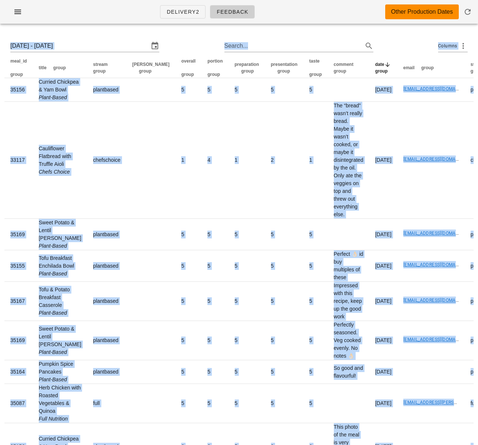
drag, startPoint x: 130, startPoint y: 142, endPoint x: 95, endPoint y: -54, distance: 199.6
click at [95, 0] on html "Delivery2 Feedback Other Production Dates [DATE] - [DATE] Search... Columns mea…" at bounding box center [239, 446] width 478 height 893
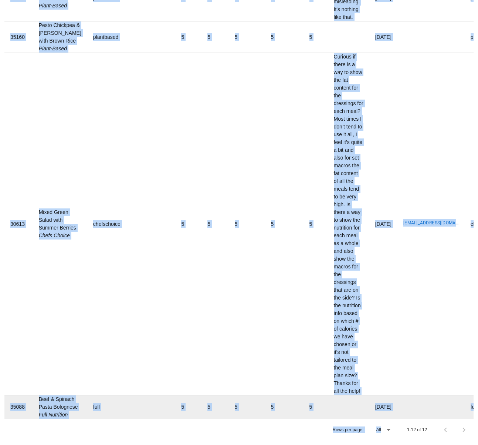
drag, startPoint x: 156, startPoint y: 153, endPoint x: 173, endPoint y: 403, distance: 250.3
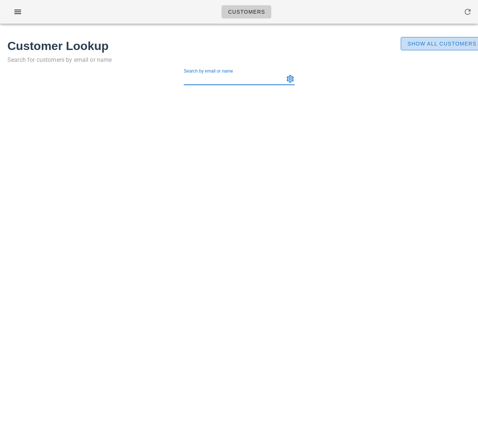
drag, startPoint x: 429, startPoint y: 44, endPoint x: 143, endPoint y: 103, distance: 291.9
click at [429, 44] on span "Show All Customers" at bounding box center [442, 44] width 70 height 6
